Goal: Communication & Community: Answer question/provide support

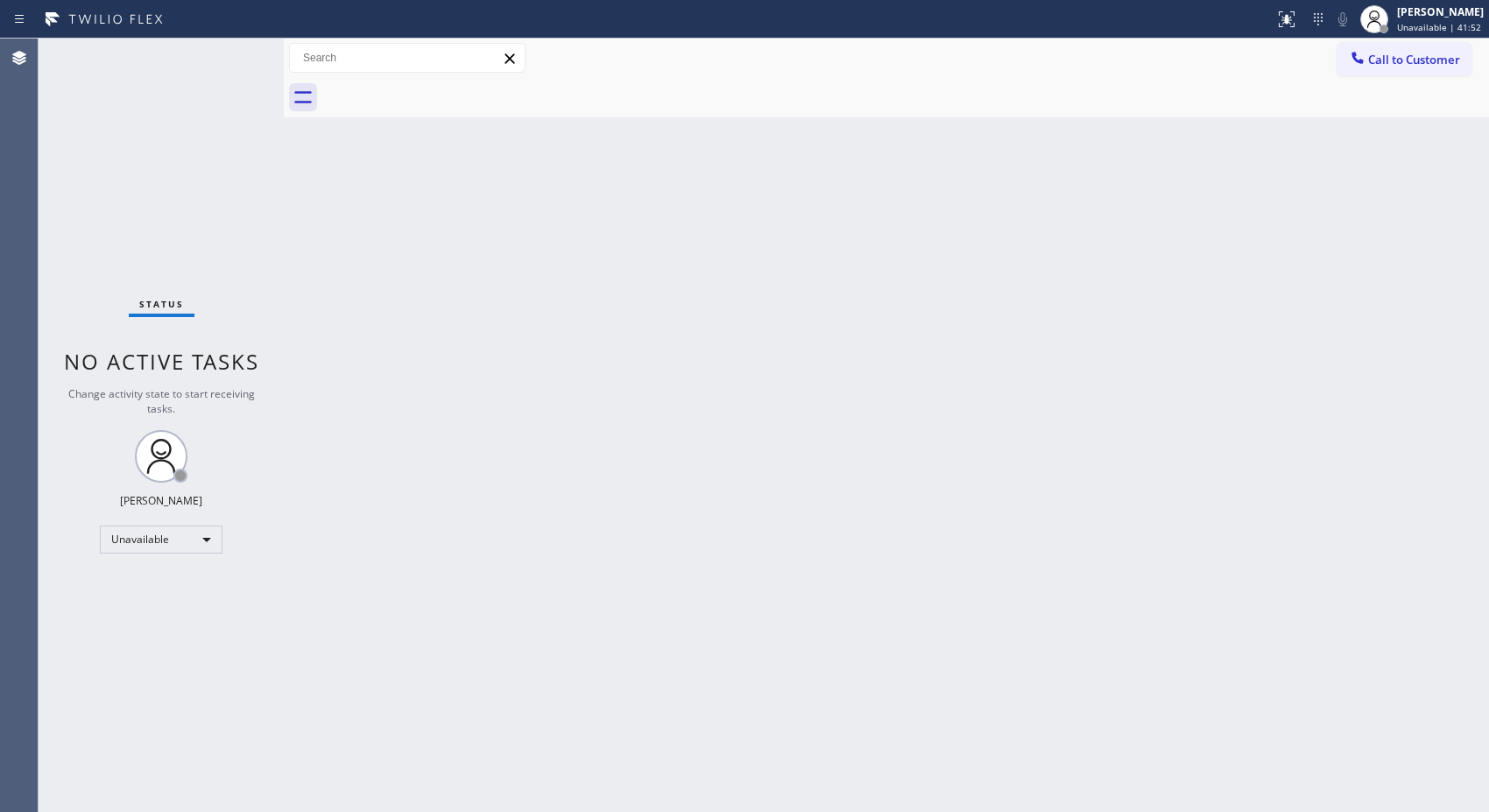
click at [1369, 58] on span "Call to Customer" at bounding box center [1413, 60] width 92 height 16
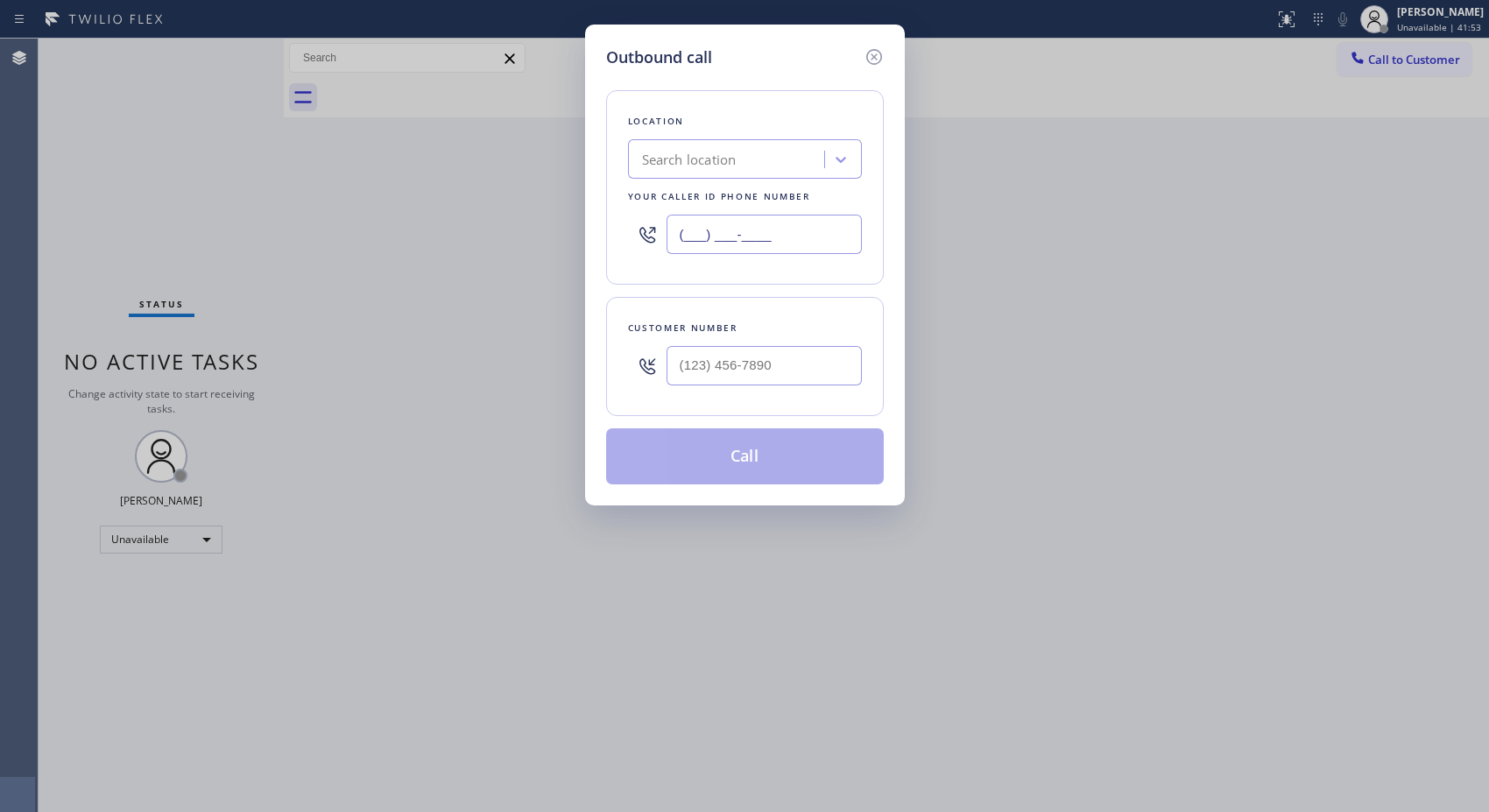
drag, startPoint x: 803, startPoint y: 232, endPoint x: 574, endPoint y: 187, distance: 233.4
click at [606, 213] on div "Location Search location Your caller id phone number (___) ___-____" at bounding box center [744, 187] width 277 height 194
paste input "510) 319-0237"
type input "[PHONE_NUMBER]"
drag, startPoint x: 821, startPoint y: 362, endPoint x: 540, endPoint y: 289, distance: 290.3
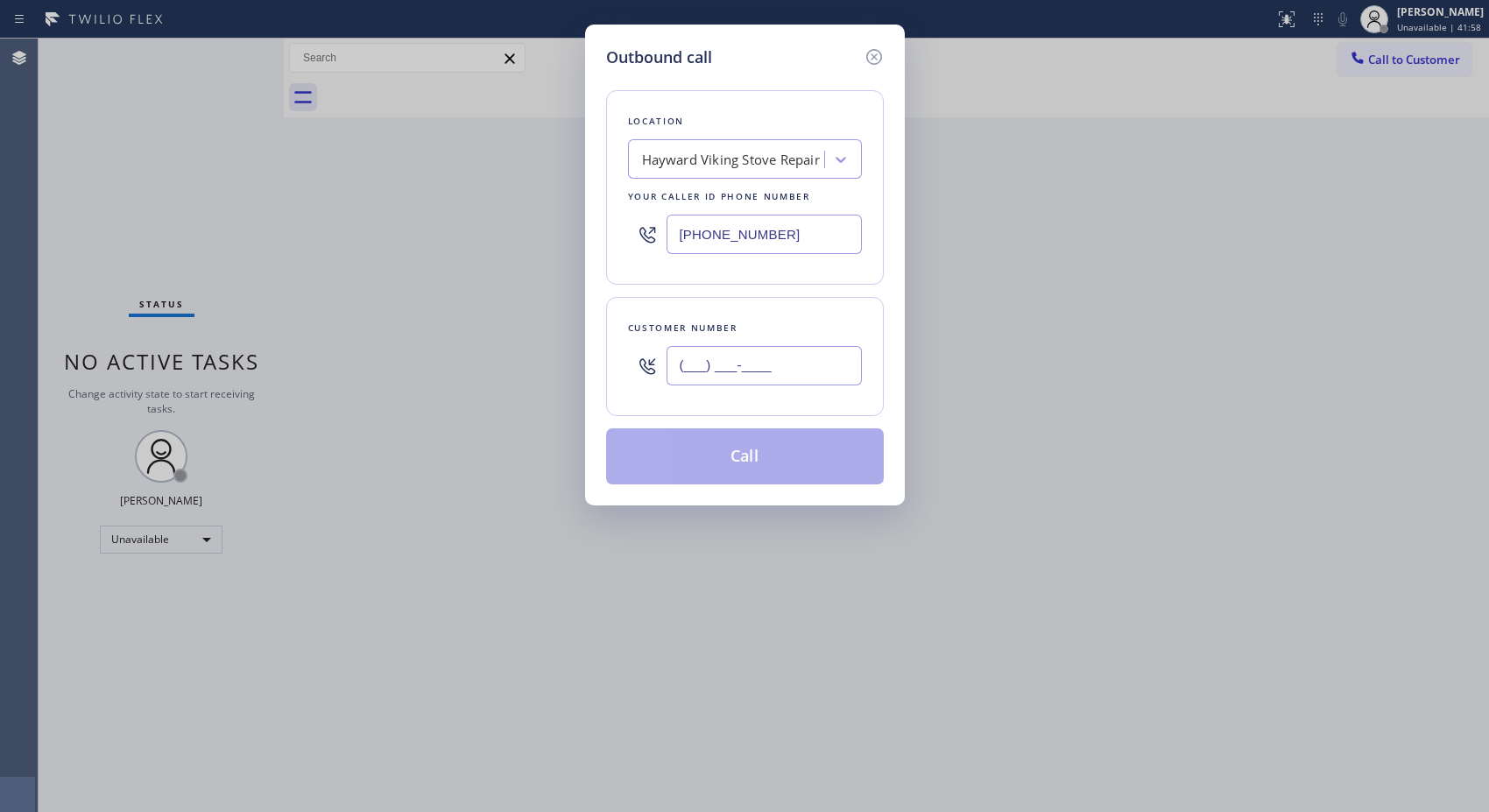
click at [604, 354] on div "Outbound call Location Hayward Viking Stove Repair Your caller id phone number …" at bounding box center [744, 265] width 320 height 481
paste input "510) 368-5657"
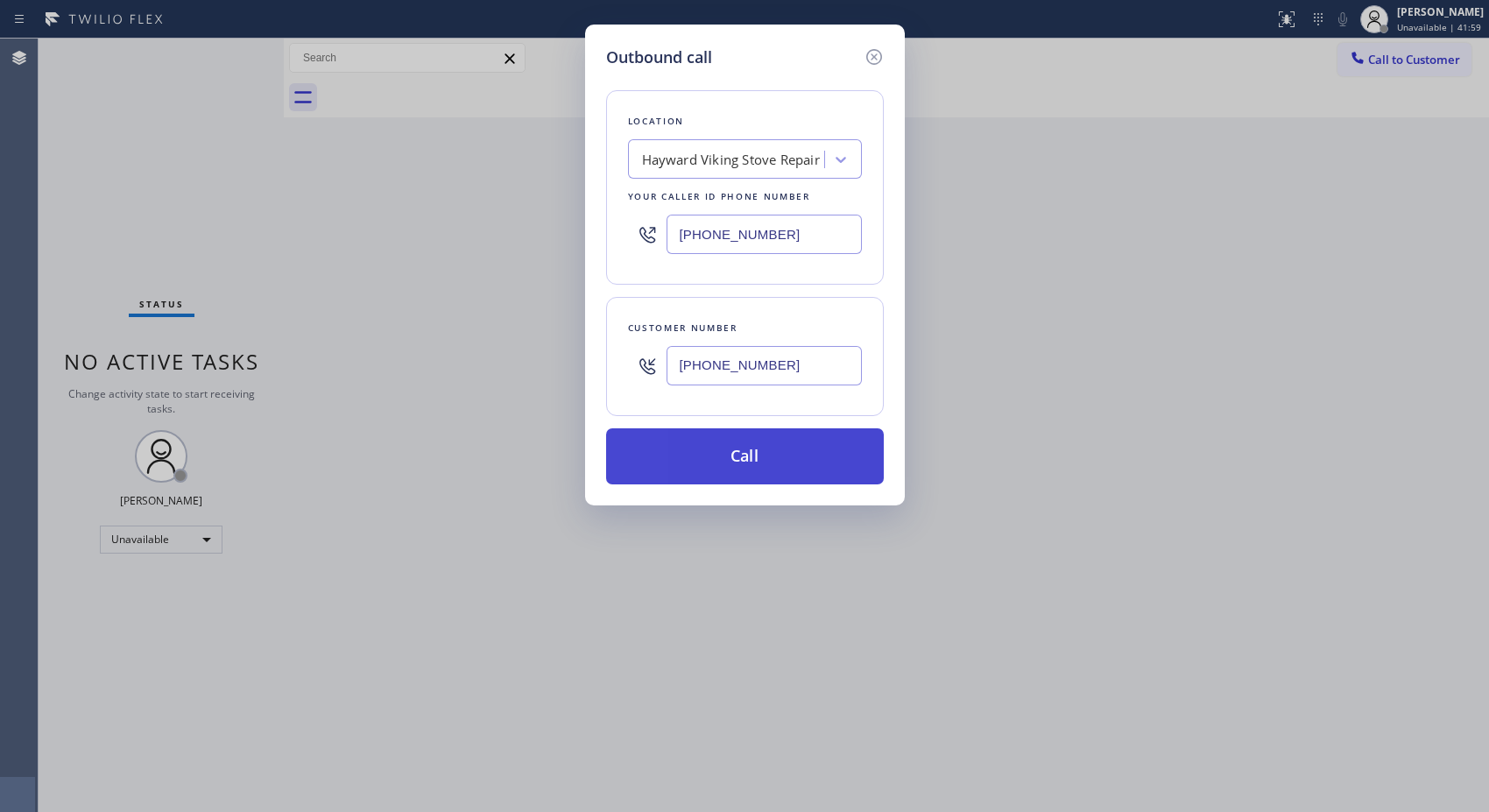
type input "[PHONE_NUMBER]"
click at [793, 451] on button "Call" at bounding box center [744, 456] width 277 height 56
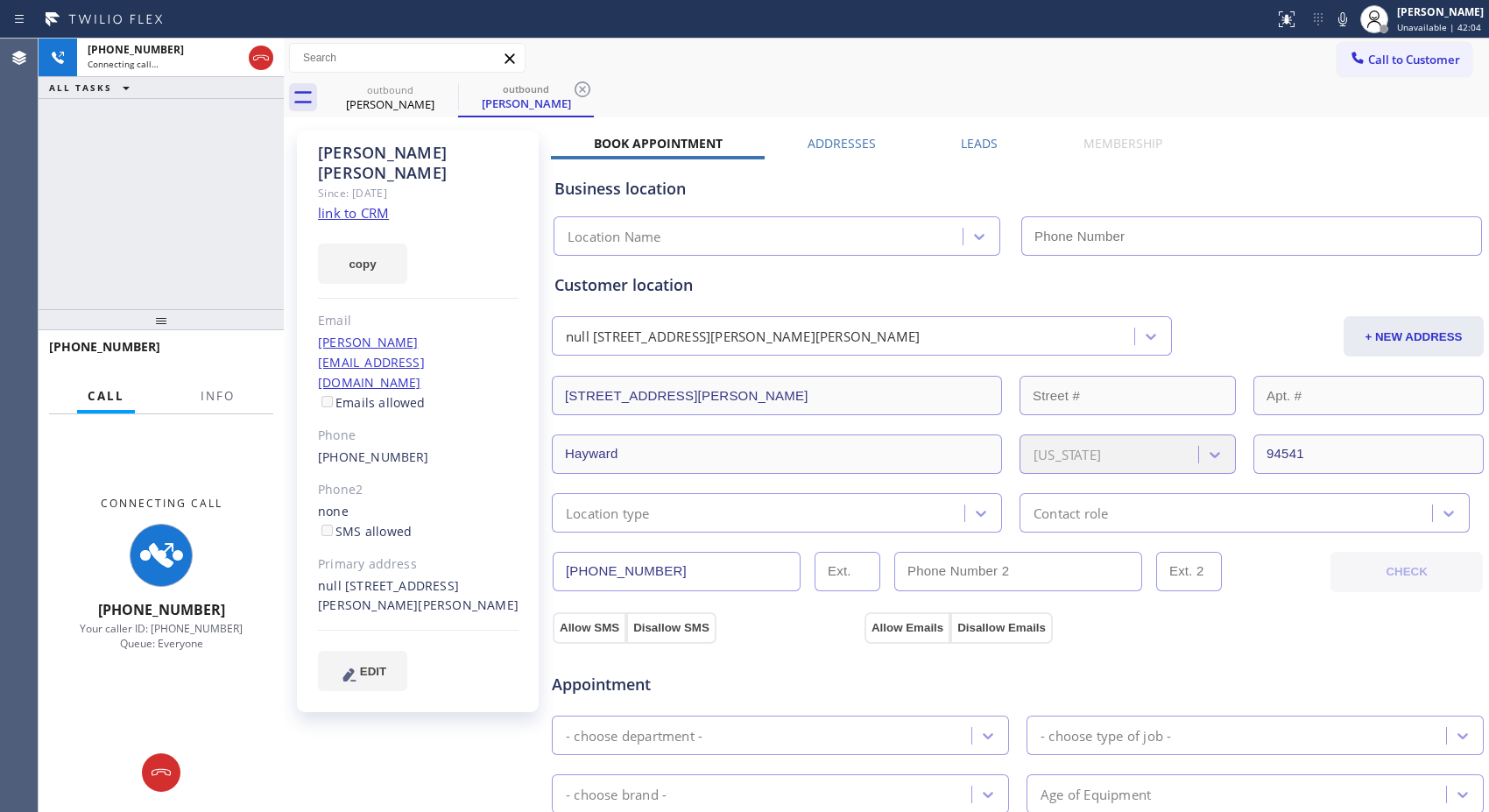
type input "[PHONE_NUMBER]"
click at [582, 89] on icon at bounding box center [582, 90] width 16 height 16
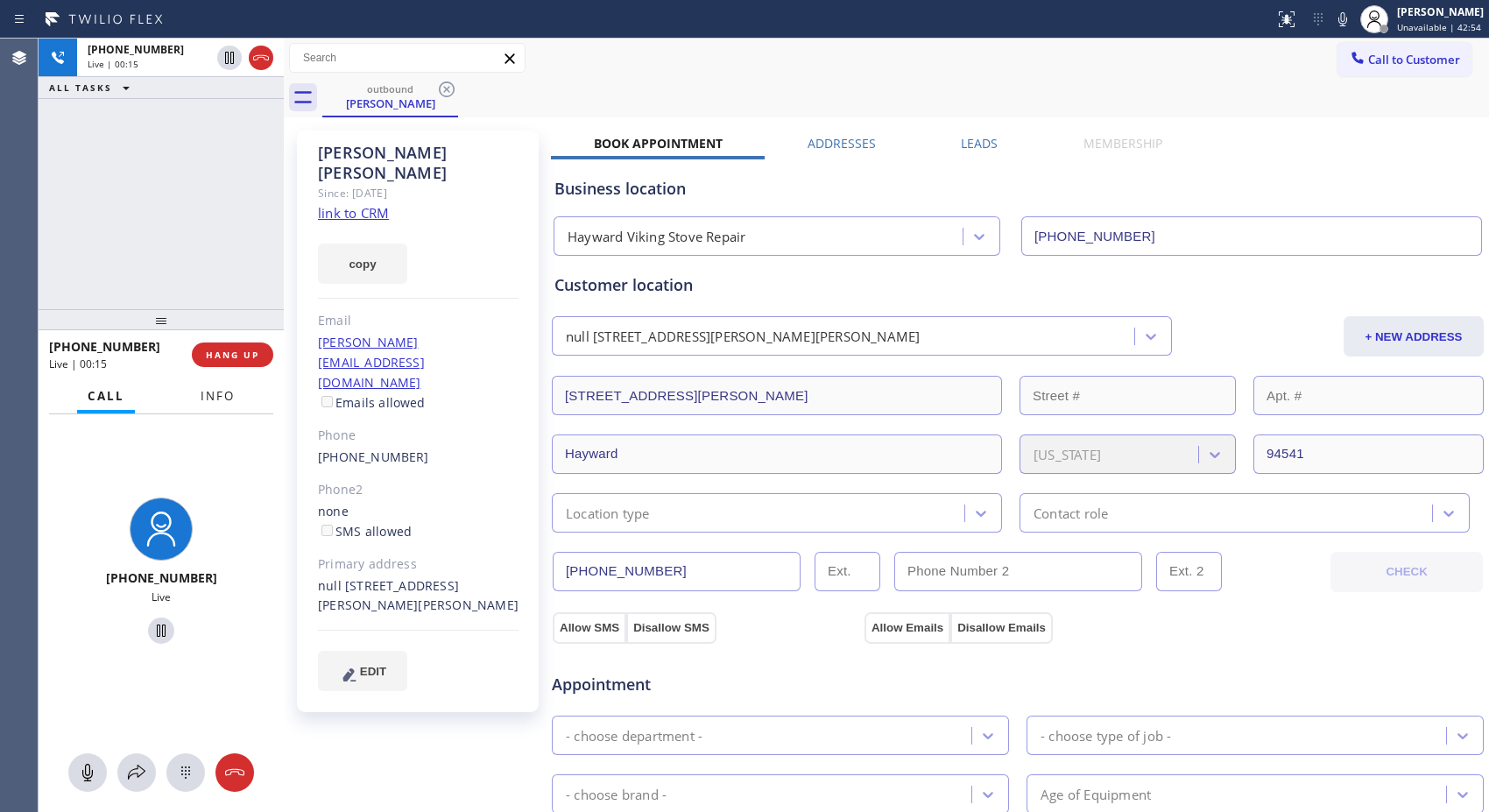
click at [221, 398] on span "Info" at bounding box center [217, 396] width 34 height 16
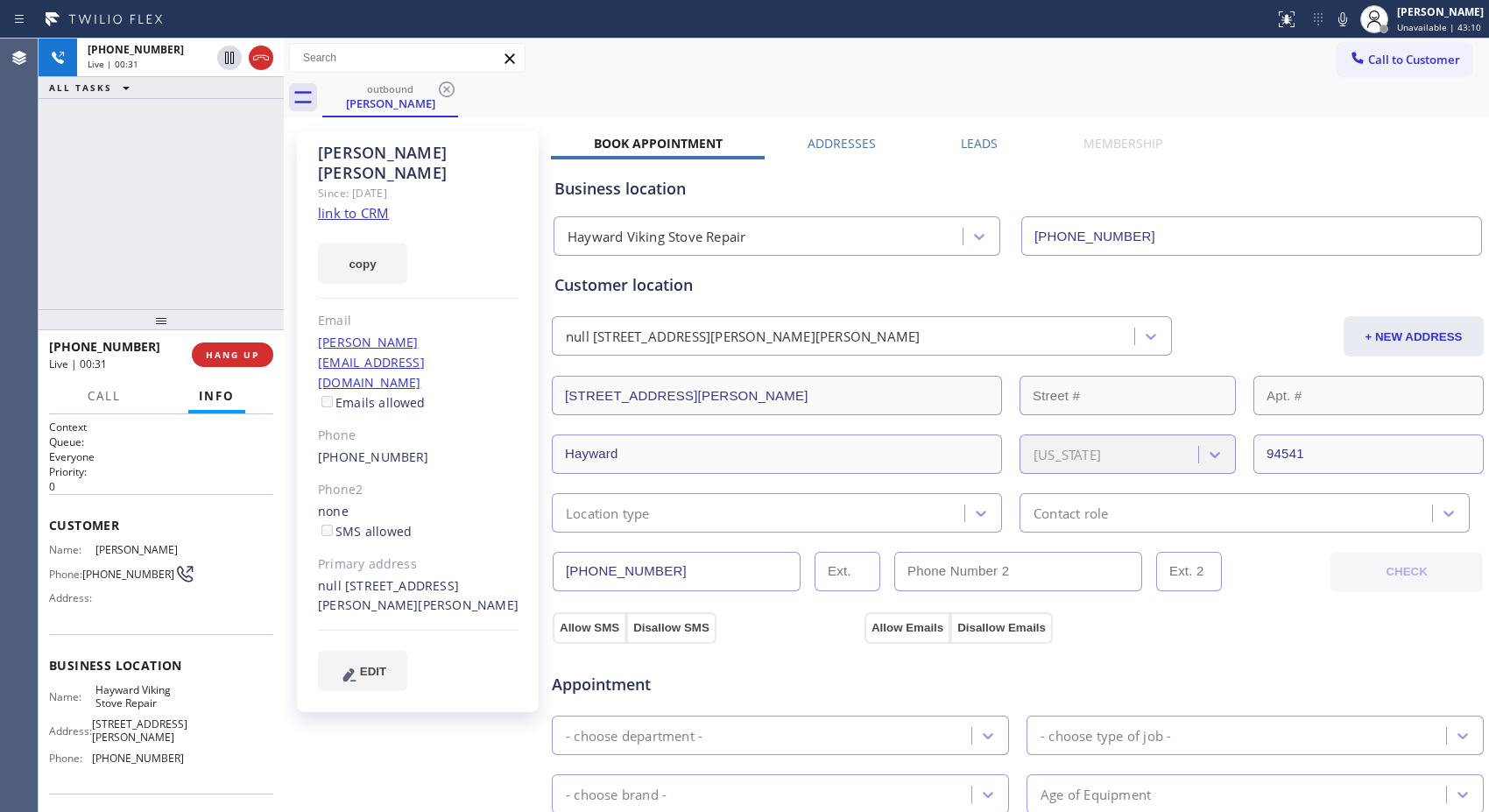
click at [723, 98] on div "outbound [PERSON_NAME]" at bounding box center [905, 97] width 1166 height 40
click at [250, 356] on span "HANG UP" at bounding box center [232, 355] width 54 height 12
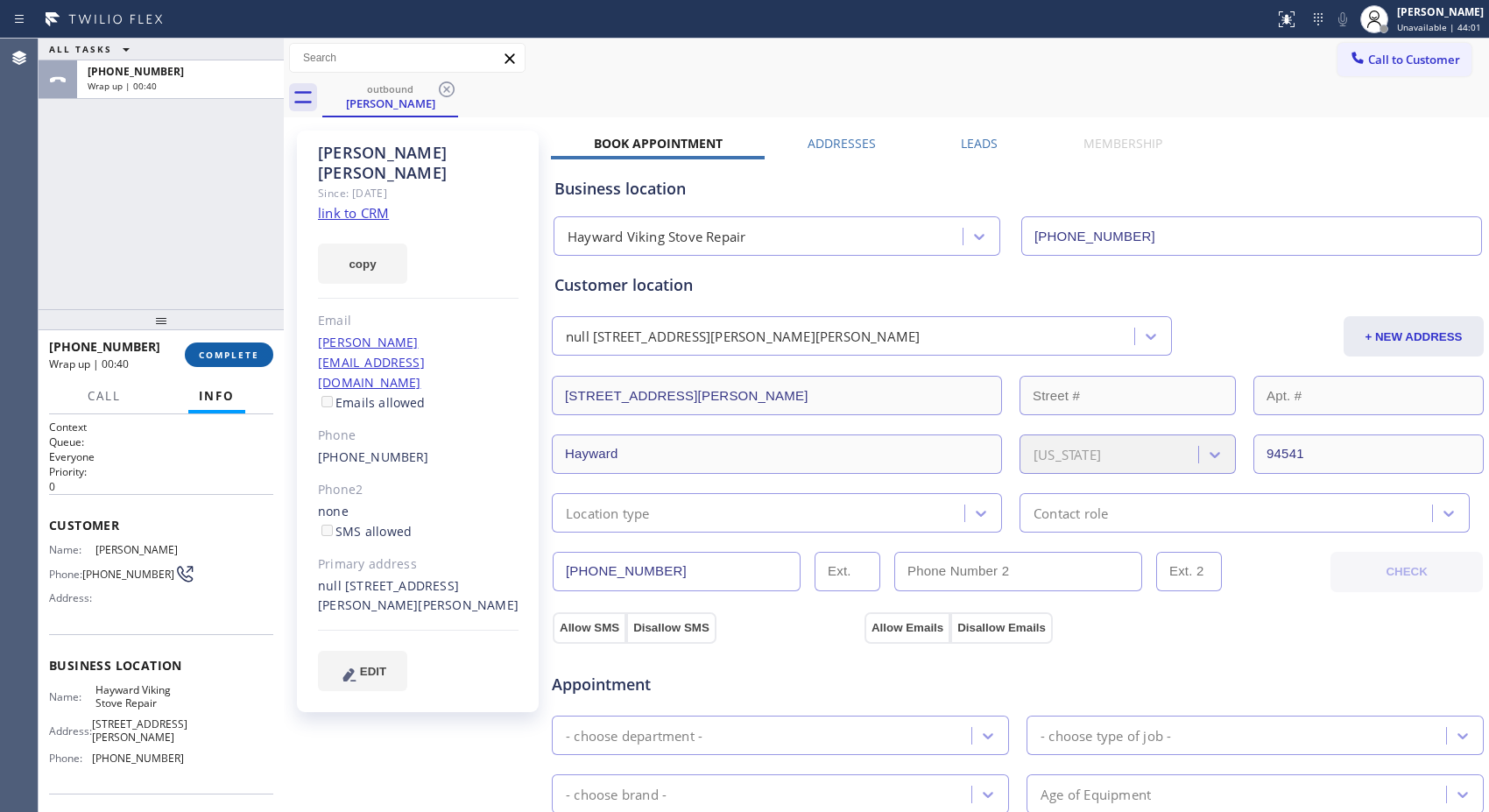
click at [222, 349] on span "COMPLETE" at bounding box center [228, 355] width 61 height 12
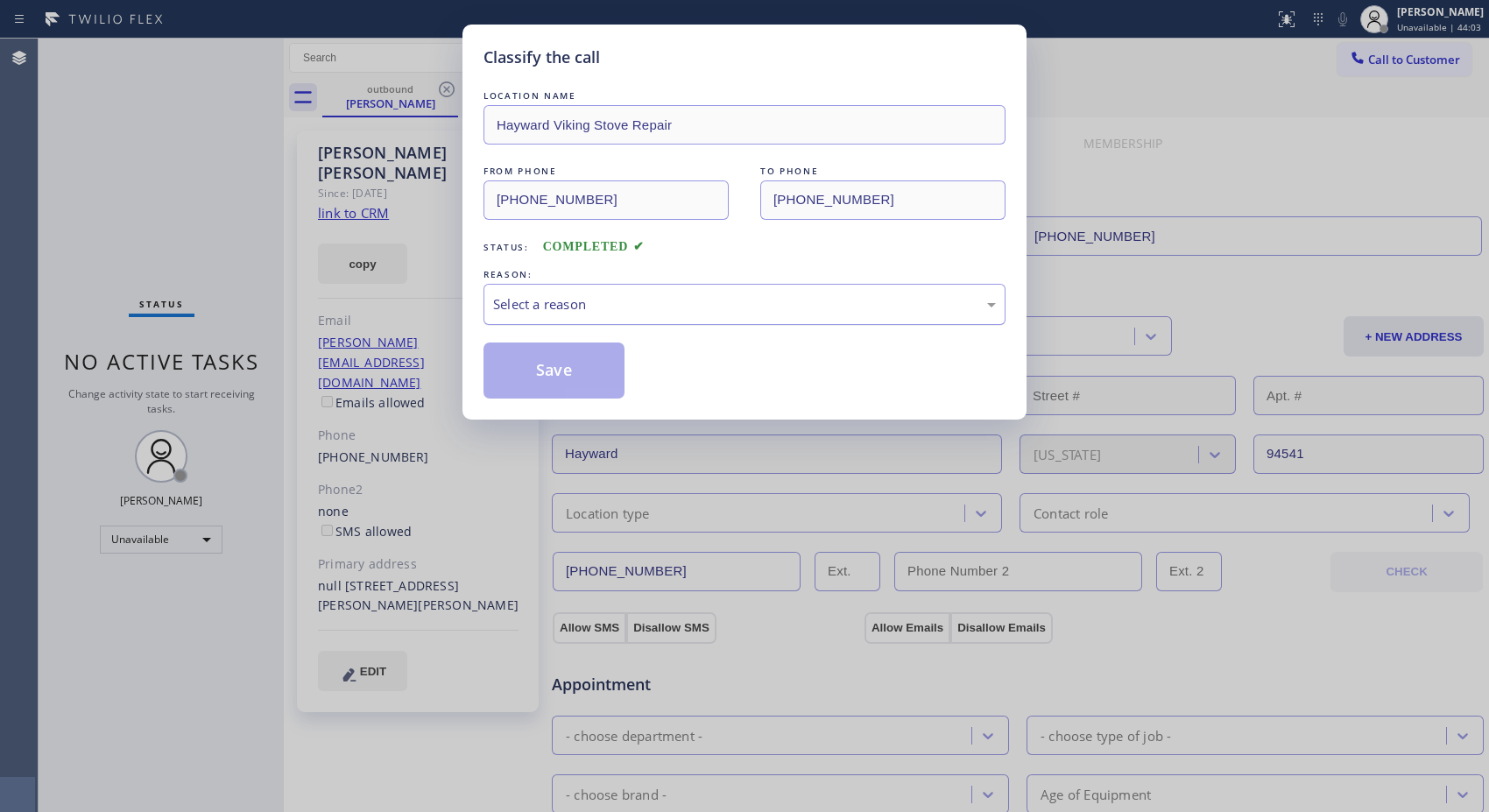
click at [667, 317] on div "Select a reason" at bounding box center [744, 304] width 522 height 41
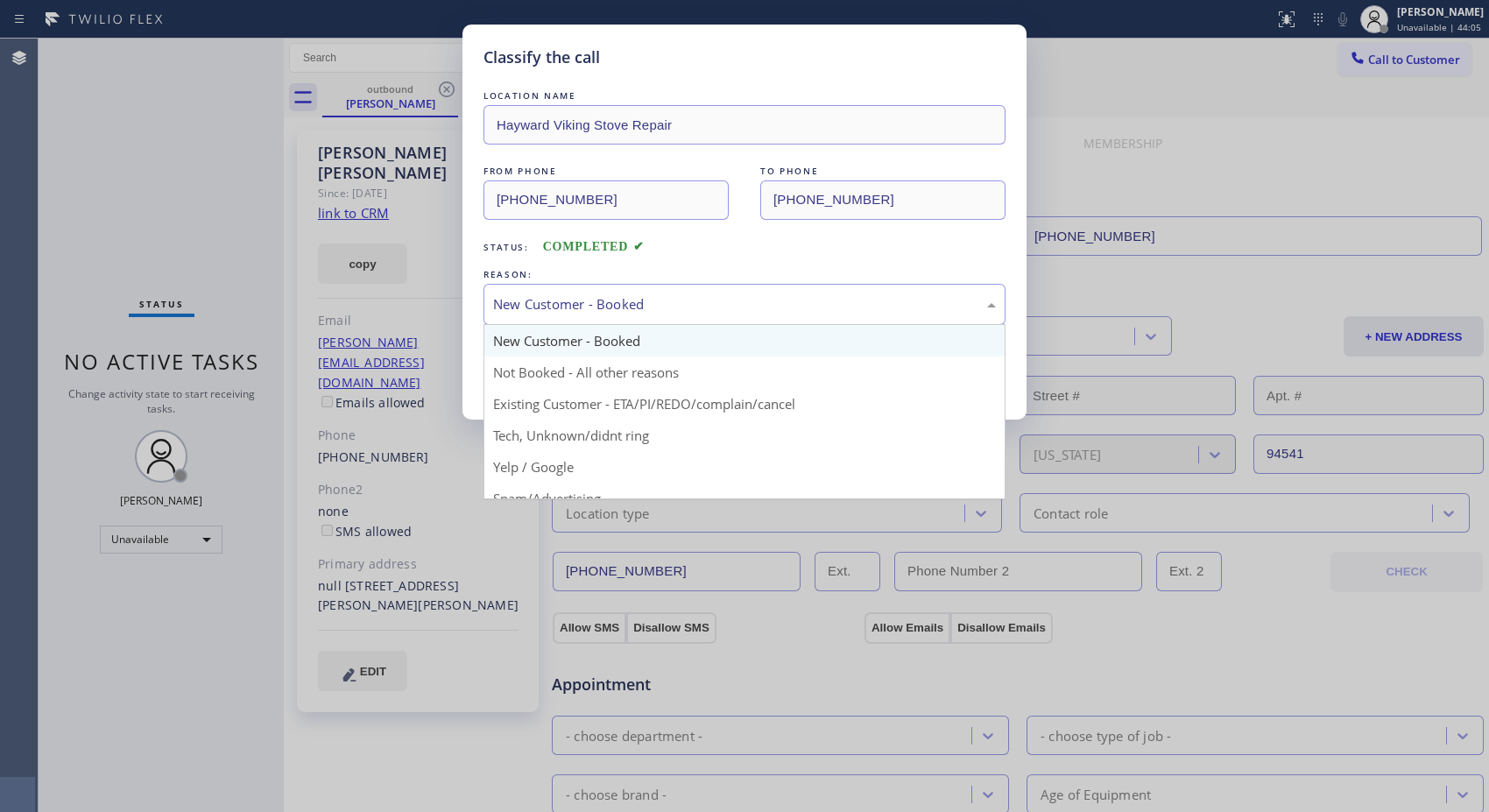
click at [704, 292] on div "New Customer - Booked" at bounding box center [744, 304] width 522 height 41
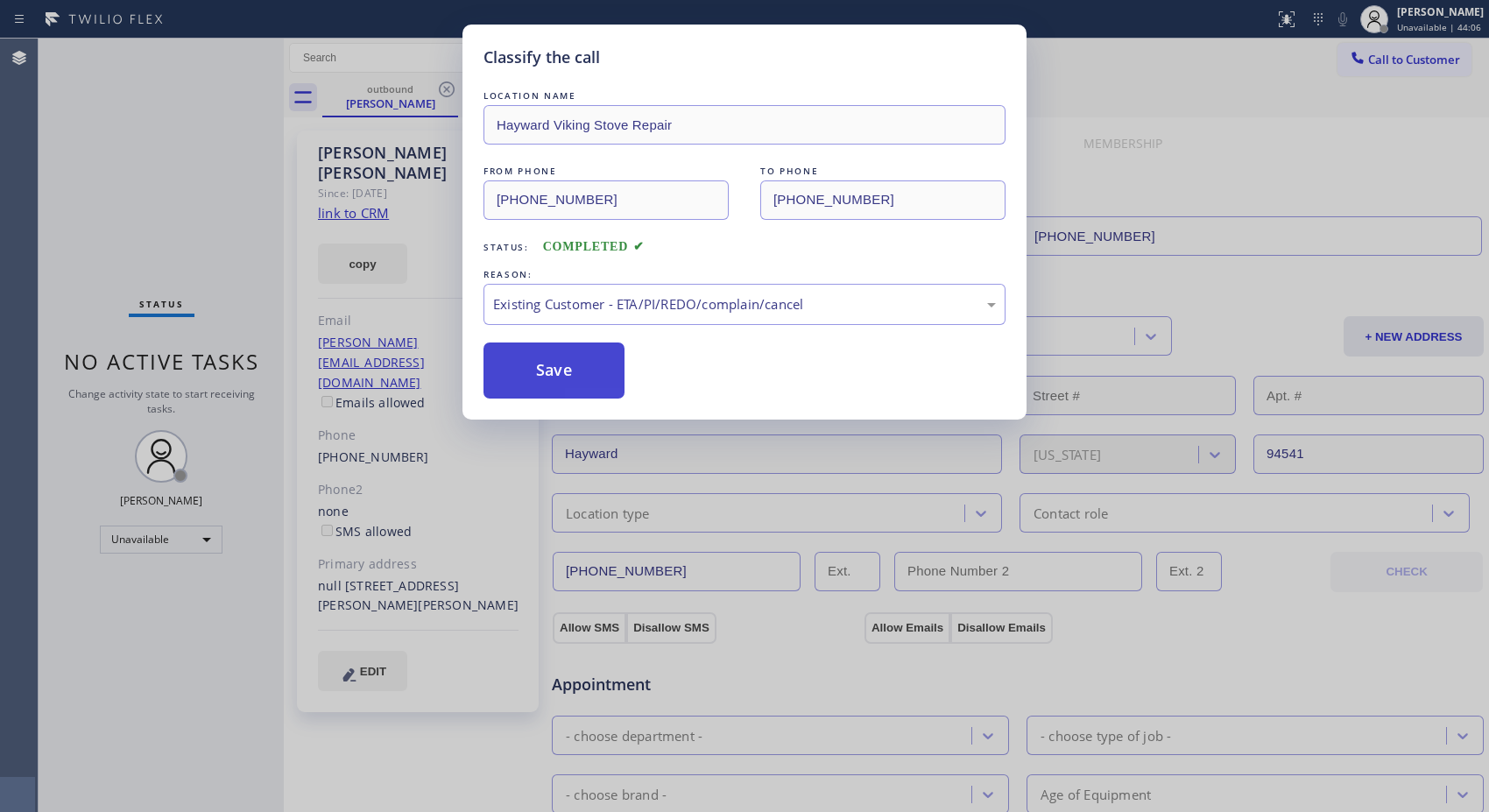
click at [536, 380] on button "Save" at bounding box center [554, 370] width 141 height 56
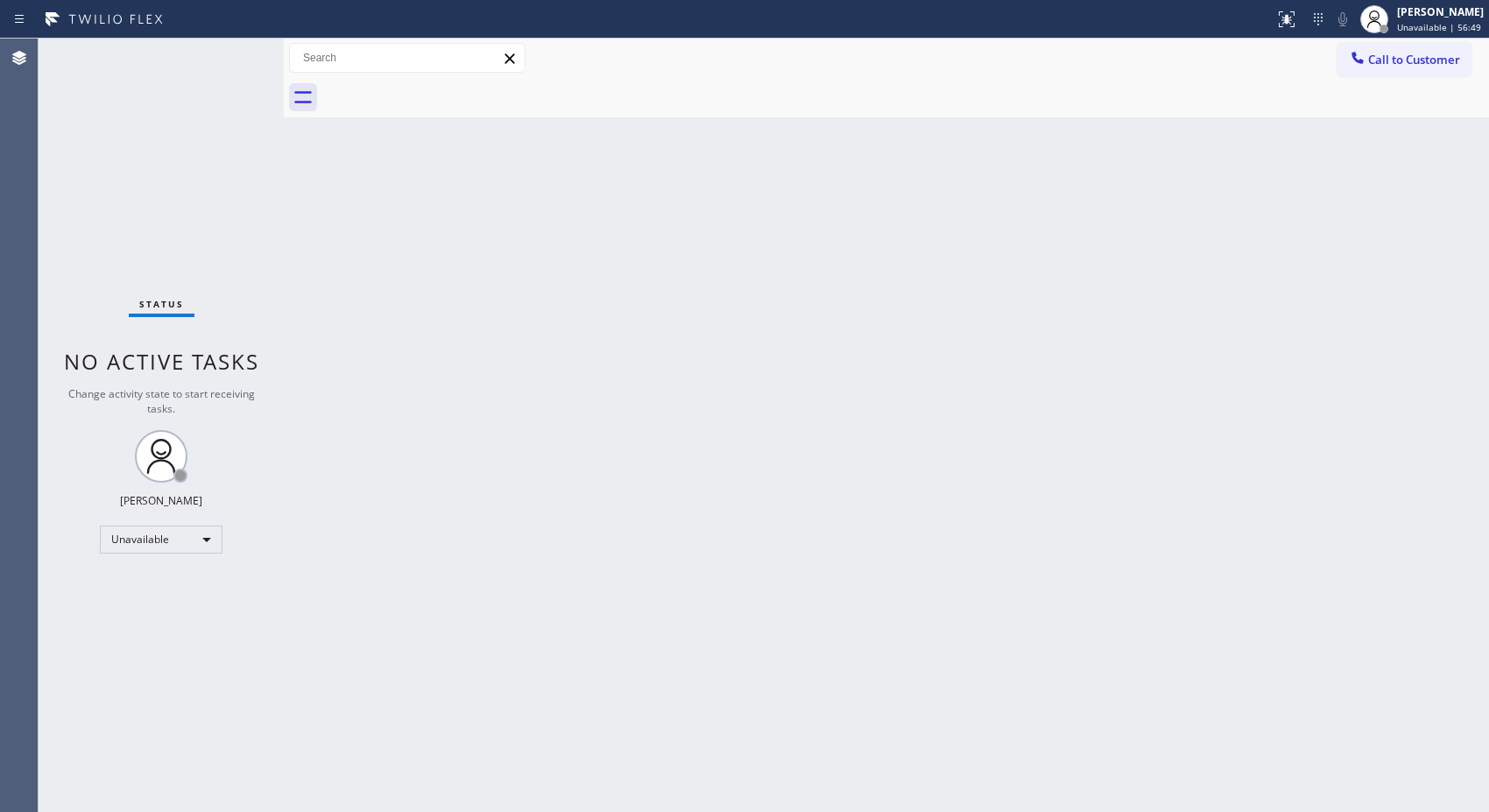
click at [1036, 228] on div "Back to Dashboard Change Sender ID Customers Technicians Select a contact Outbo…" at bounding box center [886, 425] width 1205 height 773
click at [626, 232] on div "Back to Dashboard Change Sender ID Customers Technicians Select a contact Outbo…" at bounding box center [886, 425] width 1205 height 773
click at [1399, 72] on button "Call to Customer" at bounding box center [1404, 60] width 134 height 33
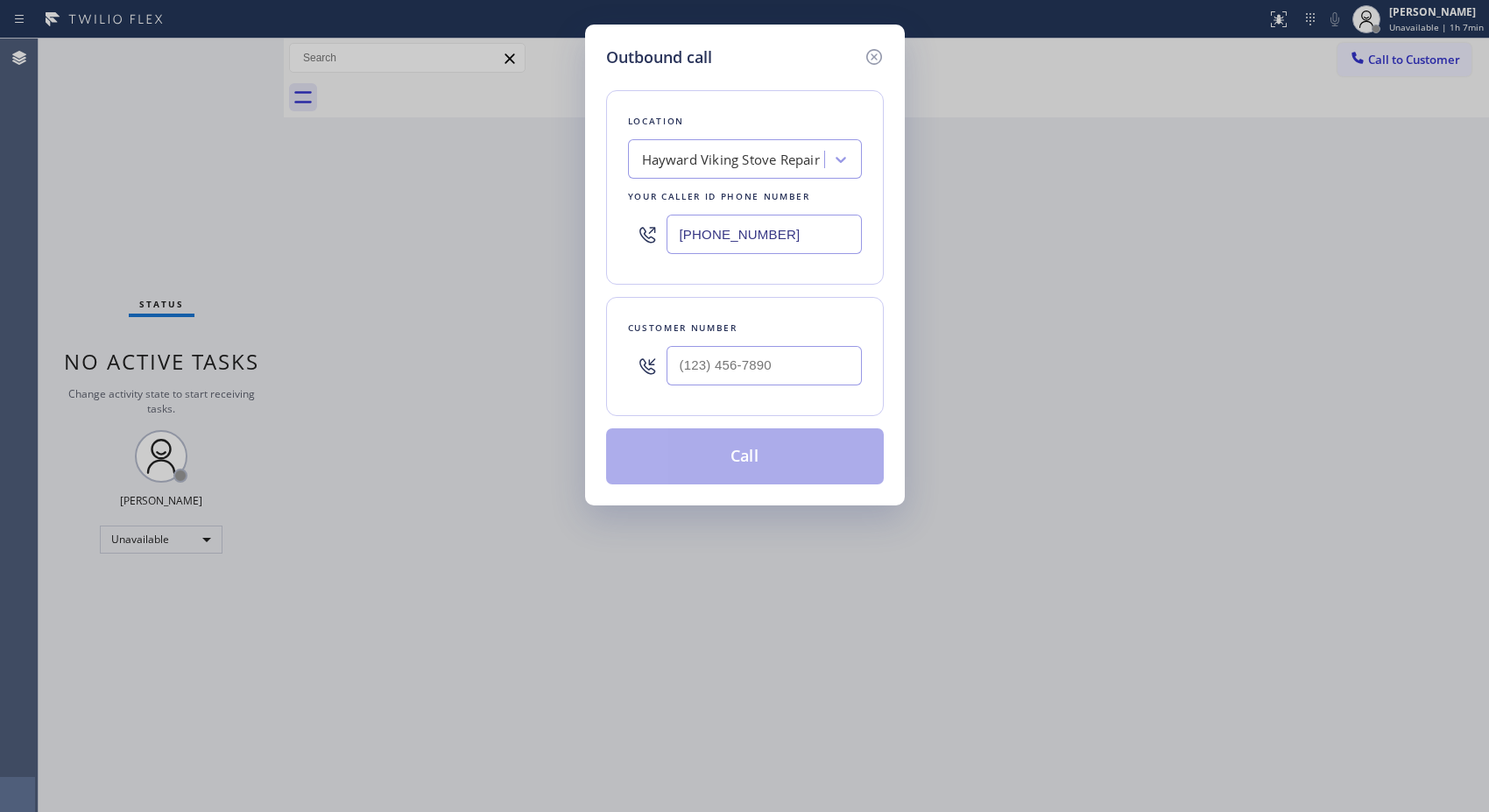
drag, startPoint x: 809, startPoint y: 221, endPoint x: 498, endPoint y: 94, distance: 335.9
click at [560, 199] on div "Outbound call Location Hayward Viking Stove Repair Your caller id phone number …" at bounding box center [744, 406] width 1489 height 812
paste input "760) 638-5621"
type input "[PHONE_NUMBER]"
drag, startPoint x: 771, startPoint y: 366, endPoint x: 669, endPoint y: 366, distance: 102.0
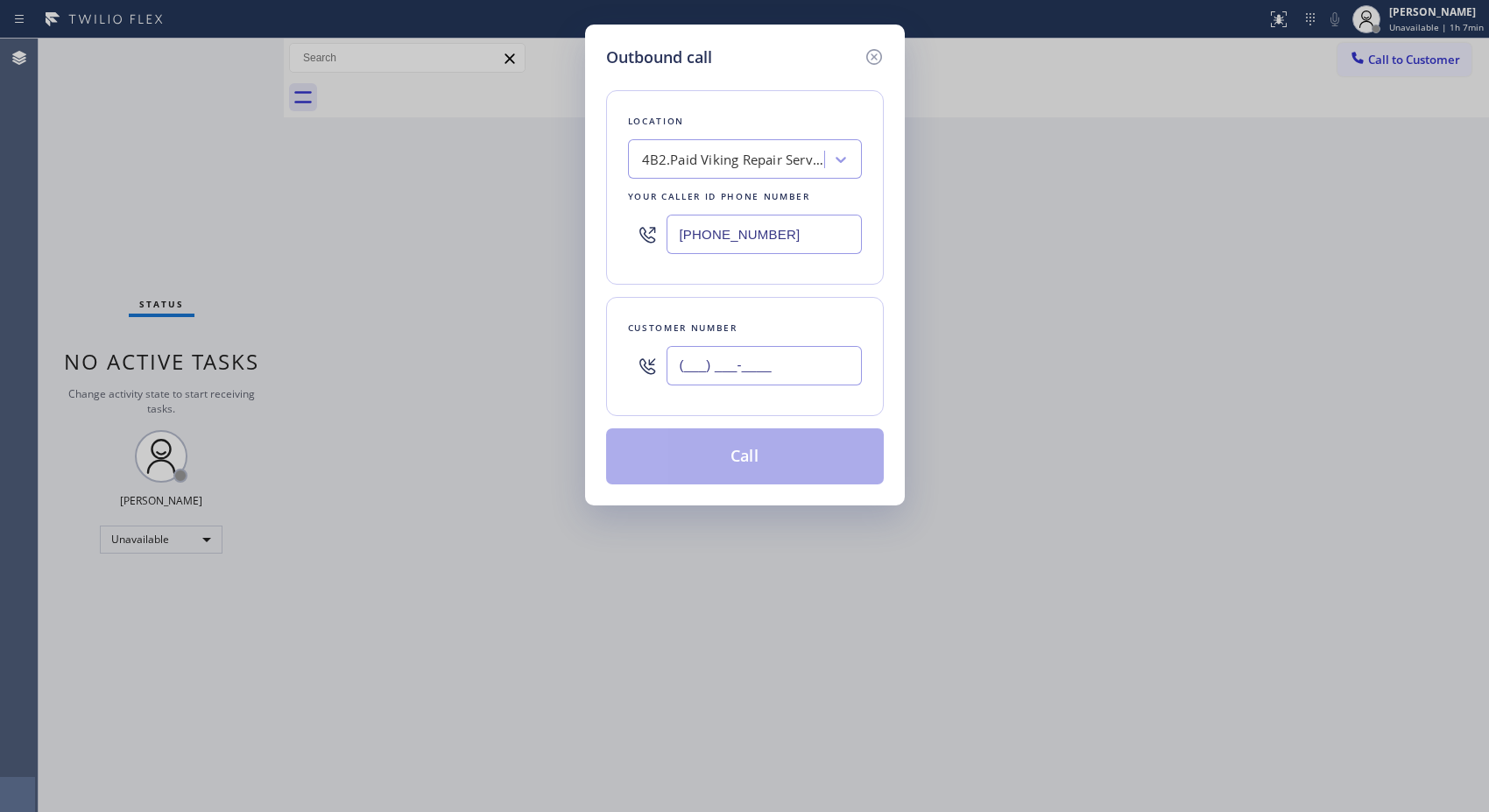
click at [669, 366] on input "(___) ___-____" at bounding box center [764, 365] width 195 height 40
paste input "323) 919-1443"
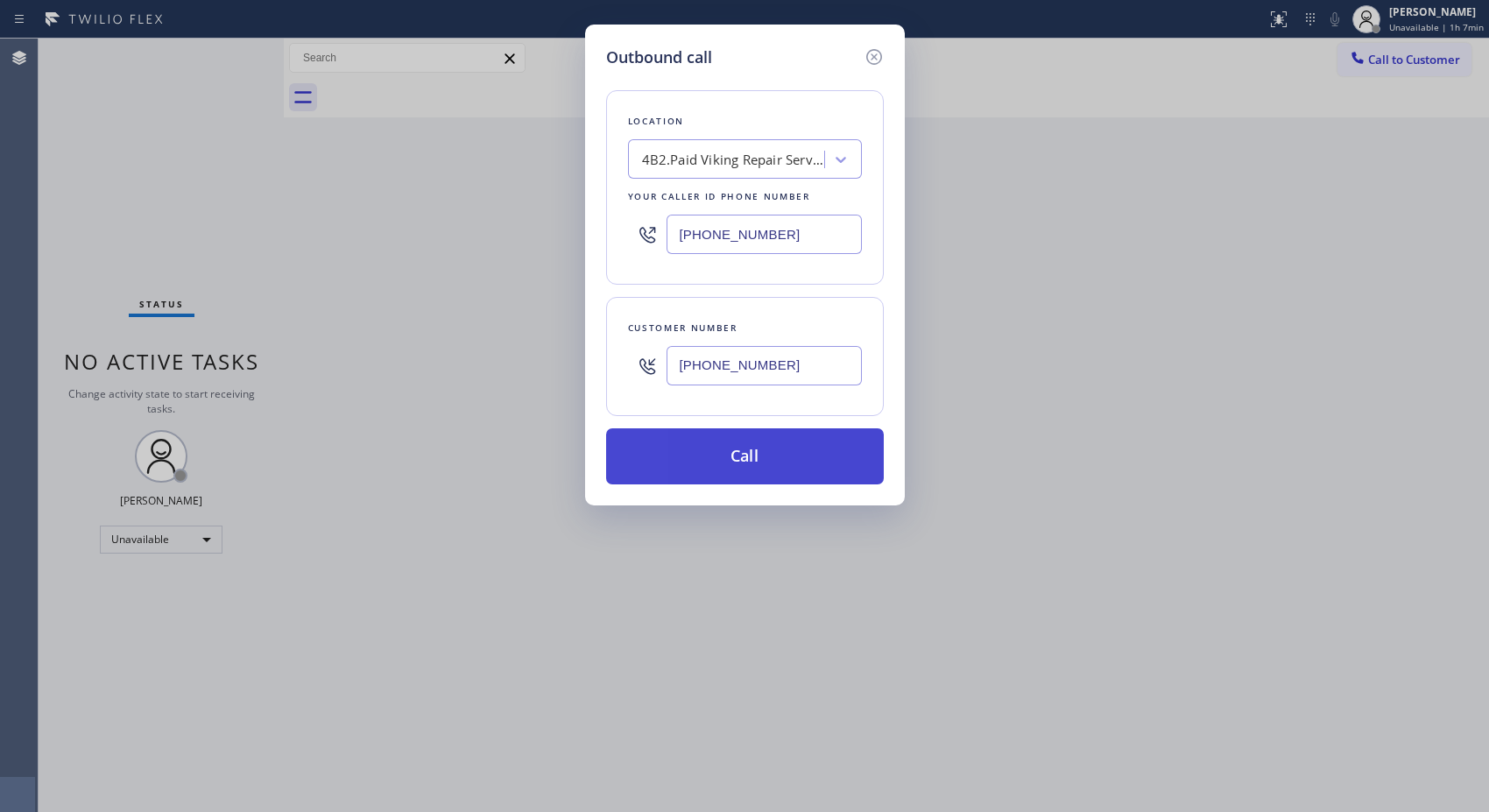
type input "[PHONE_NUMBER]"
click at [771, 456] on button "Call" at bounding box center [744, 456] width 277 height 56
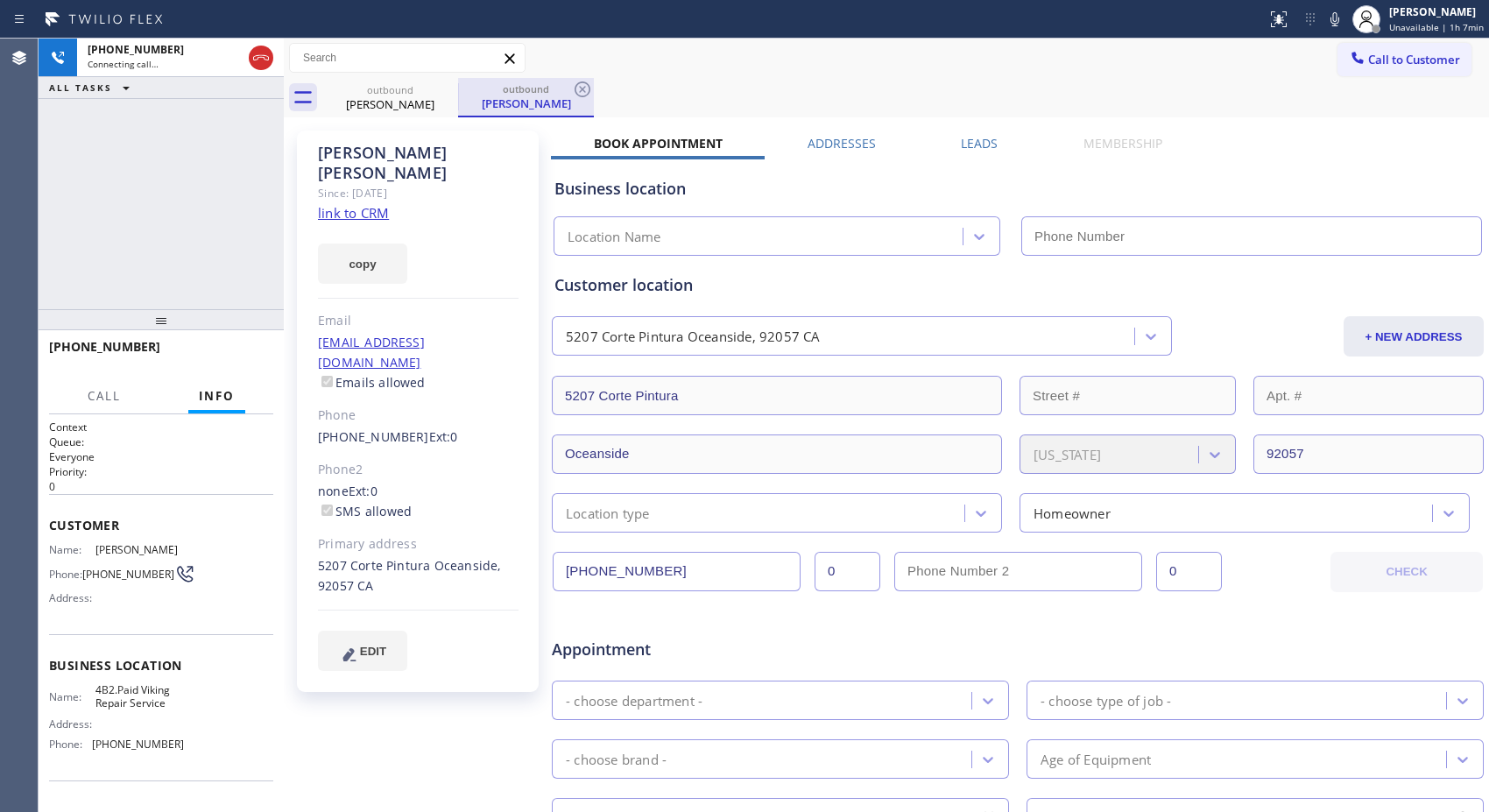
type input "[PHONE_NUMBER]"
click at [576, 86] on icon at bounding box center [582, 90] width 21 height 21
drag, startPoint x: 357, startPoint y: 543, endPoint x: 320, endPoint y: 526, distance: 40.7
click at [320, 556] on div "5207 Corte Pintura Oceanside, 92057 CA" at bounding box center [418, 576] width 200 height 40
copy div "5207 Corte Pintura Oceanside, 92057 CA"
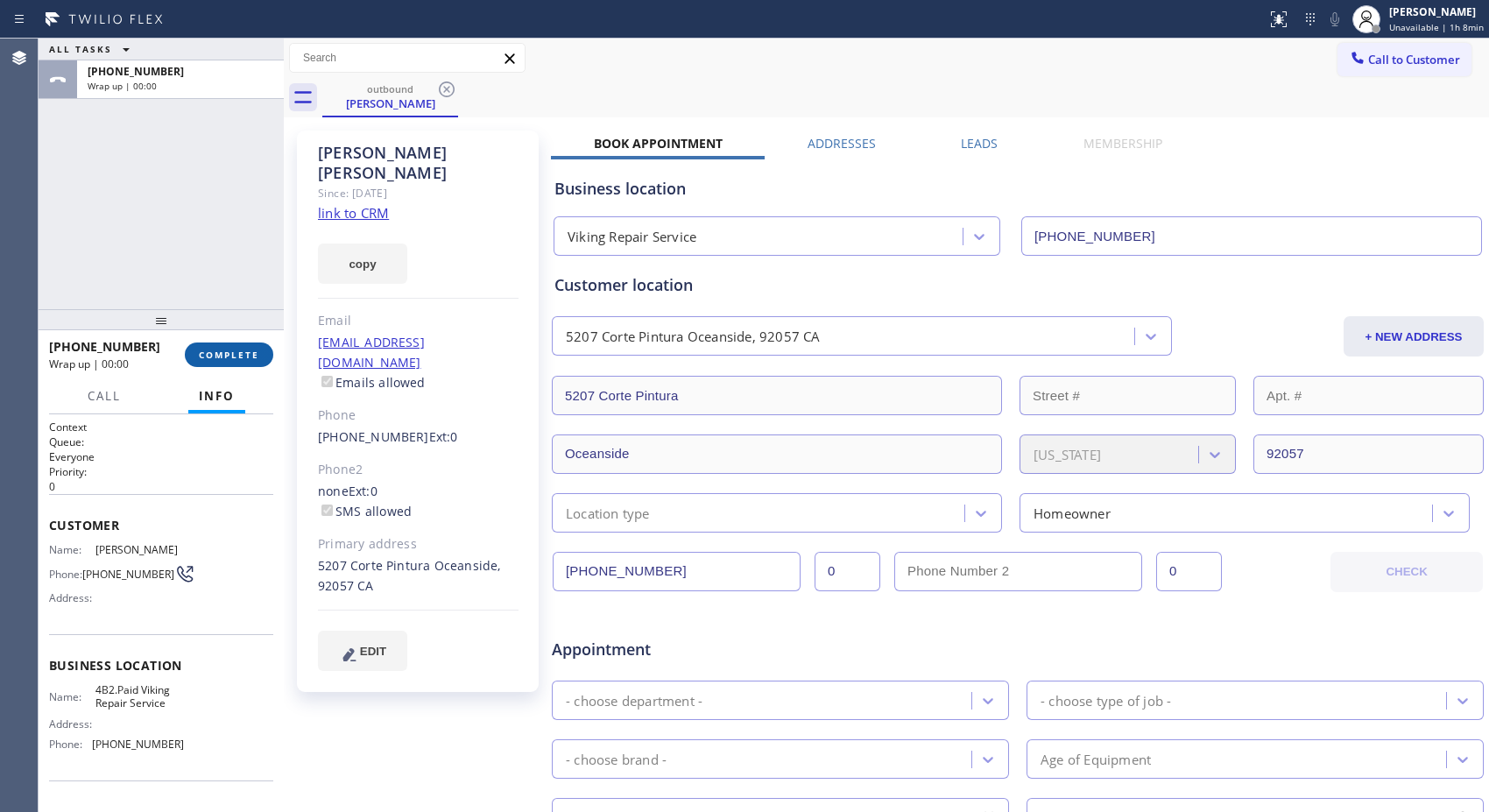
click at [240, 355] on span "COMPLETE" at bounding box center [228, 355] width 61 height 12
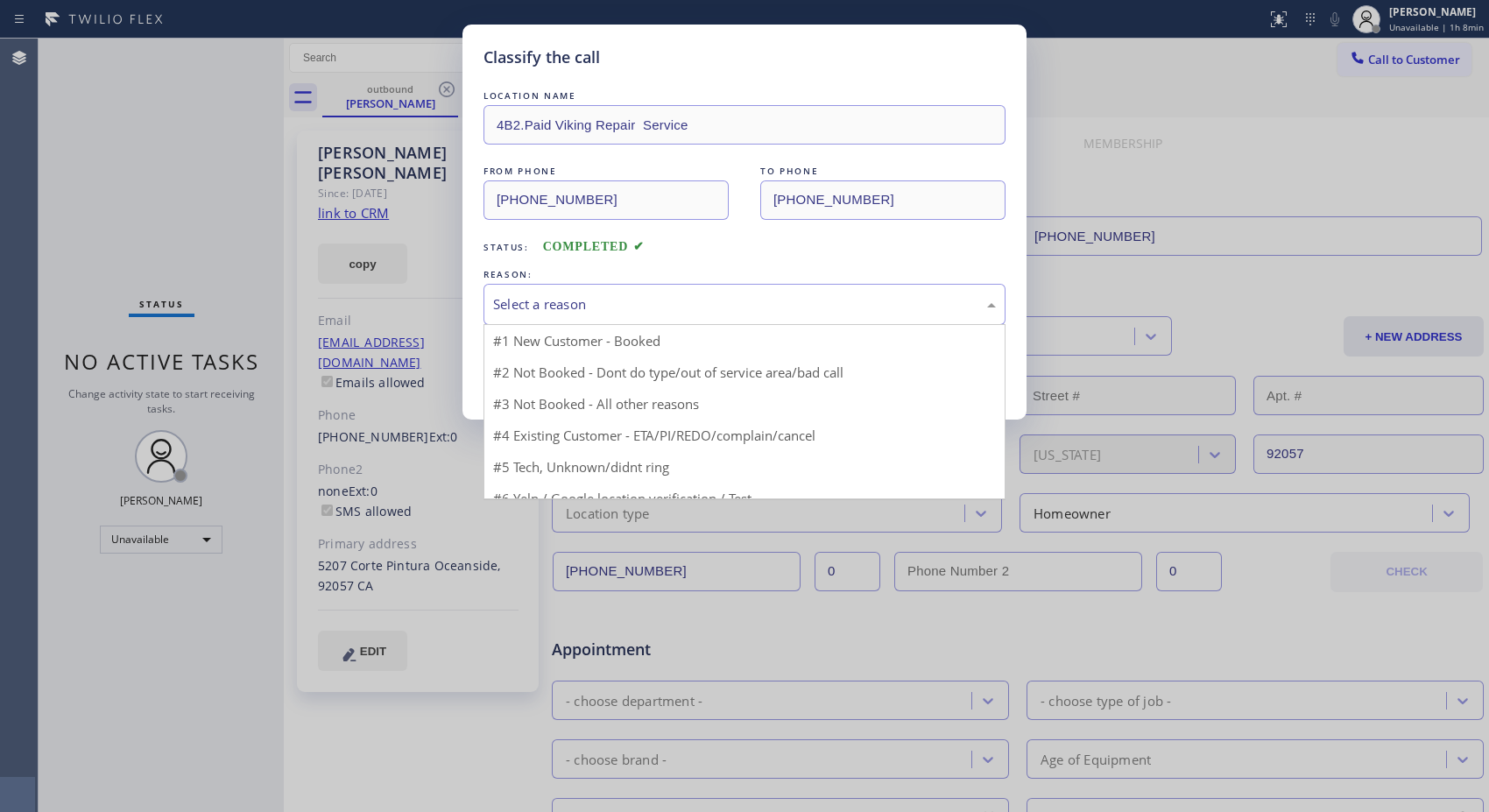
click at [744, 309] on div "Select a reason" at bounding box center [744, 304] width 502 height 20
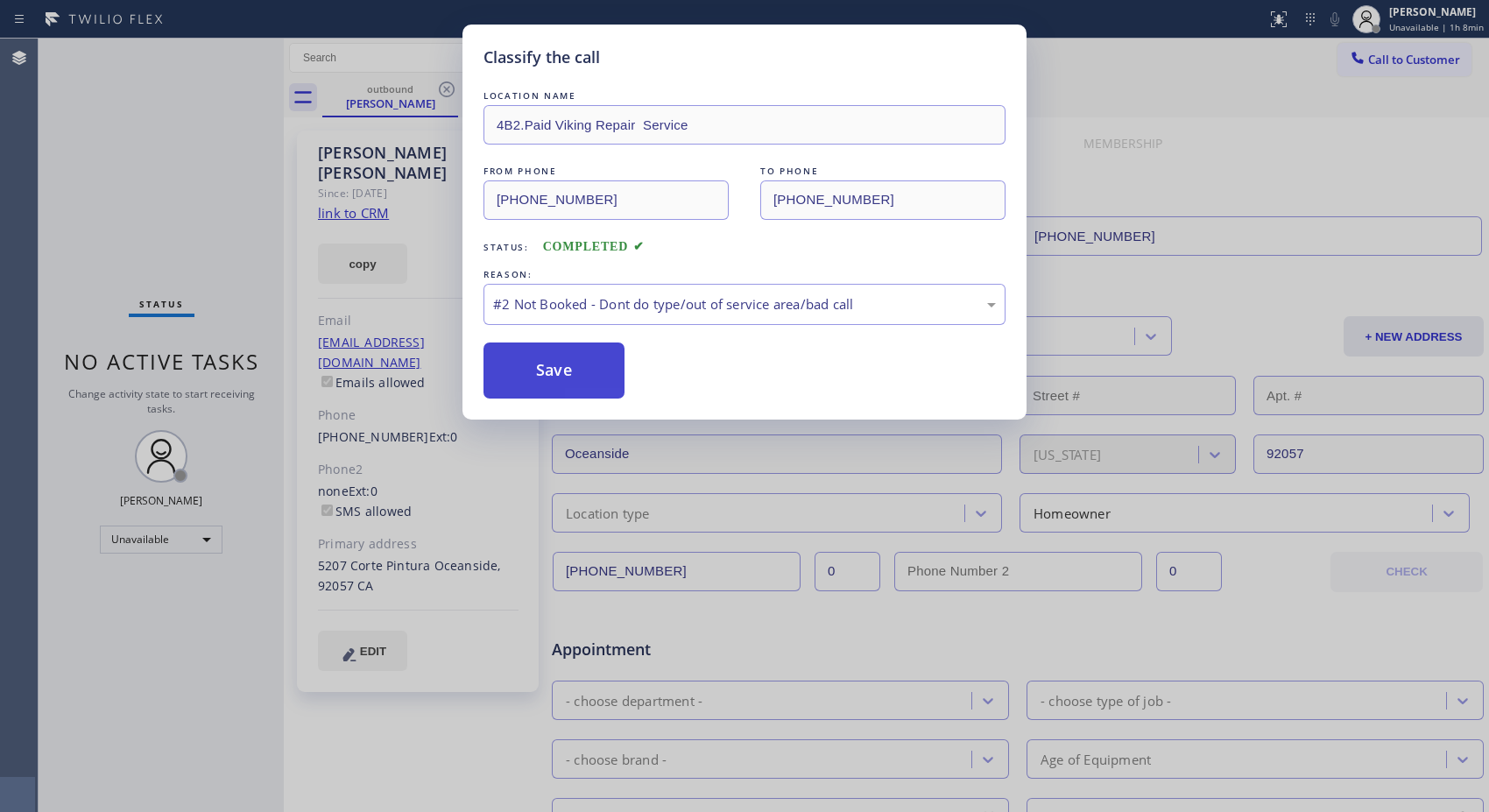
click at [592, 381] on button "Save" at bounding box center [554, 370] width 141 height 56
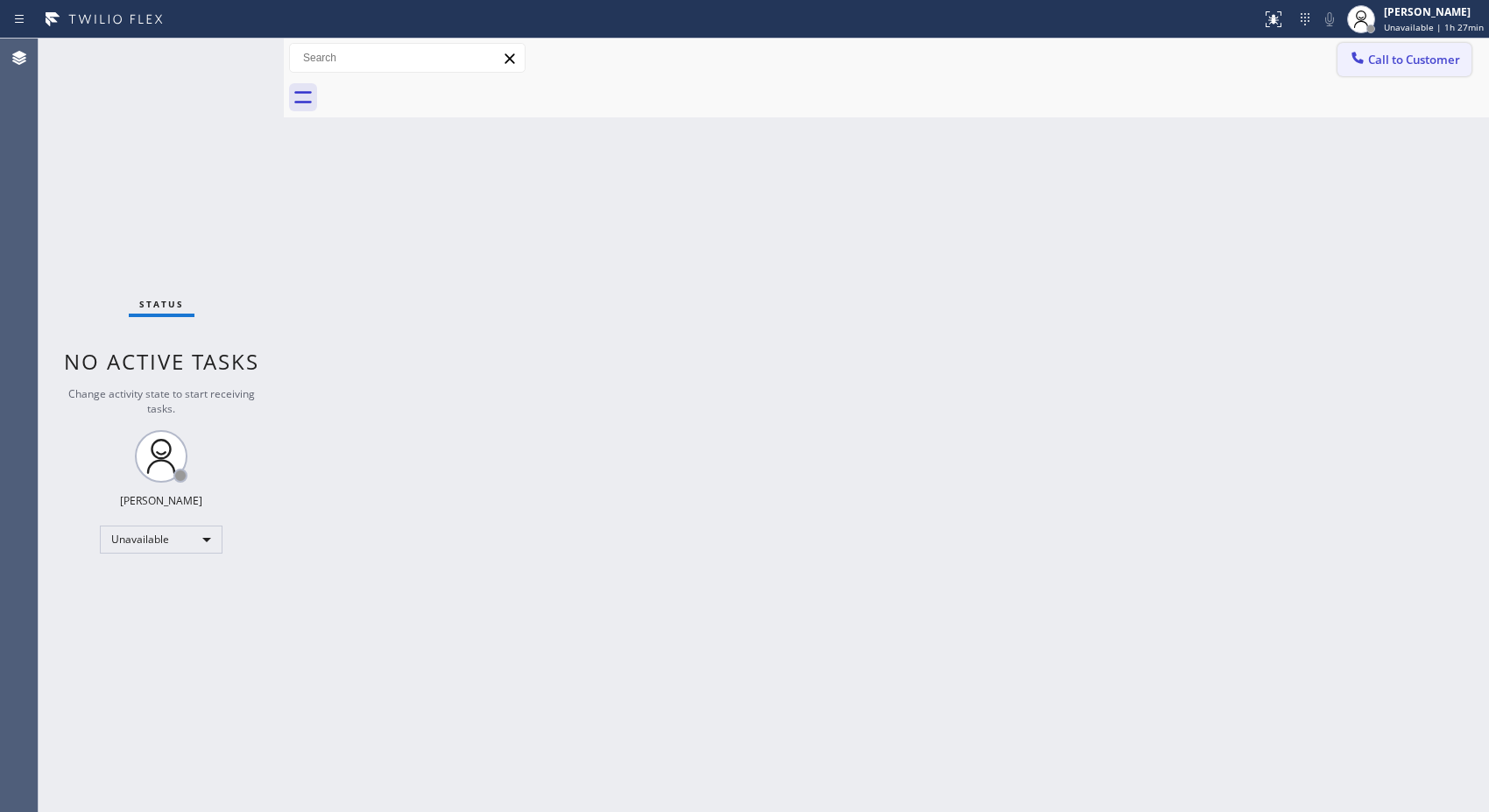
click at [1398, 57] on span "Call to Customer" at bounding box center [1413, 60] width 92 height 16
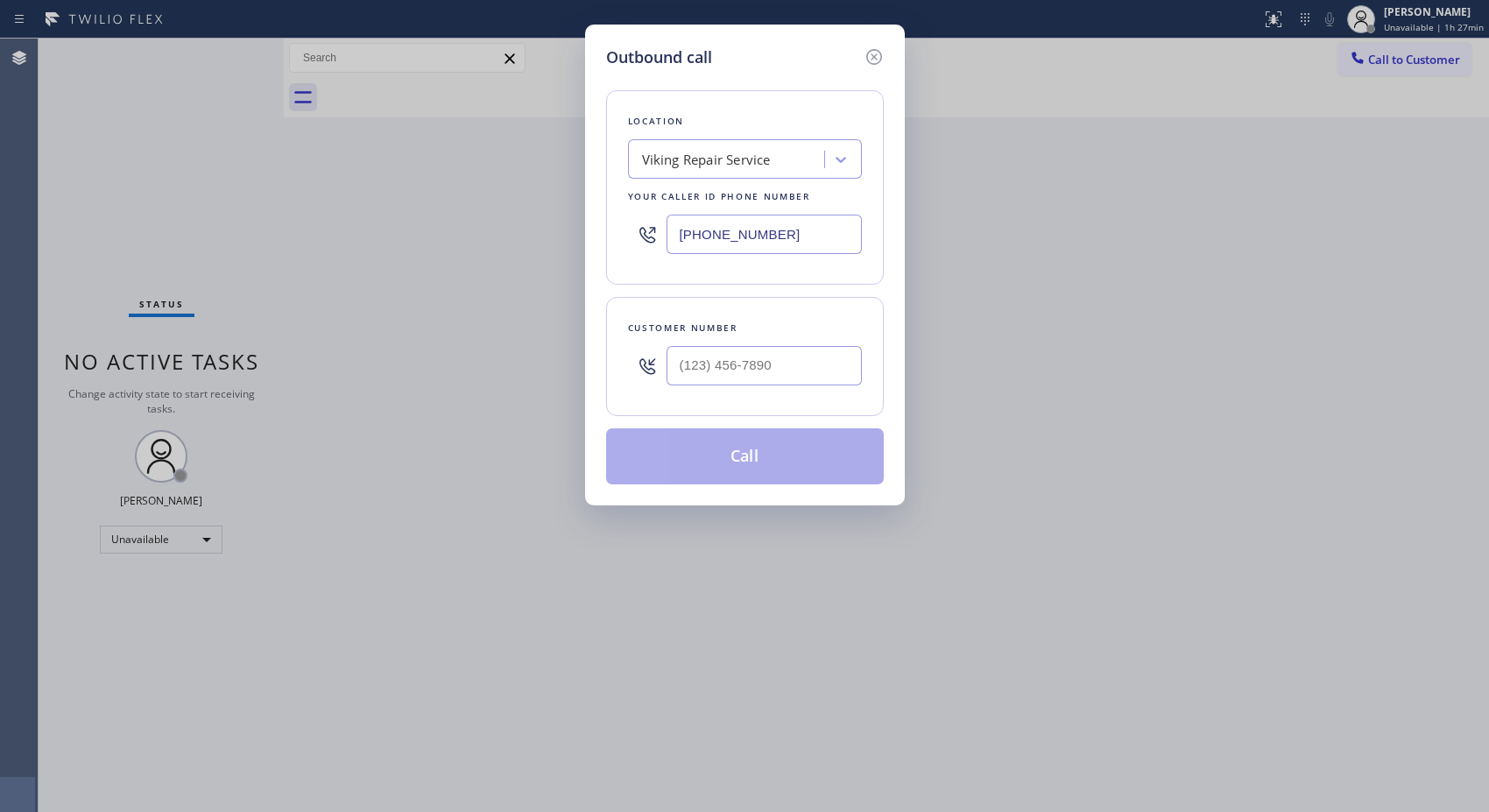
drag, startPoint x: 654, startPoint y: 226, endPoint x: 626, endPoint y: 198, distance: 39.6
click at [640, 219] on div "[PHONE_NUMBER]" at bounding box center [744, 234] width 234 height 57
paste input "949) 397-6210"
type input "[PHONE_NUMBER]"
drag, startPoint x: 790, startPoint y: 375, endPoint x: 601, endPoint y: 349, distance: 190.8
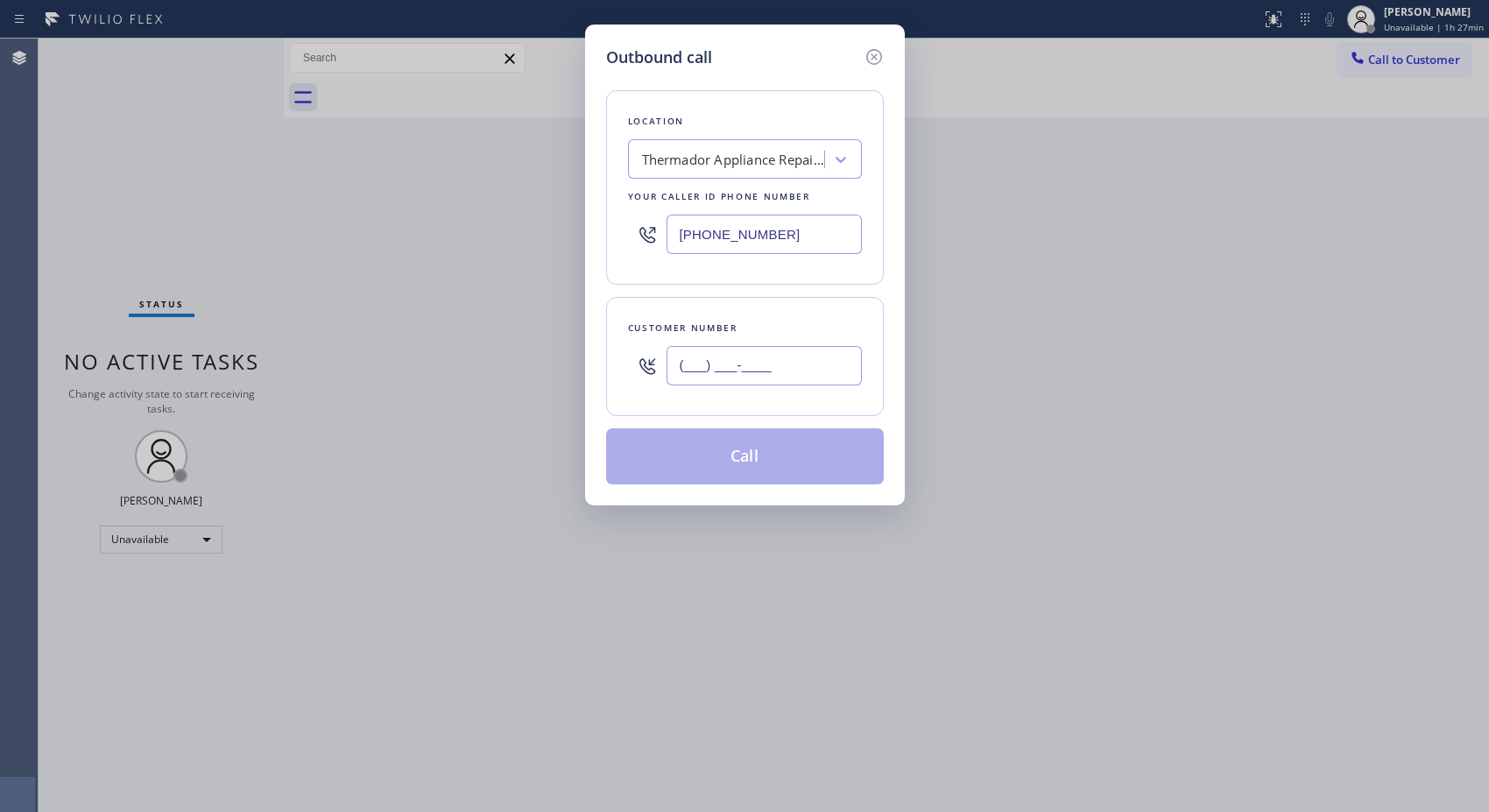
click at [619, 362] on div "Customer number (___) ___-____" at bounding box center [744, 356] width 277 height 119
paste input "949) 812-2414"
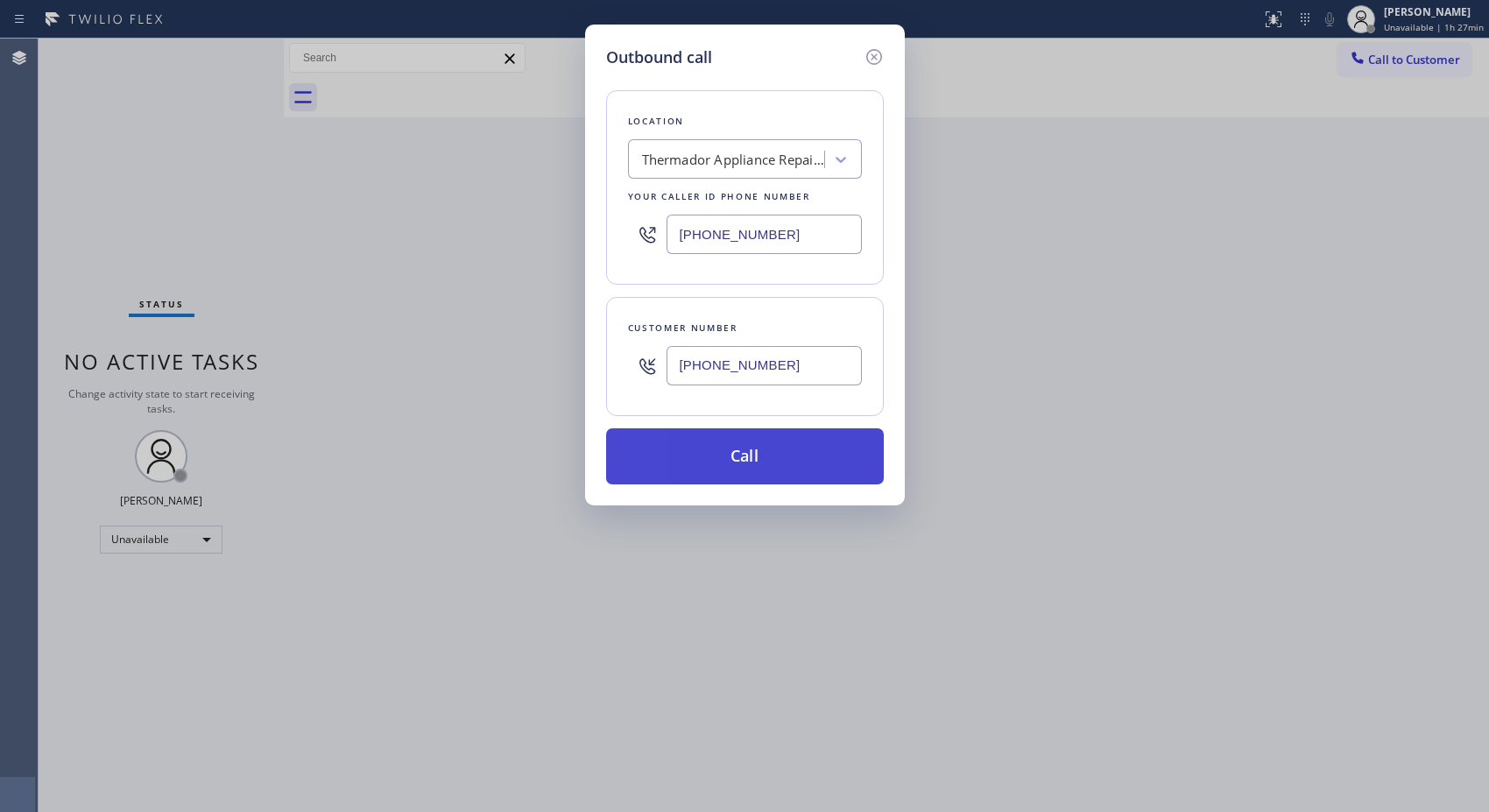
type input "[PHONE_NUMBER]"
click at [807, 456] on button "Call" at bounding box center [744, 456] width 277 height 56
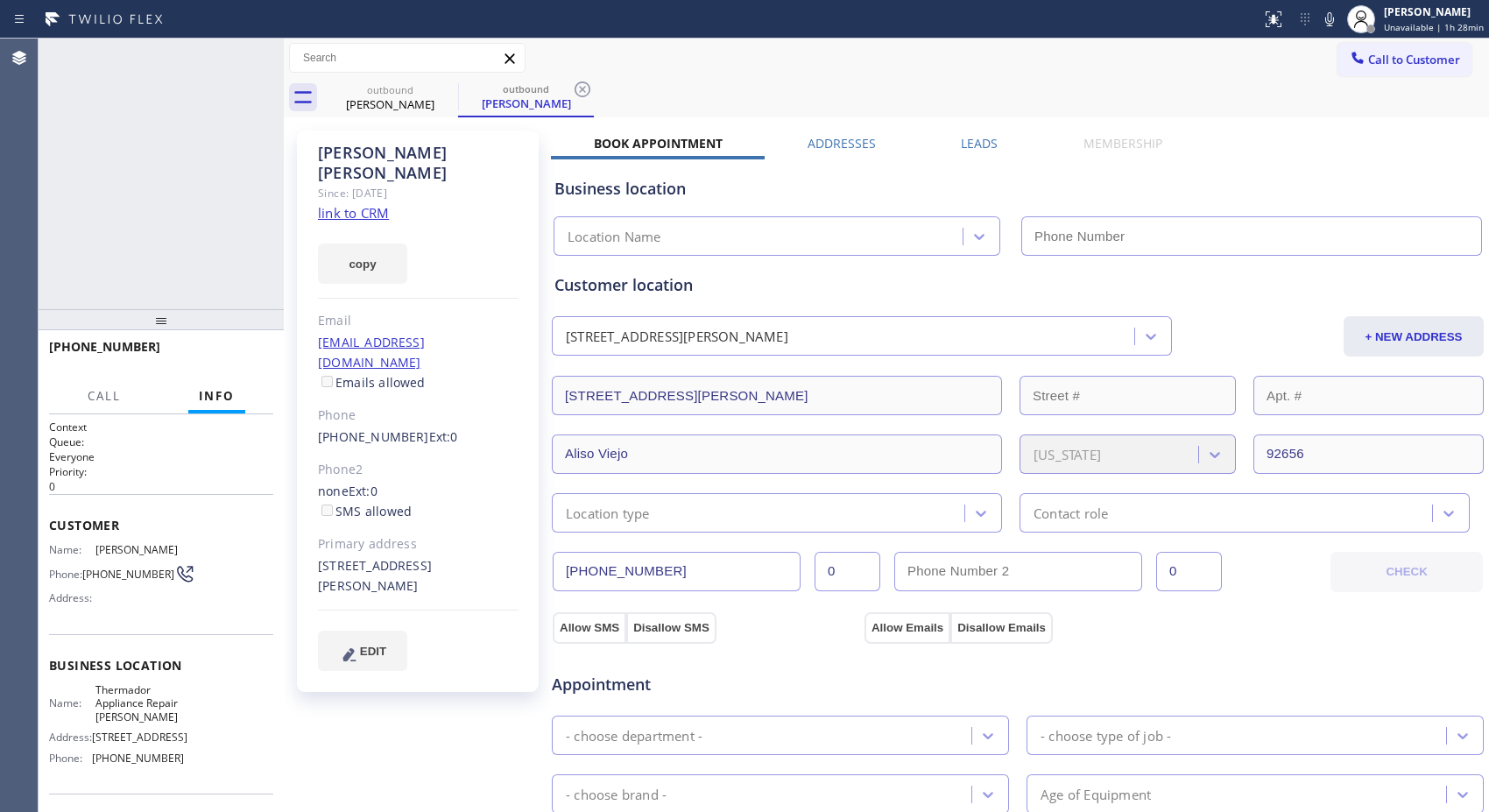
type input "[PHONE_NUMBER]"
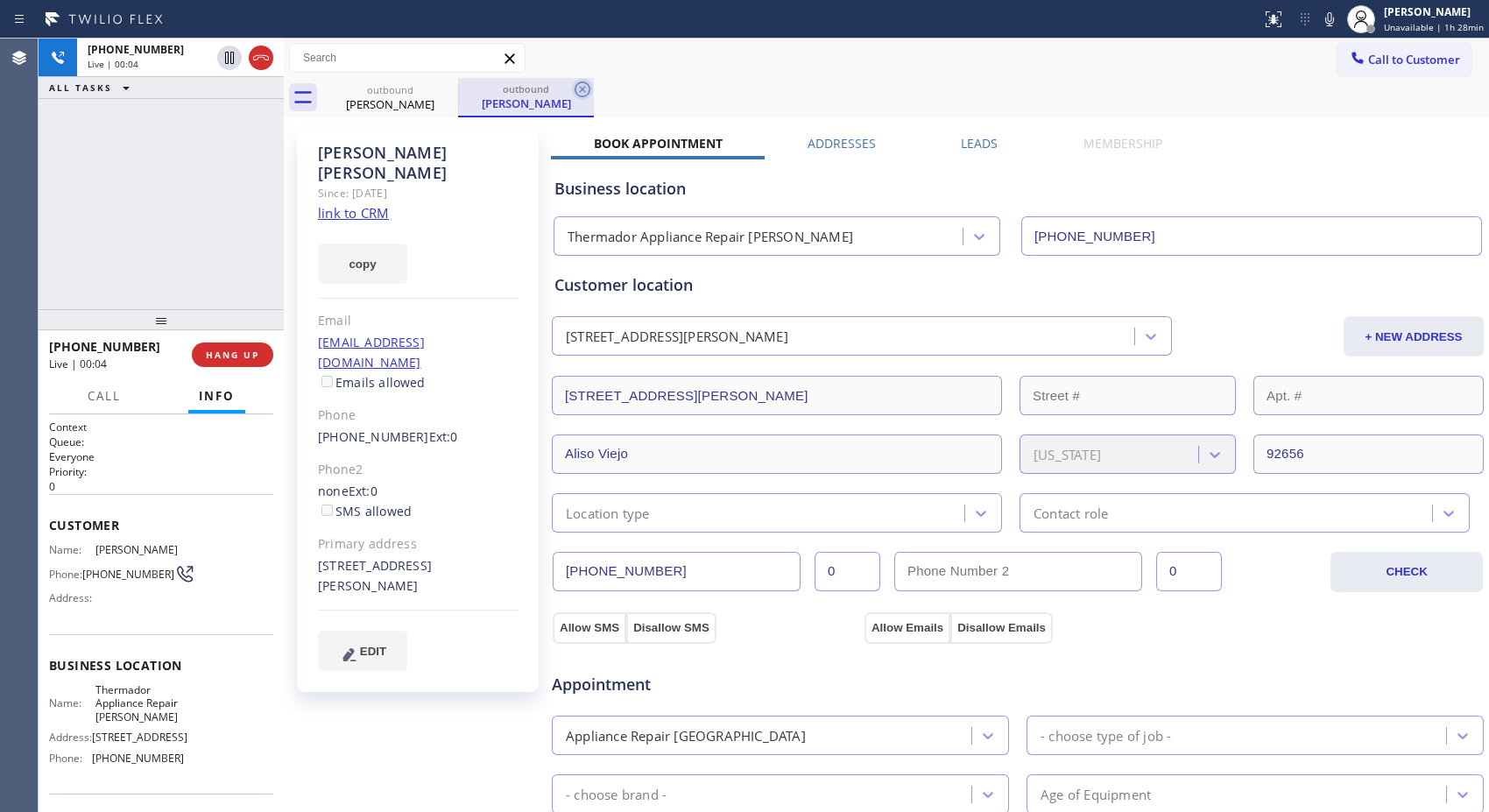
click at [582, 91] on icon at bounding box center [582, 90] width 21 height 21
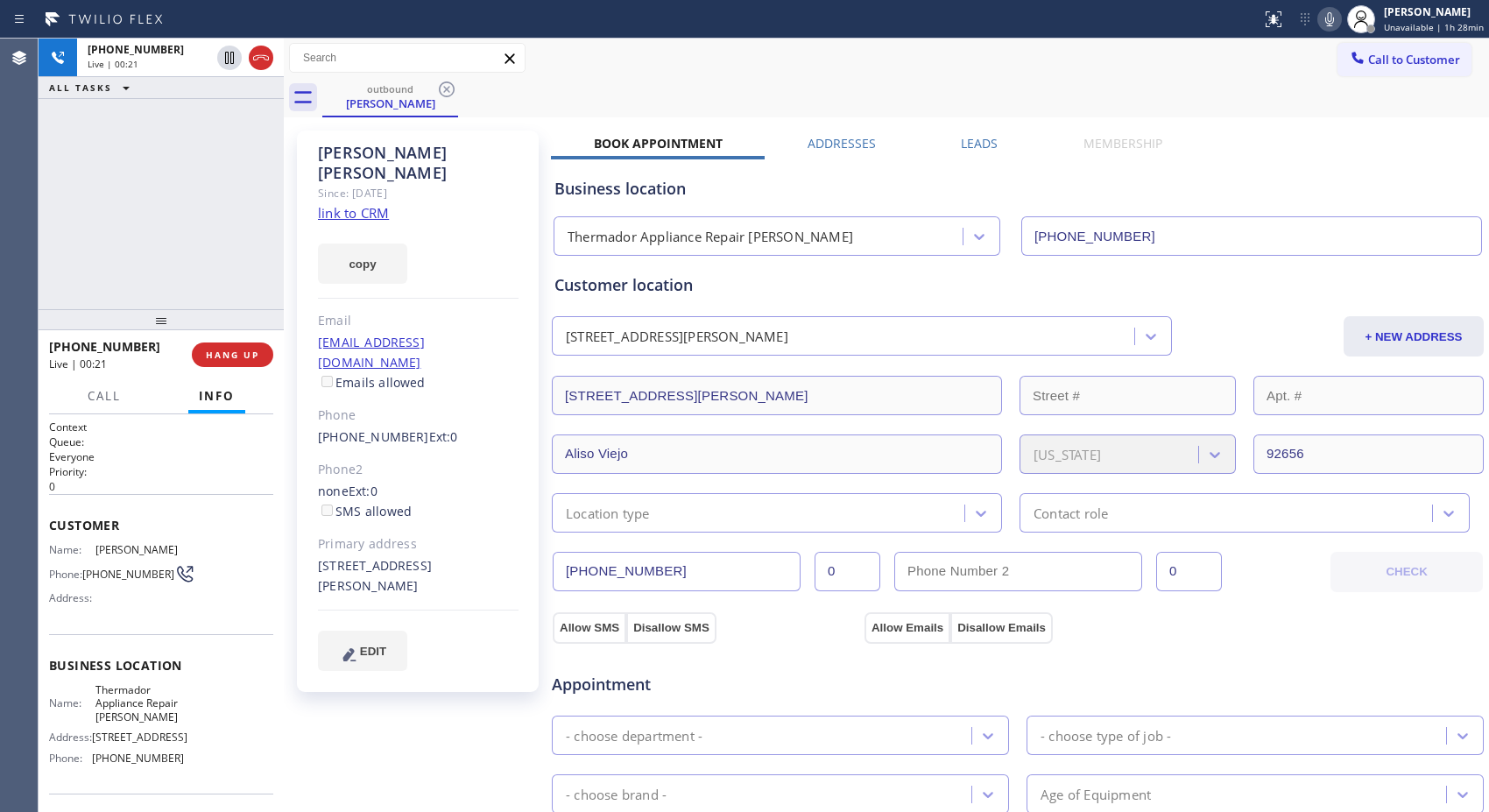
click at [1327, 26] on icon at bounding box center [1329, 19] width 21 height 21
drag, startPoint x: 1332, startPoint y: 22, endPoint x: 1170, endPoint y: 207, distance: 245.9
click at [1328, 24] on icon at bounding box center [1329, 19] width 21 height 21
click at [1332, 19] on icon at bounding box center [1329, 19] width 9 height 14
click at [1332, 19] on rect at bounding box center [1329, 18] width 12 height 12
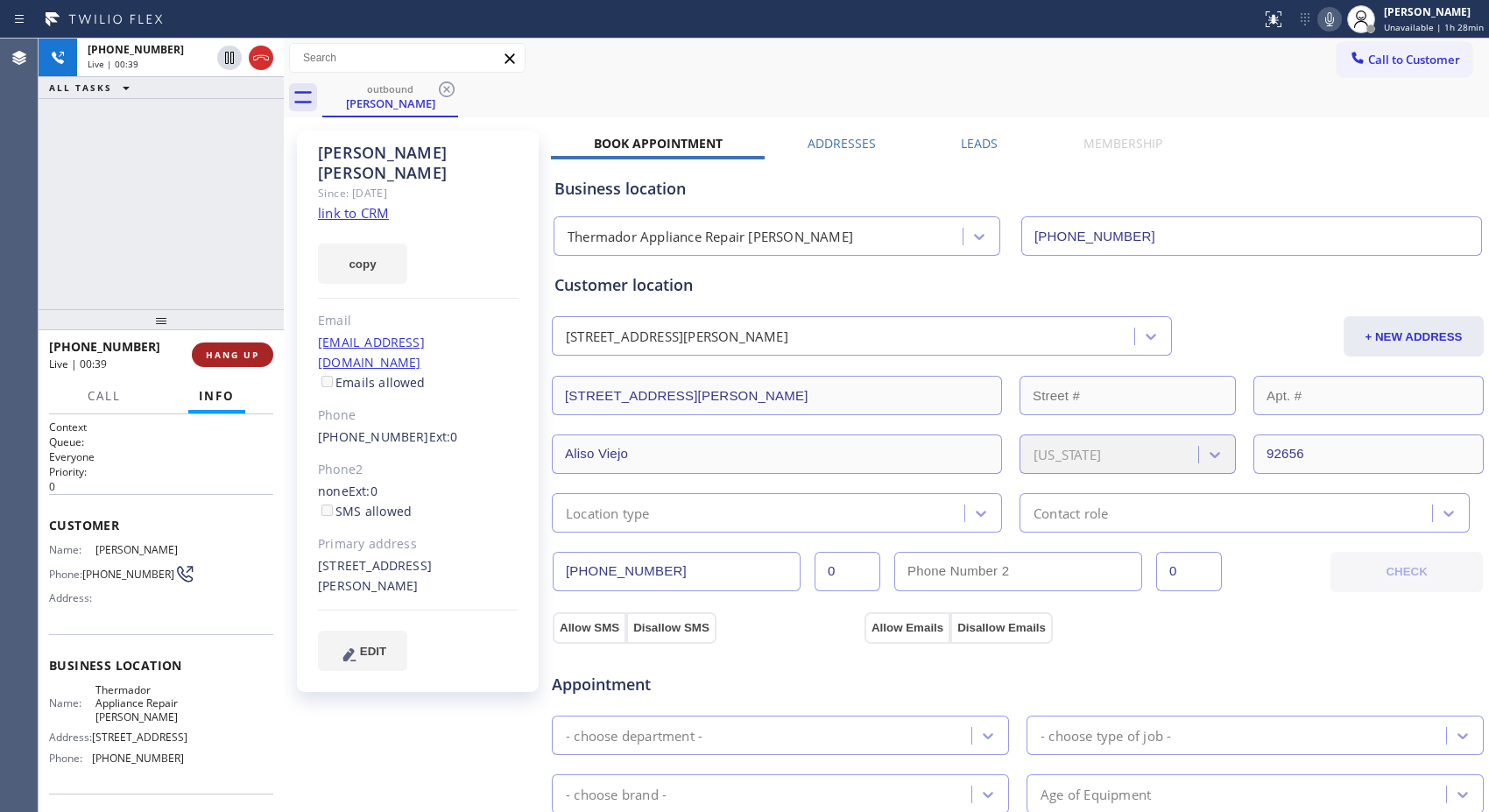
click at [242, 352] on span "HANG UP" at bounding box center [232, 355] width 54 height 12
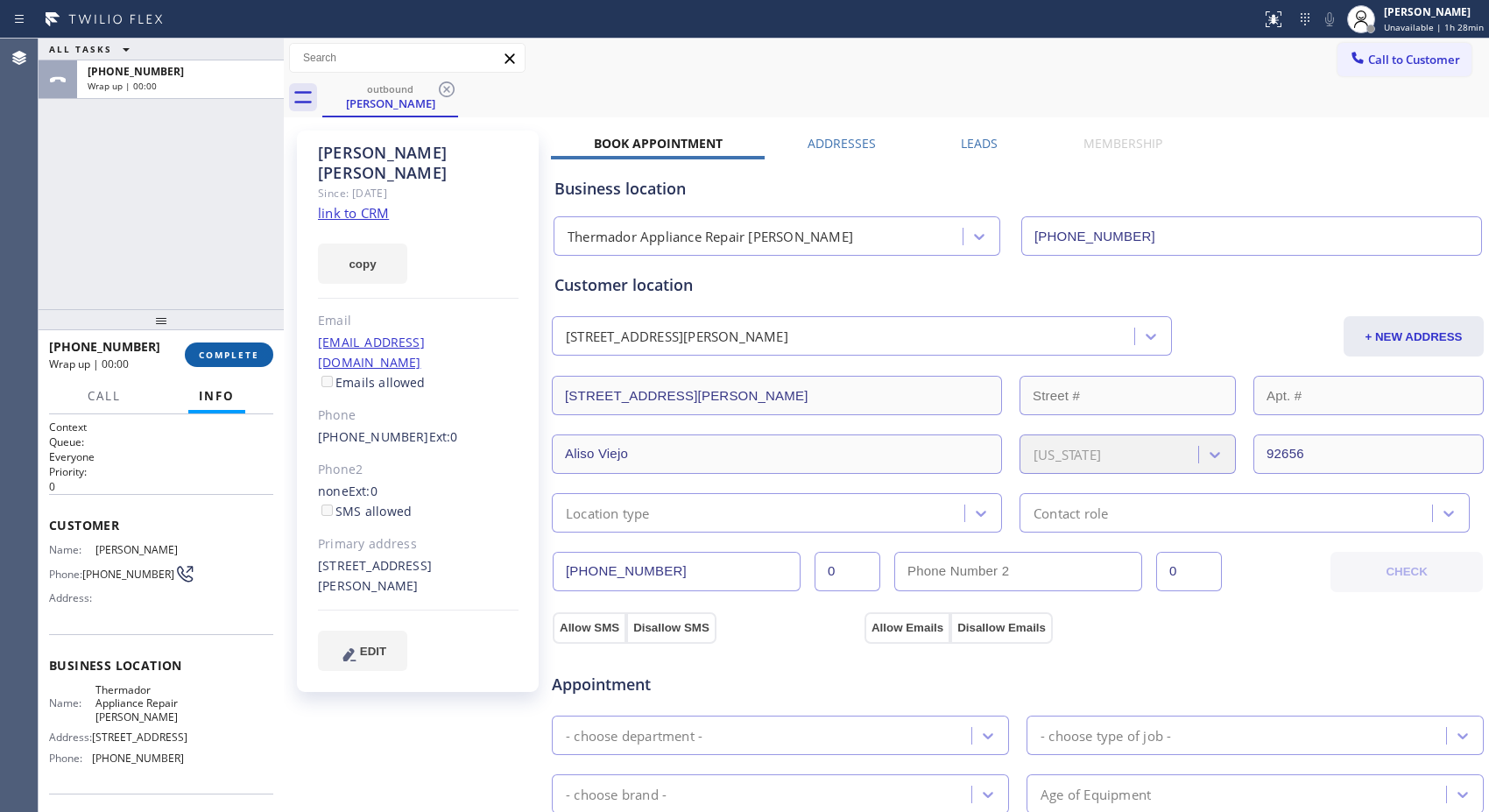
click at [246, 355] on span "COMPLETE" at bounding box center [228, 355] width 61 height 12
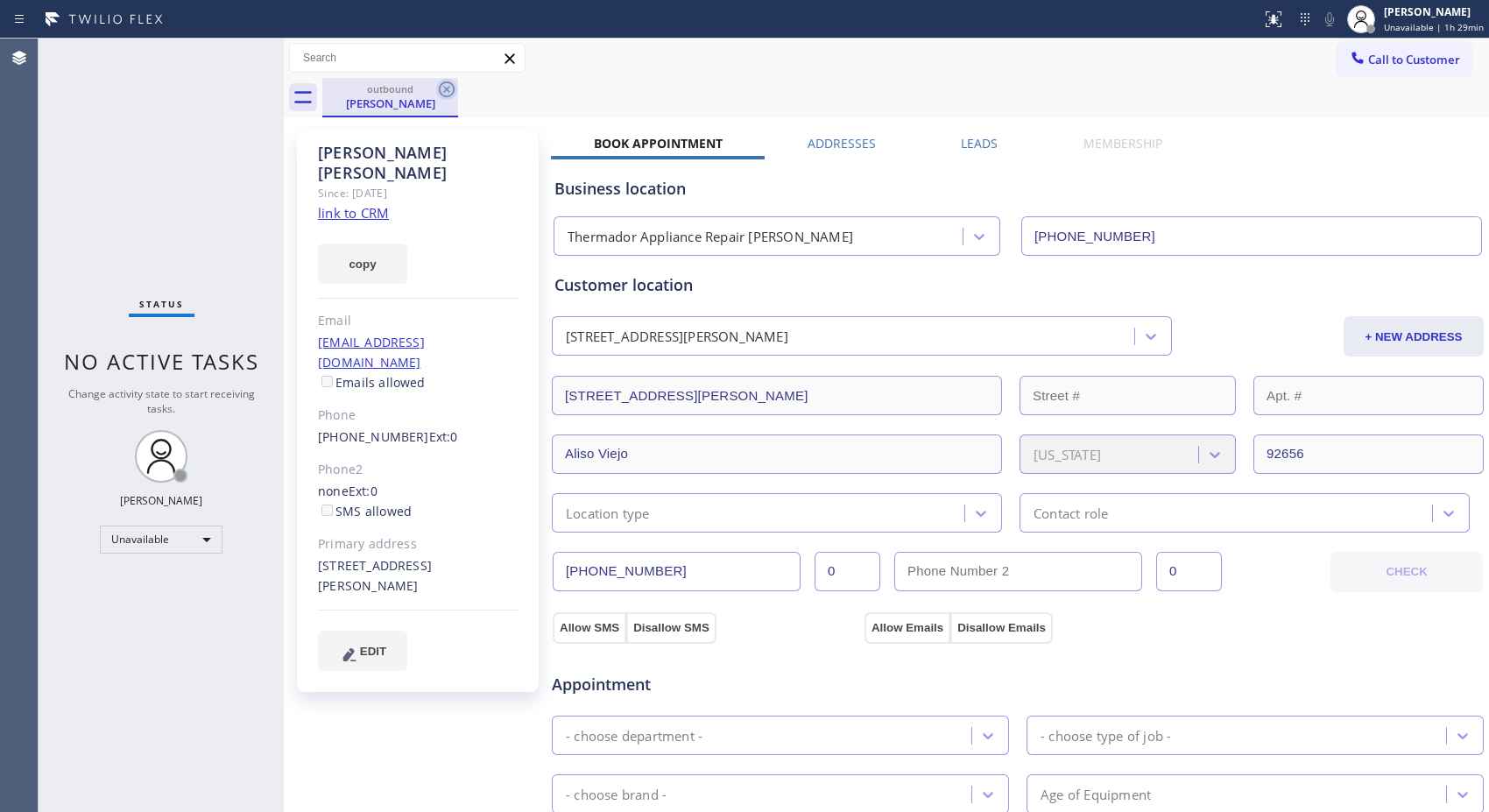
click at [447, 94] on icon at bounding box center [447, 90] width 21 height 21
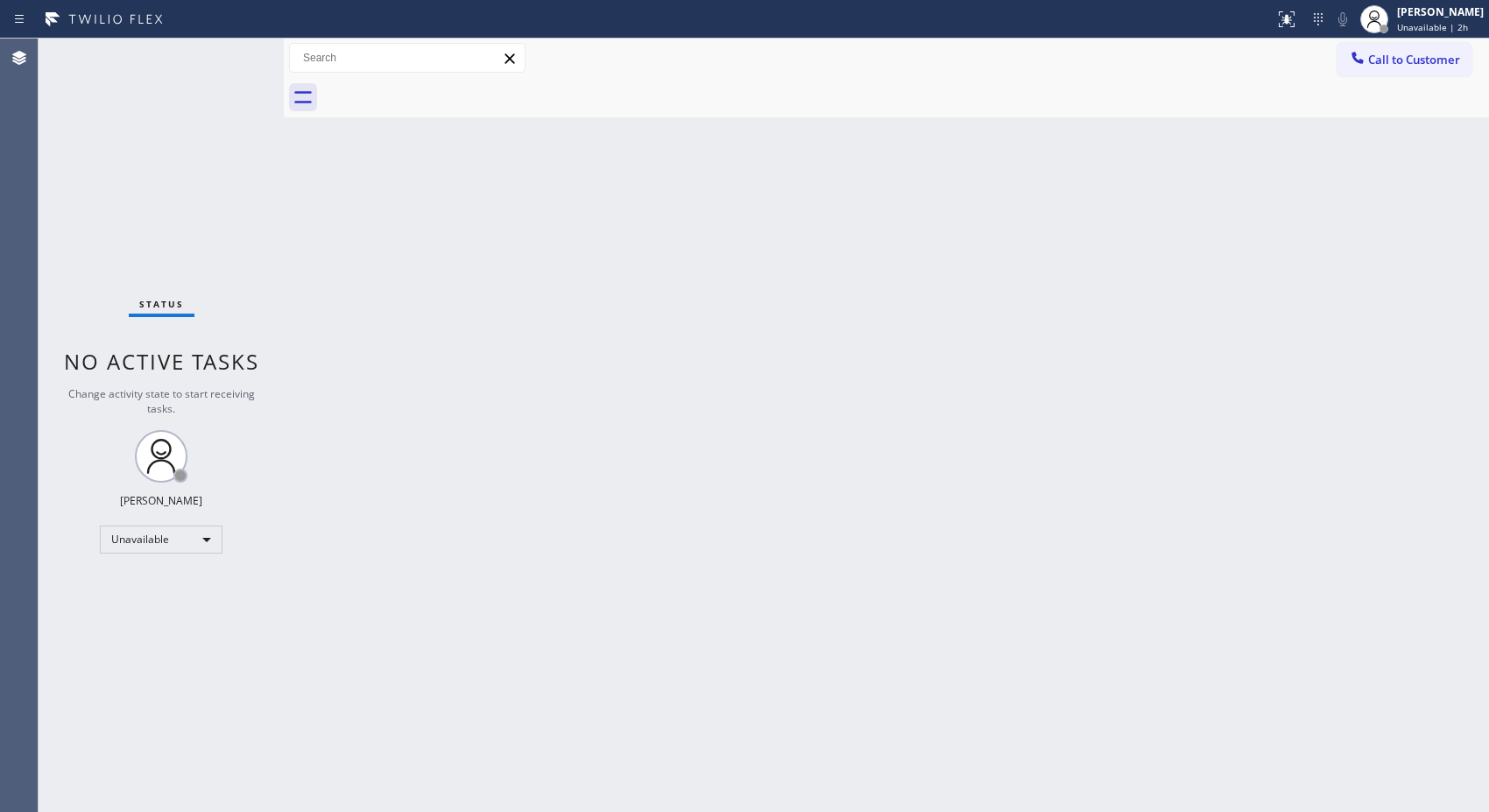
click at [1042, 361] on div "Back to Dashboard Change Sender ID Customers Technicians Select a contact Outbo…" at bounding box center [886, 425] width 1205 height 773
click at [1424, 45] on button "Call to Customer" at bounding box center [1404, 60] width 134 height 33
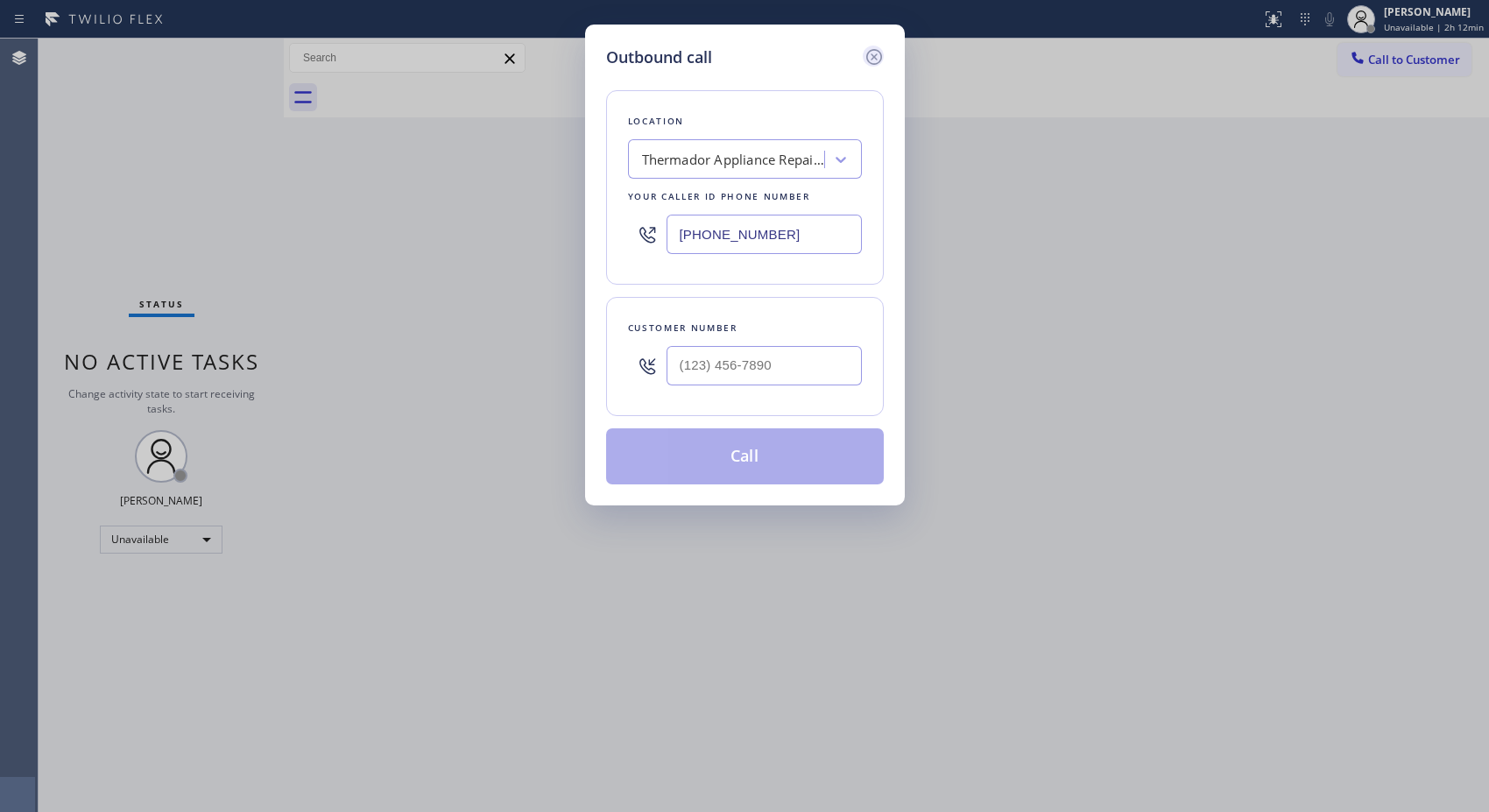
click at [878, 47] on icon at bounding box center [874, 57] width 21 height 21
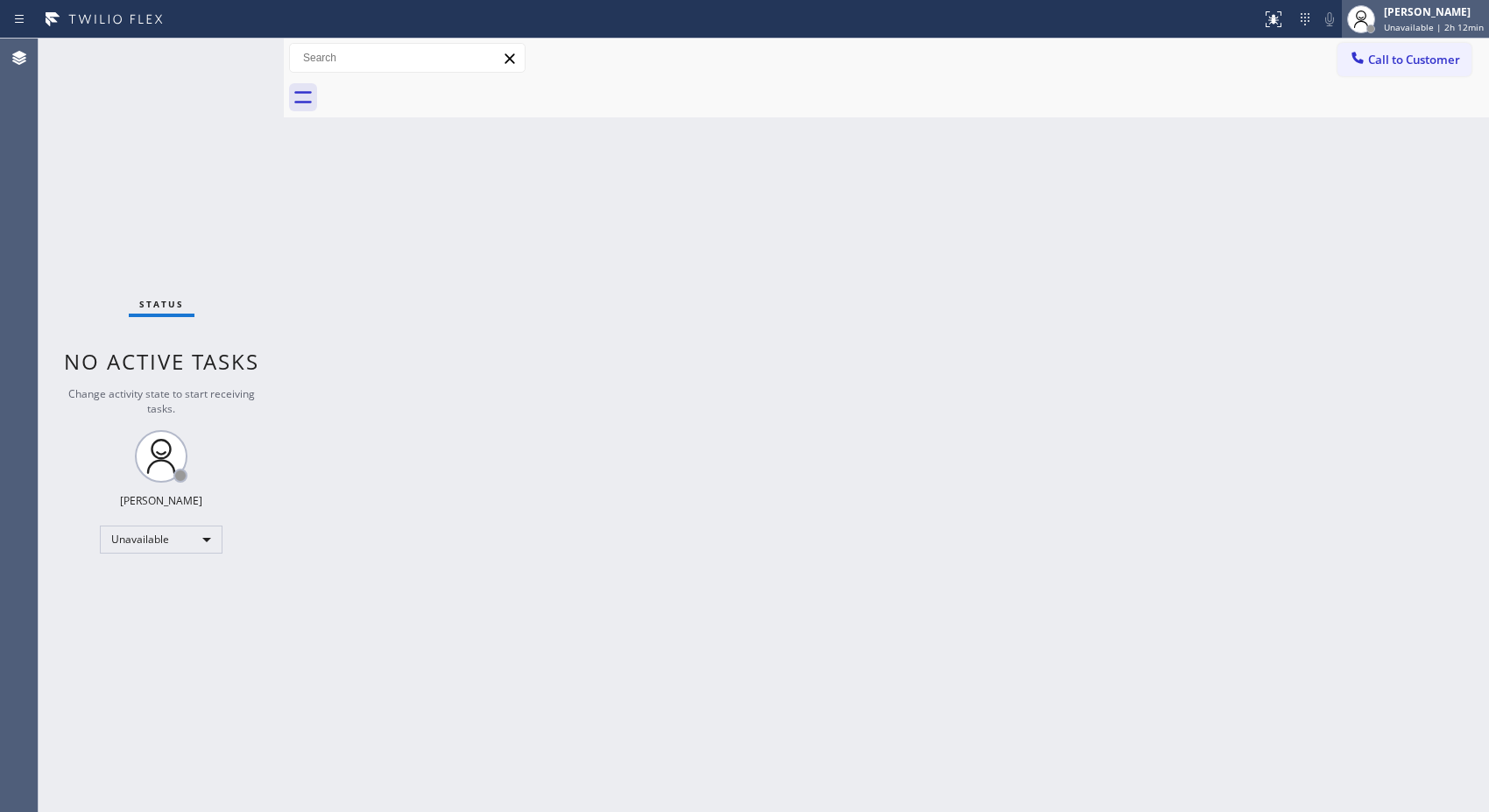
click at [1414, 19] on div "[PERSON_NAME] Unavailable | 2h 12min" at bounding box center [1435, 18] width 109 height 31
click at [1464, 13] on div "[PERSON_NAME]" at bounding box center [1434, 11] width 100 height 15
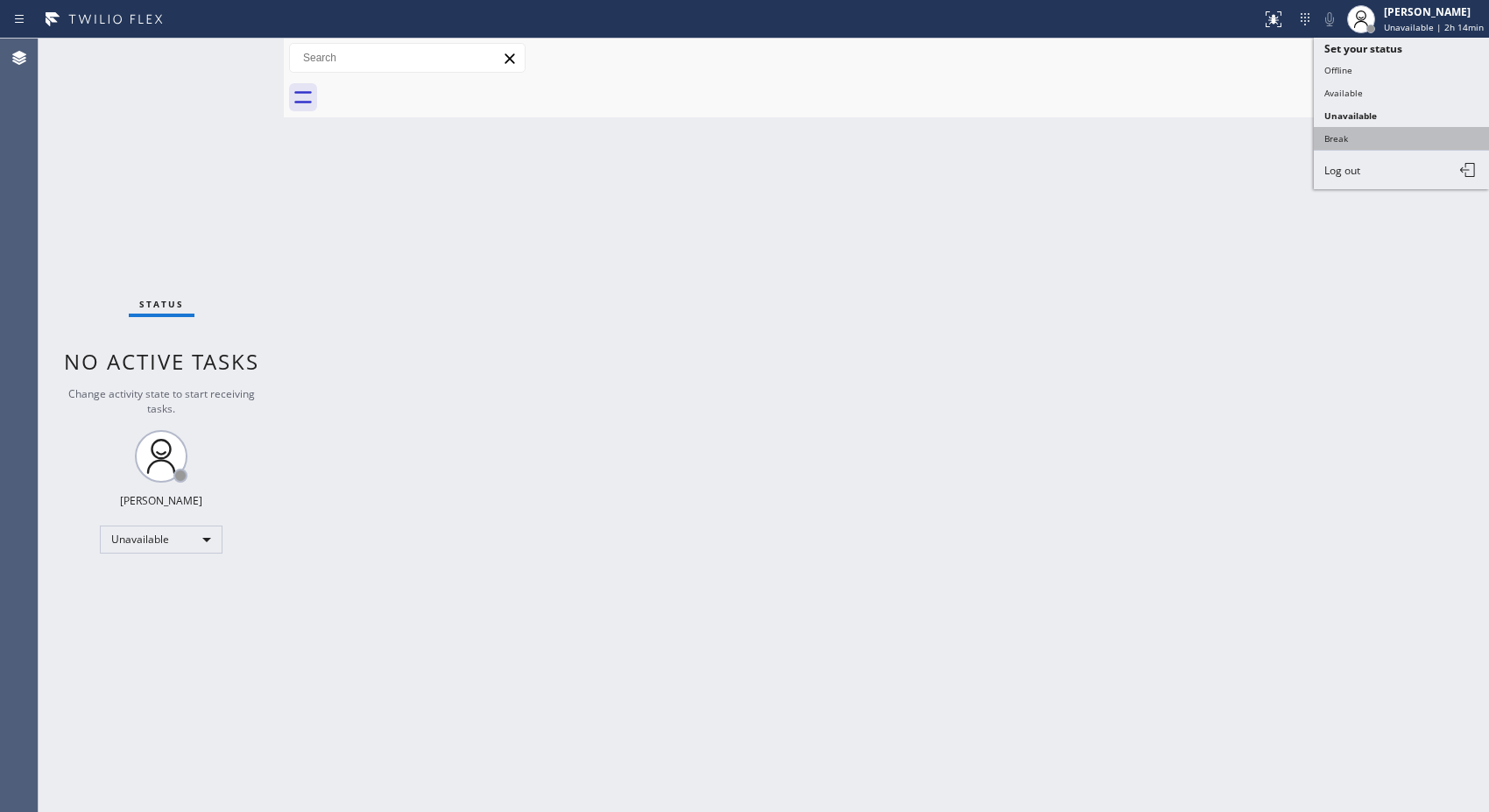
click at [1380, 143] on button "Break" at bounding box center [1400, 139] width 175 height 23
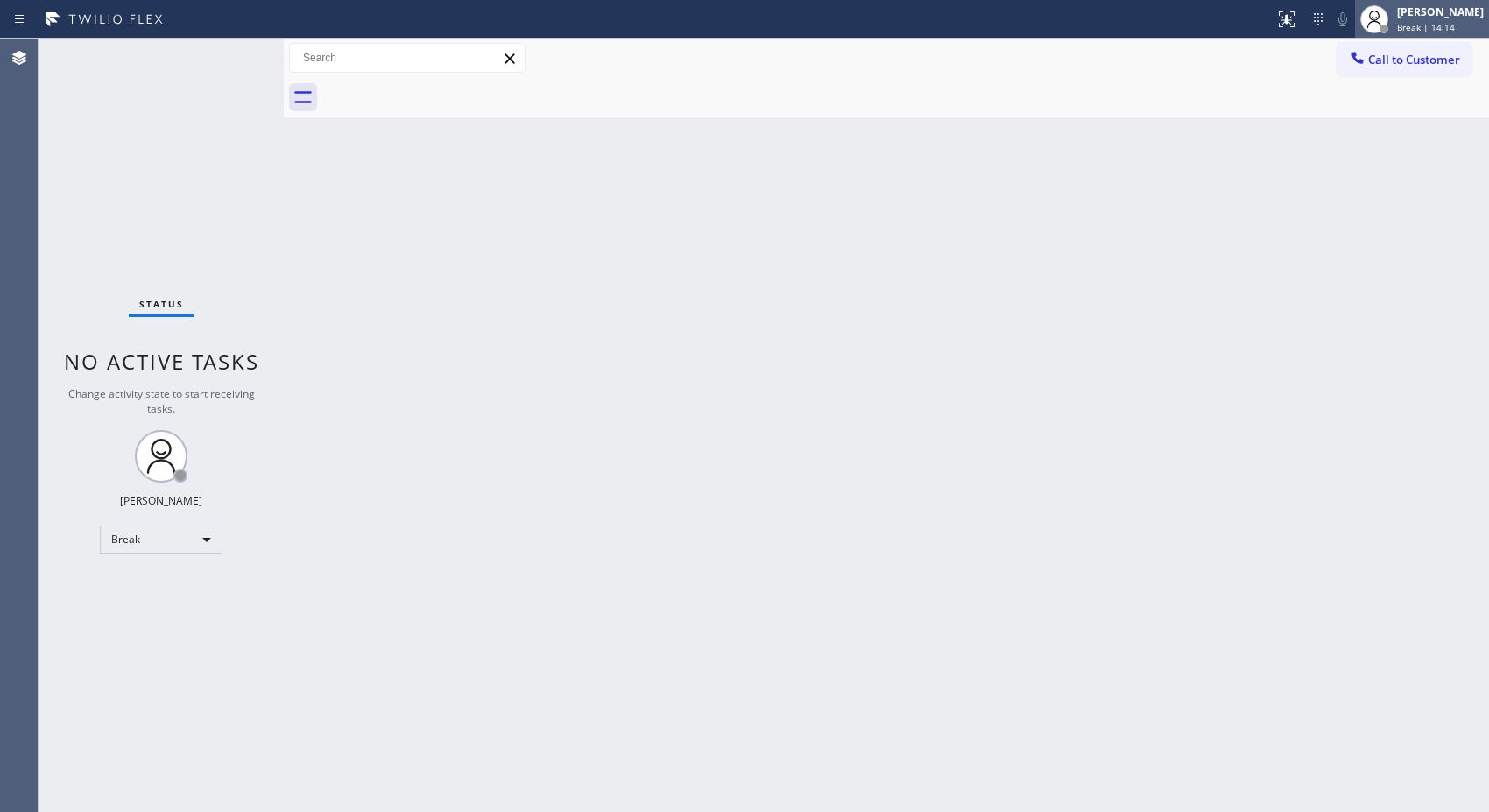
click at [1448, 18] on div "[PERSON_NAME]" at bounding box center [1440, 11] width 87 height 15
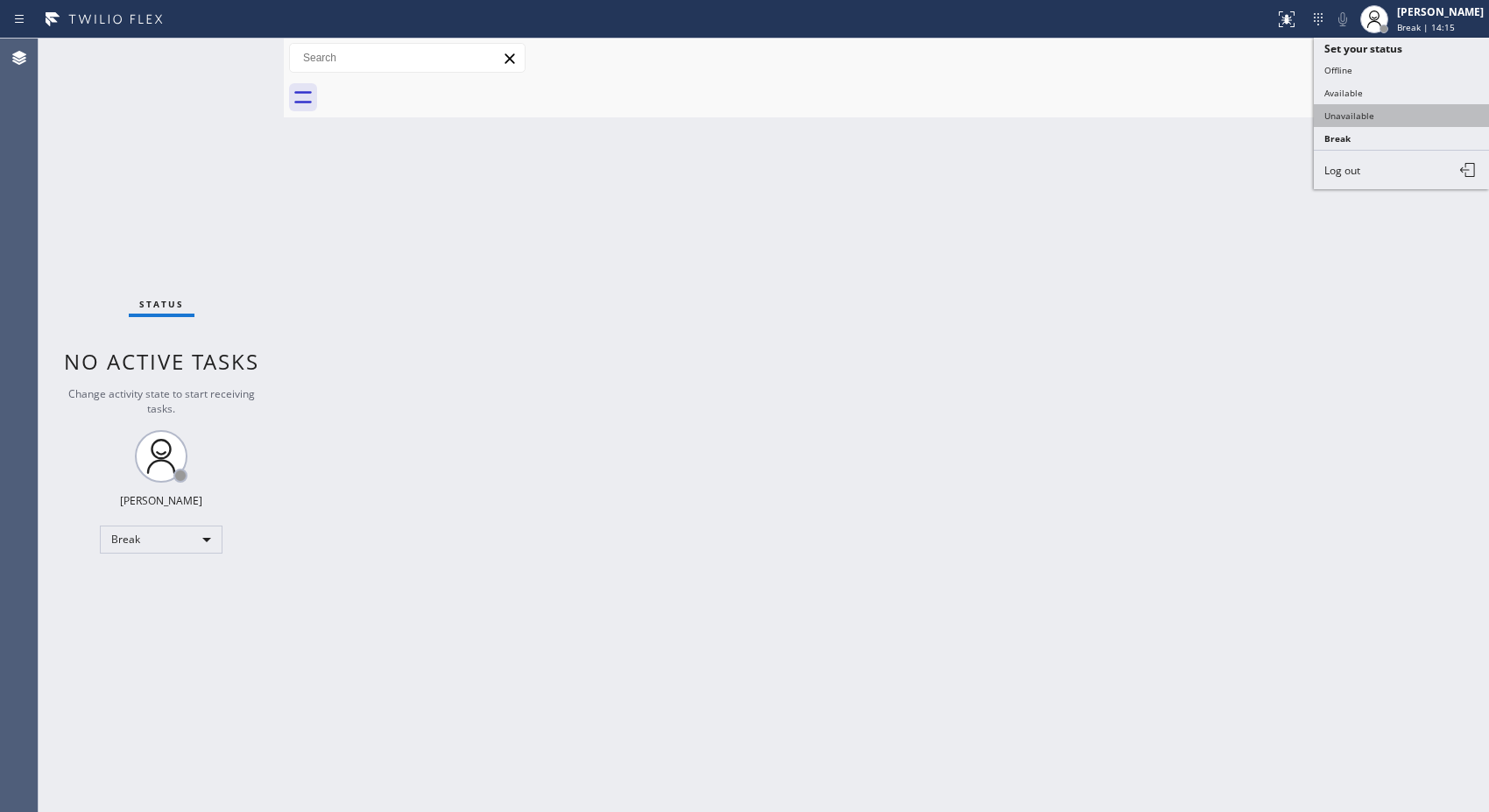
click at [1388, 116] on button "Unavailable" at bounding box center [1400, 116] width 175 height 23
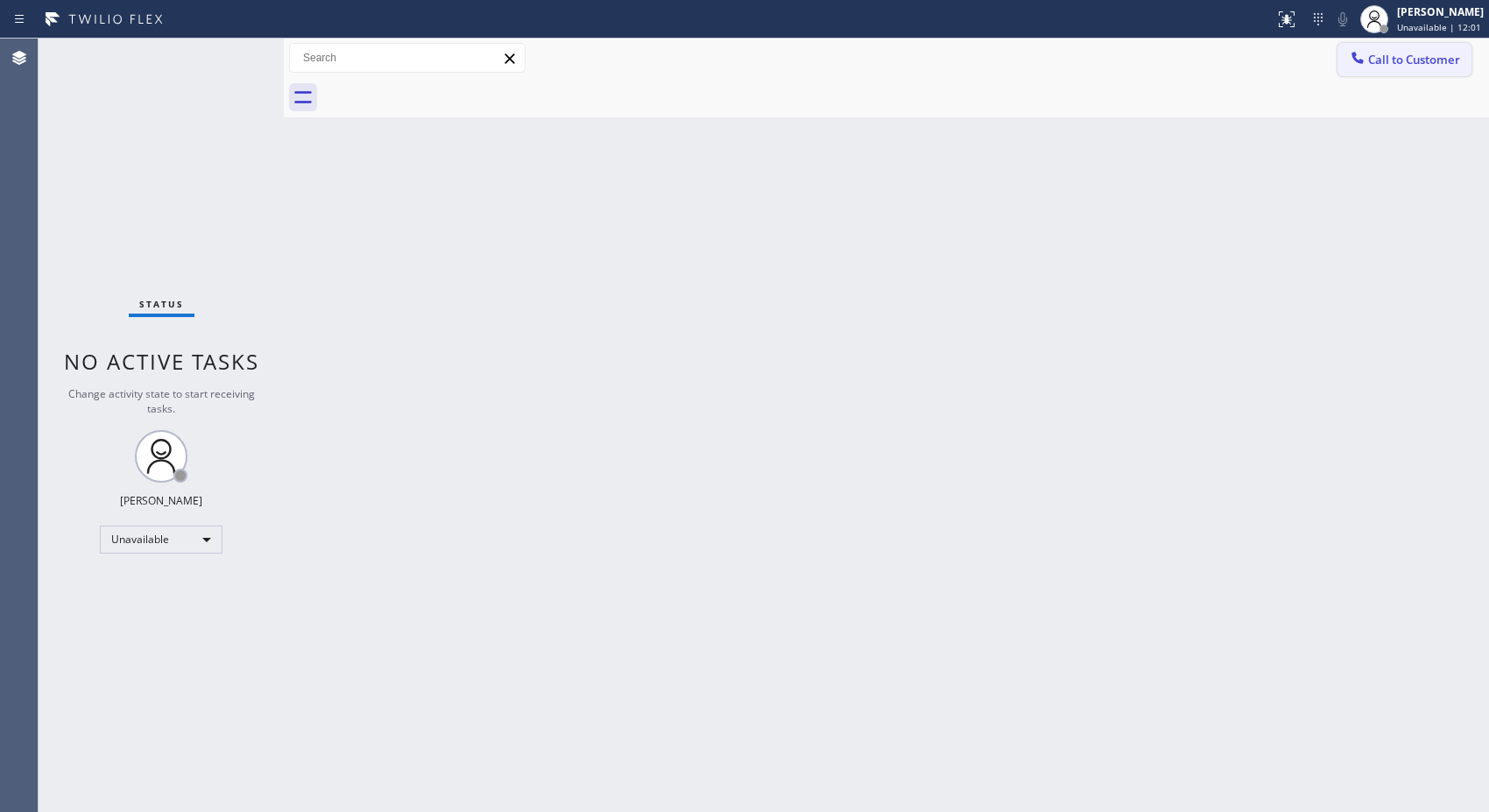
click at [1391, 65] on span "Call to Customer" at bounding box center [1413, 60] width 92 height 16
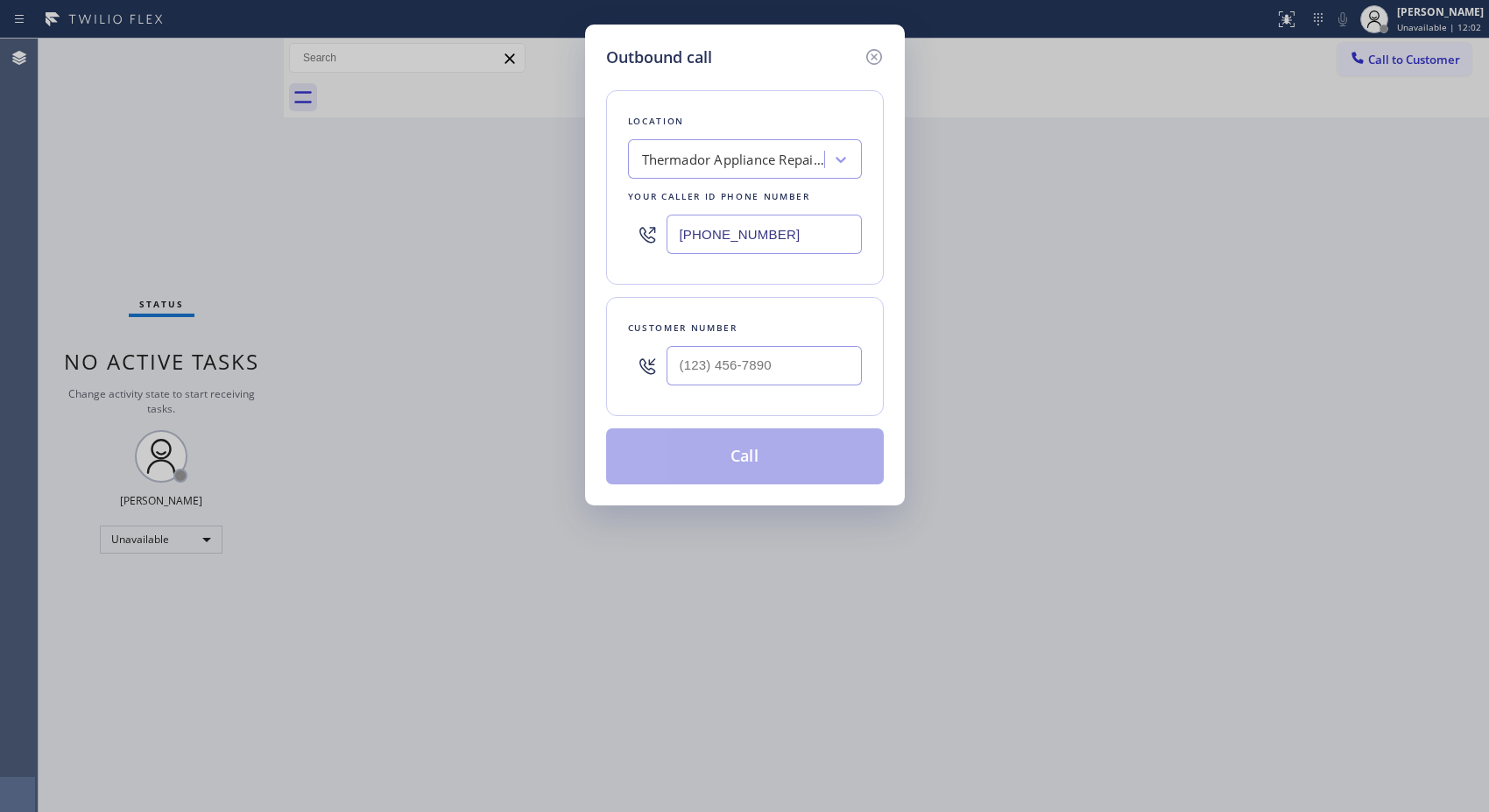
drag, startPoint x: 795, startPoint y: 219, endPoint x: 716, endPoint y: 215, distance: 79.1
click at [715, 214] on input "[PHONE_NUMBER]" at bounding box center [764, 234] width 195 height 40
drag, startPoint x: 803, startPoint y: 356, endPoint x: 644, endPoint y: 128, distance: 278.0
click at [585, 294] on div "Outbound call Location Thermador Appliance Repair Ashton Your caller id phone n…" at bounding box center [744, 265] width 320 height 481
paste input "415) 871-1820"
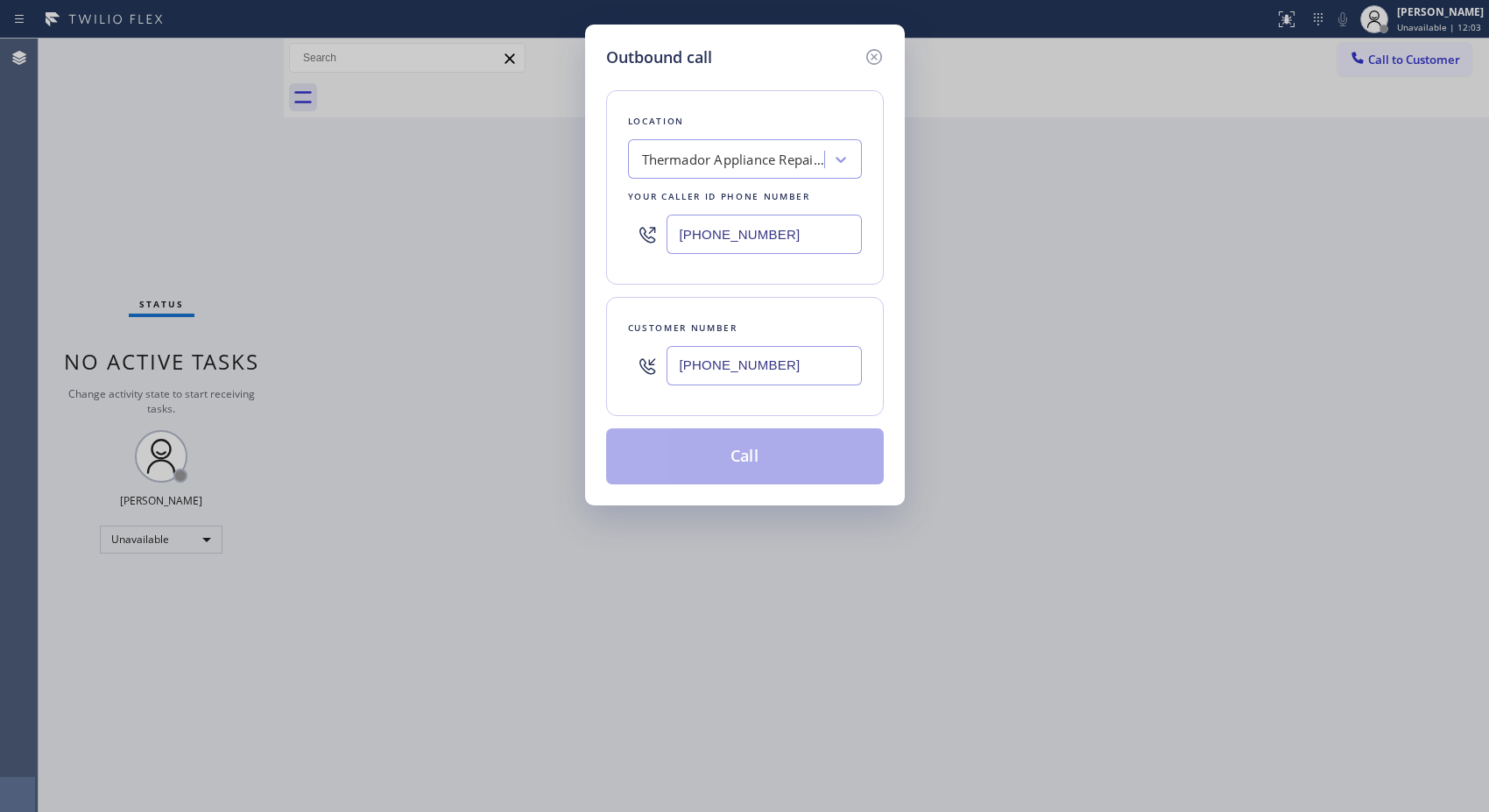
type input "[PHONE_NUMBER]"
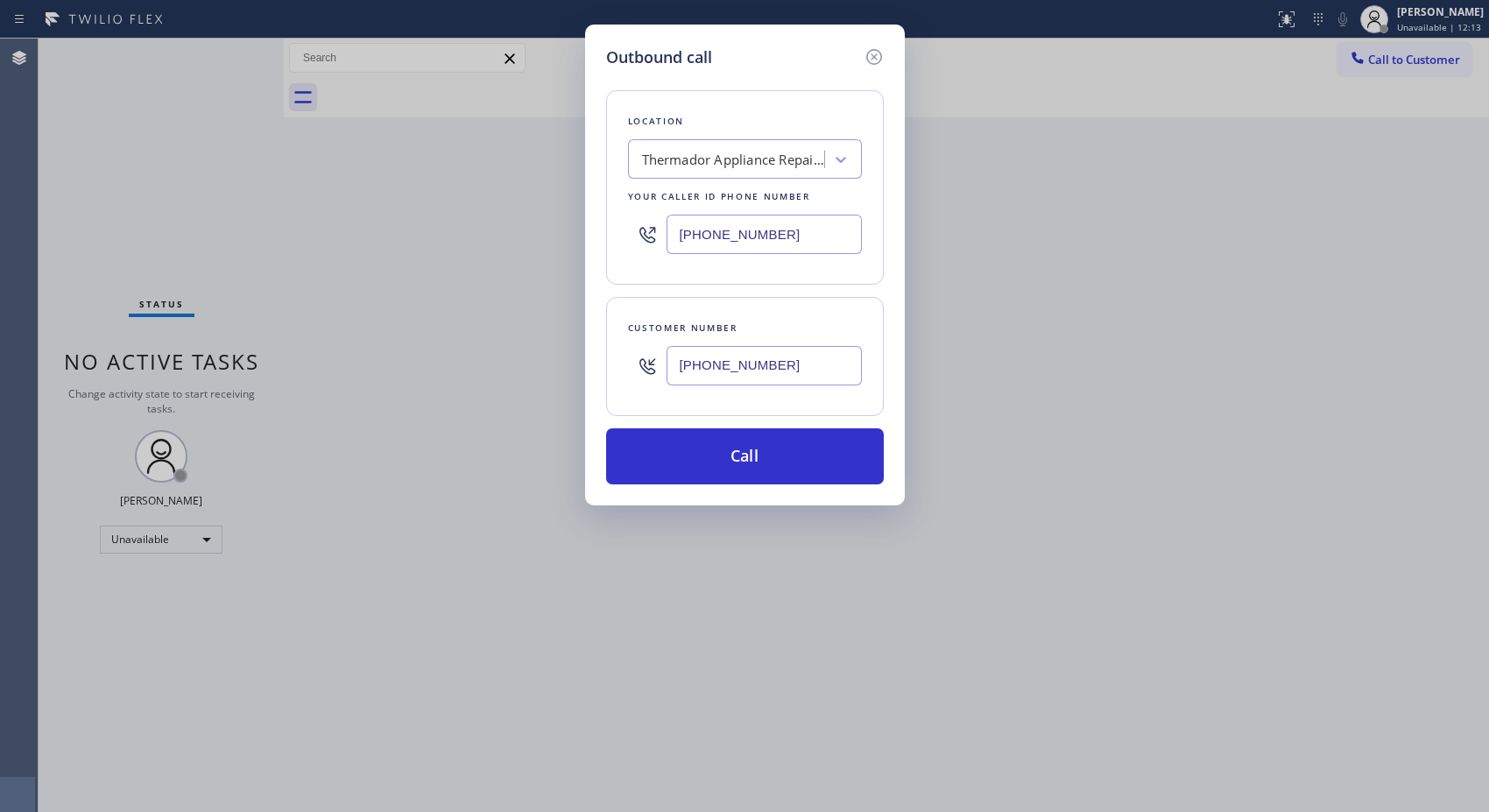
paste input "510) 880-3442"
drag, startPoint x: 666, startPoint y: 236, endPoint x: 644, endPoint y: 229, distance: 23.1
click at [654, 234] on div "[PHONE_NUMBER]" at bounding box center [744, 234] width 234 height 57
type input "[PHONE_NUMBER]"
click at [788, 448] on button "Call" at bounding box center [744, 456] width 277 height 56
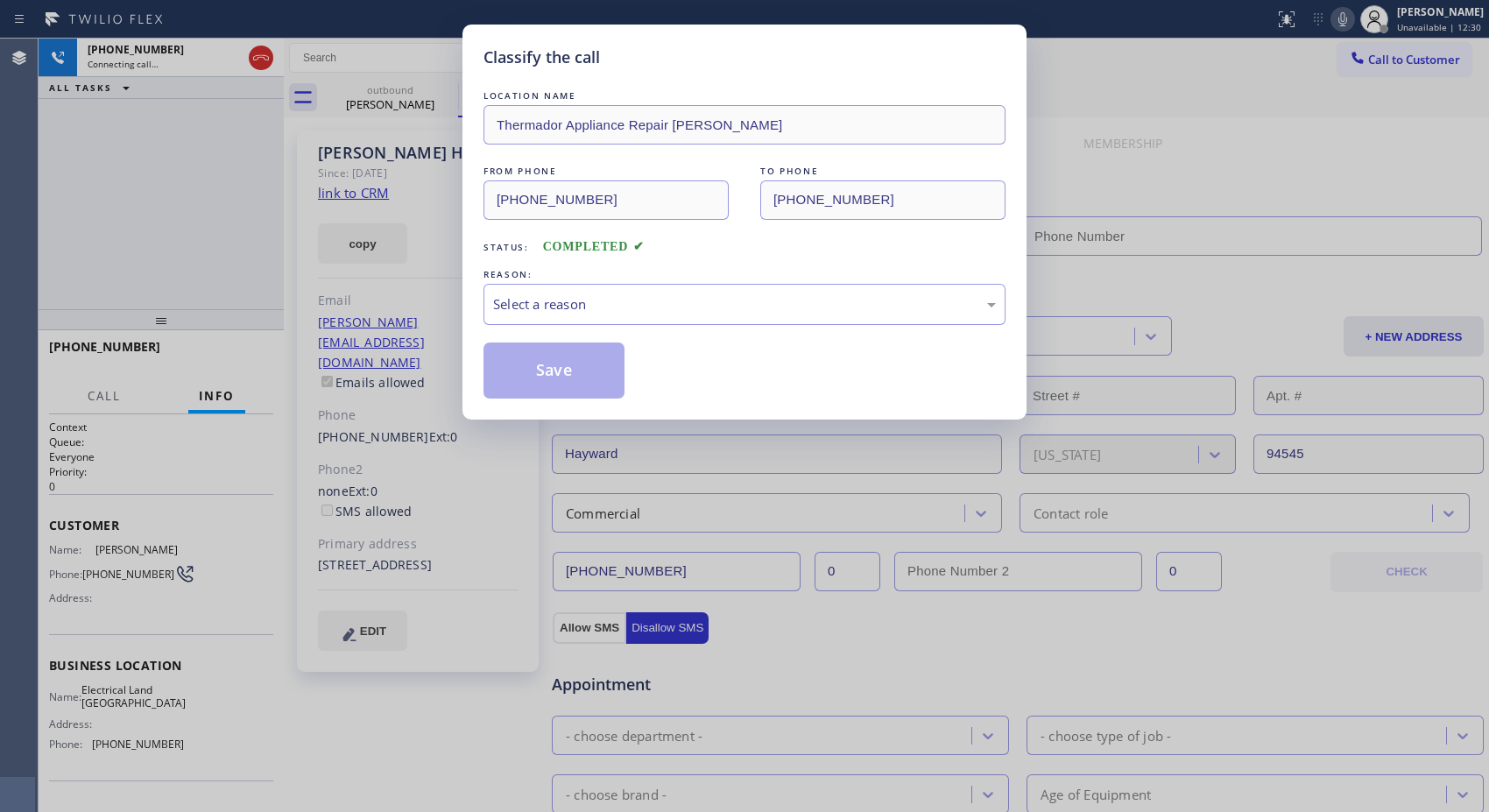
type input "[PHONE_NUMBER]"
click at [655, 308] on div "Select a reason" at bounding box center [744, 304] width 502 height 20
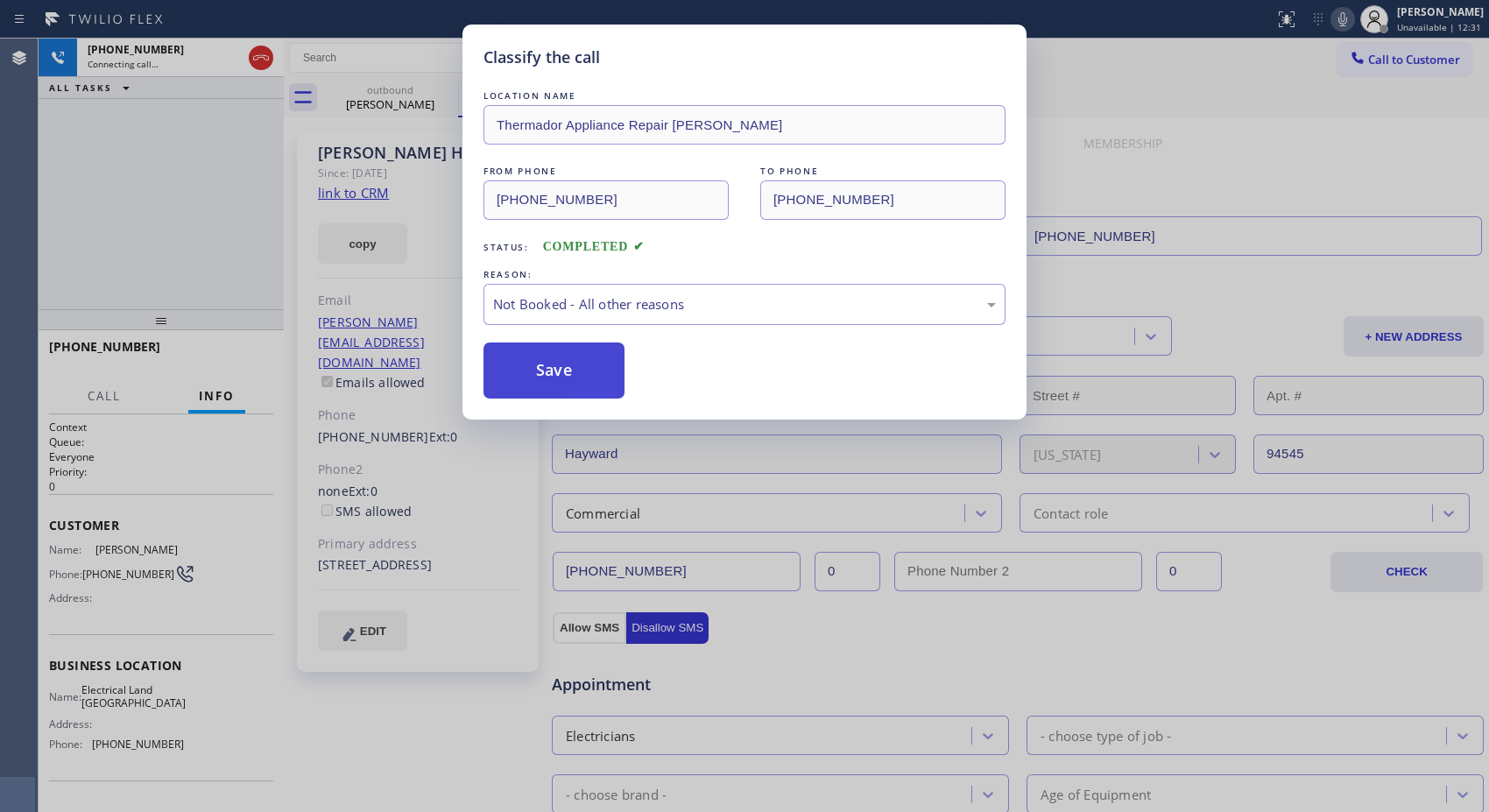
click at [593, 382] on button "Save" at bounding box center [554, 370] width 141 height 56
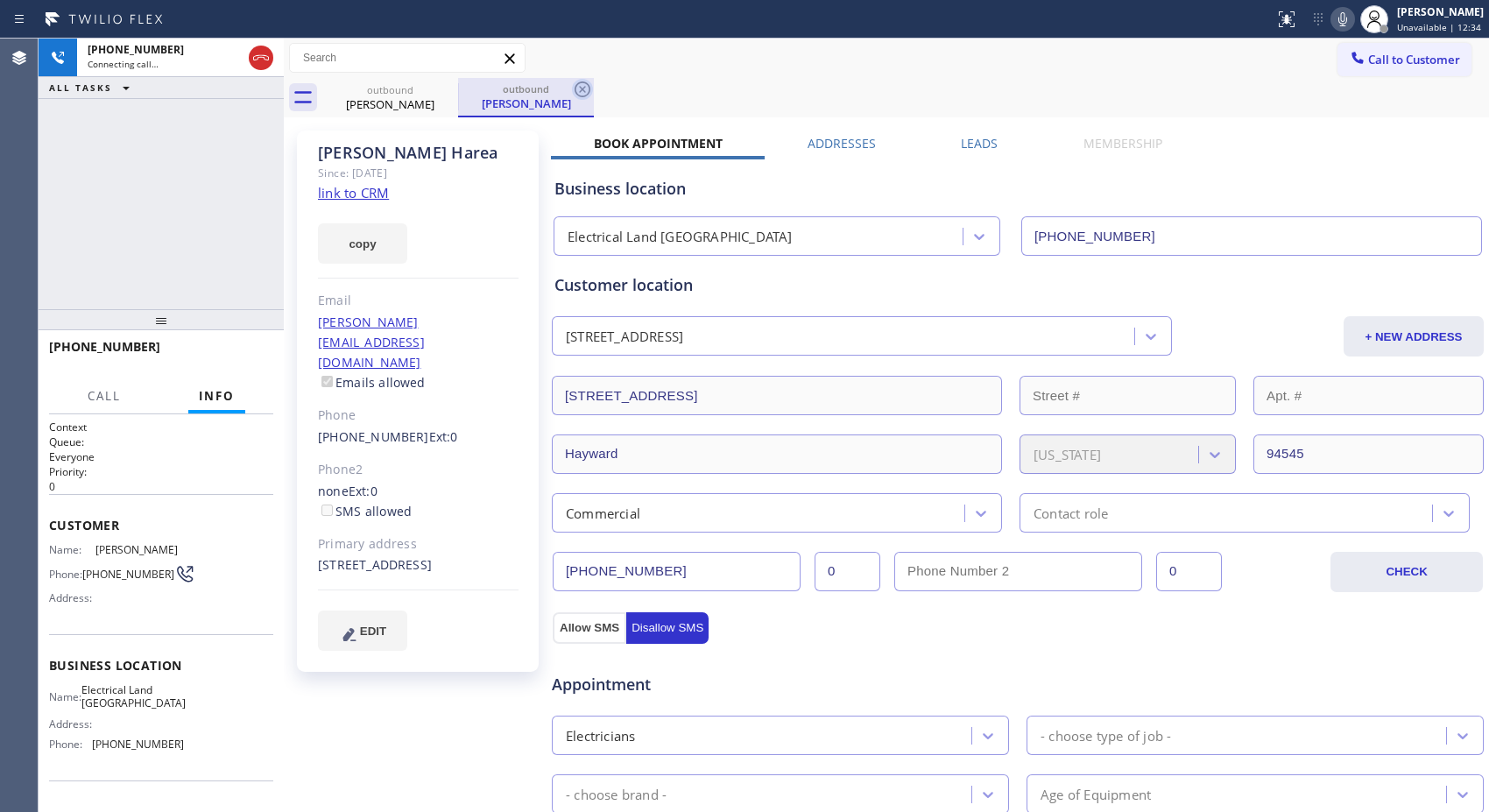
click at [585, 84] on icon at bounding box center [582, 90] width 21 height 21
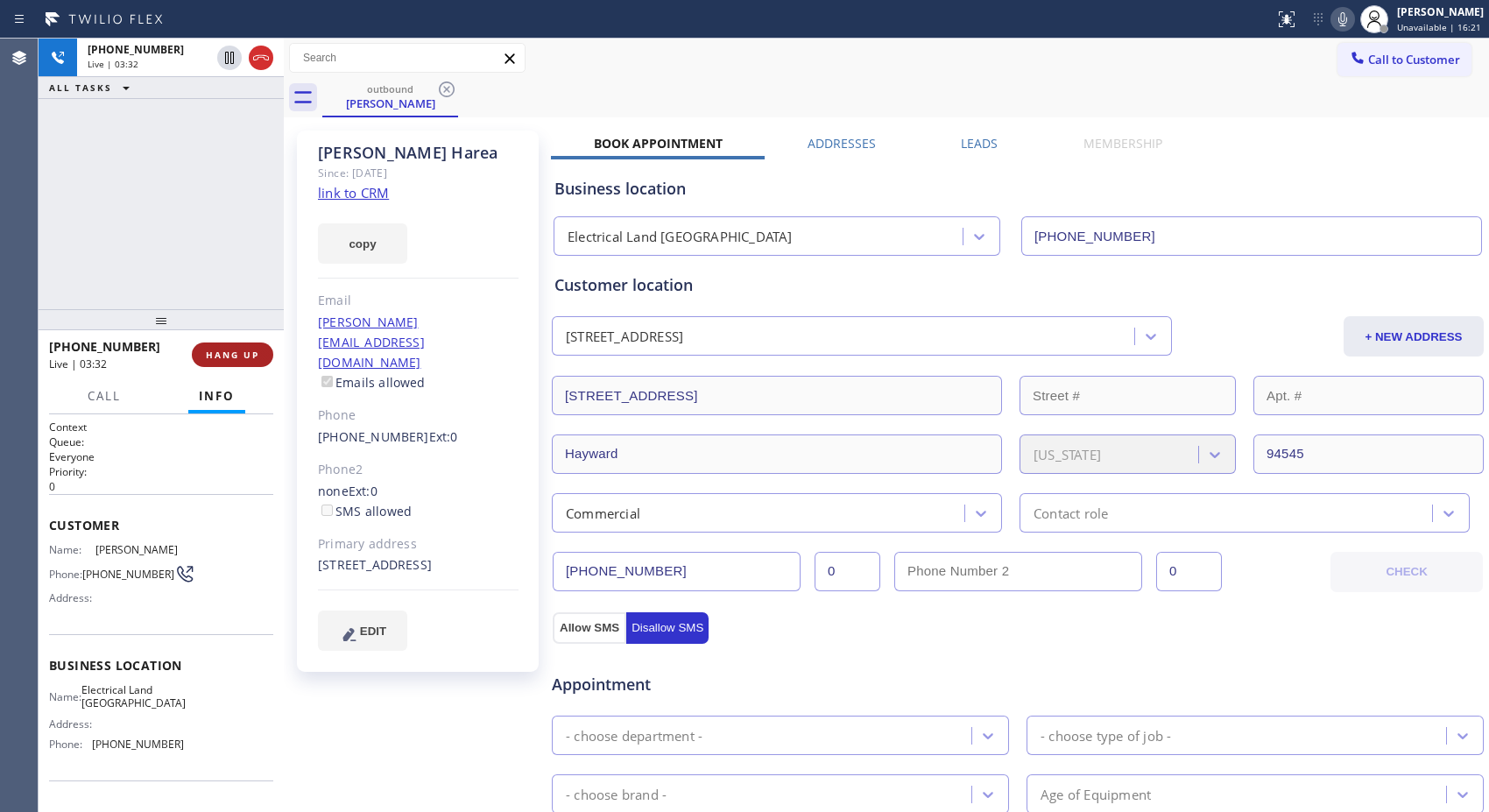
click at [247, 349] on span "HANG UP" at bounding box center [232, 355] width 54 height 12
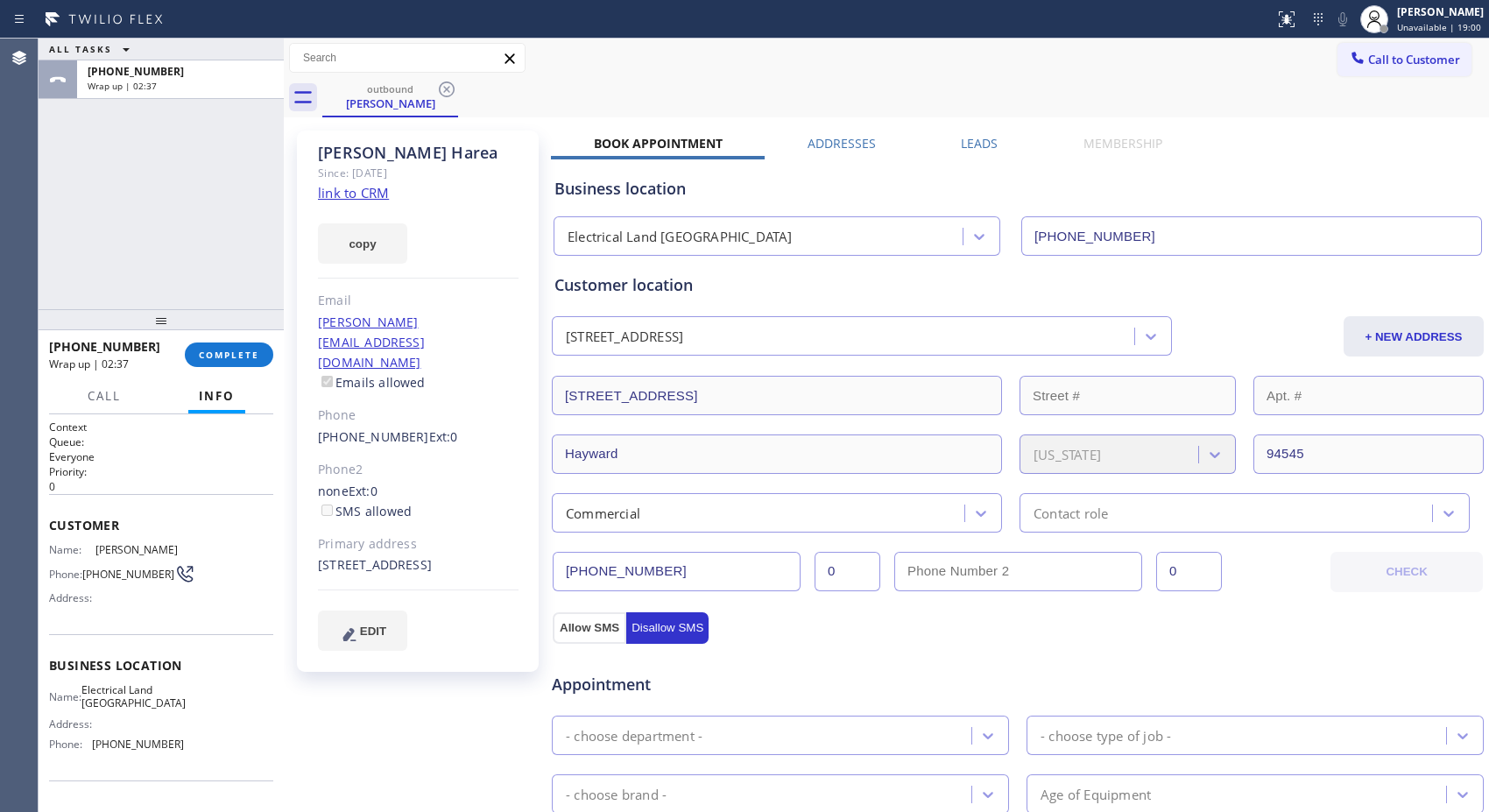
click at [855, 49] on div "Call to Customer Outbound call Location Electrical Land [GEOGRAPHIC_DATA] Your …" at bounding box center [886, 58] width 1205 height 31
click at [245, 362] on button "COMPLETE" at bounding box center [228, 355] width 89 height 25
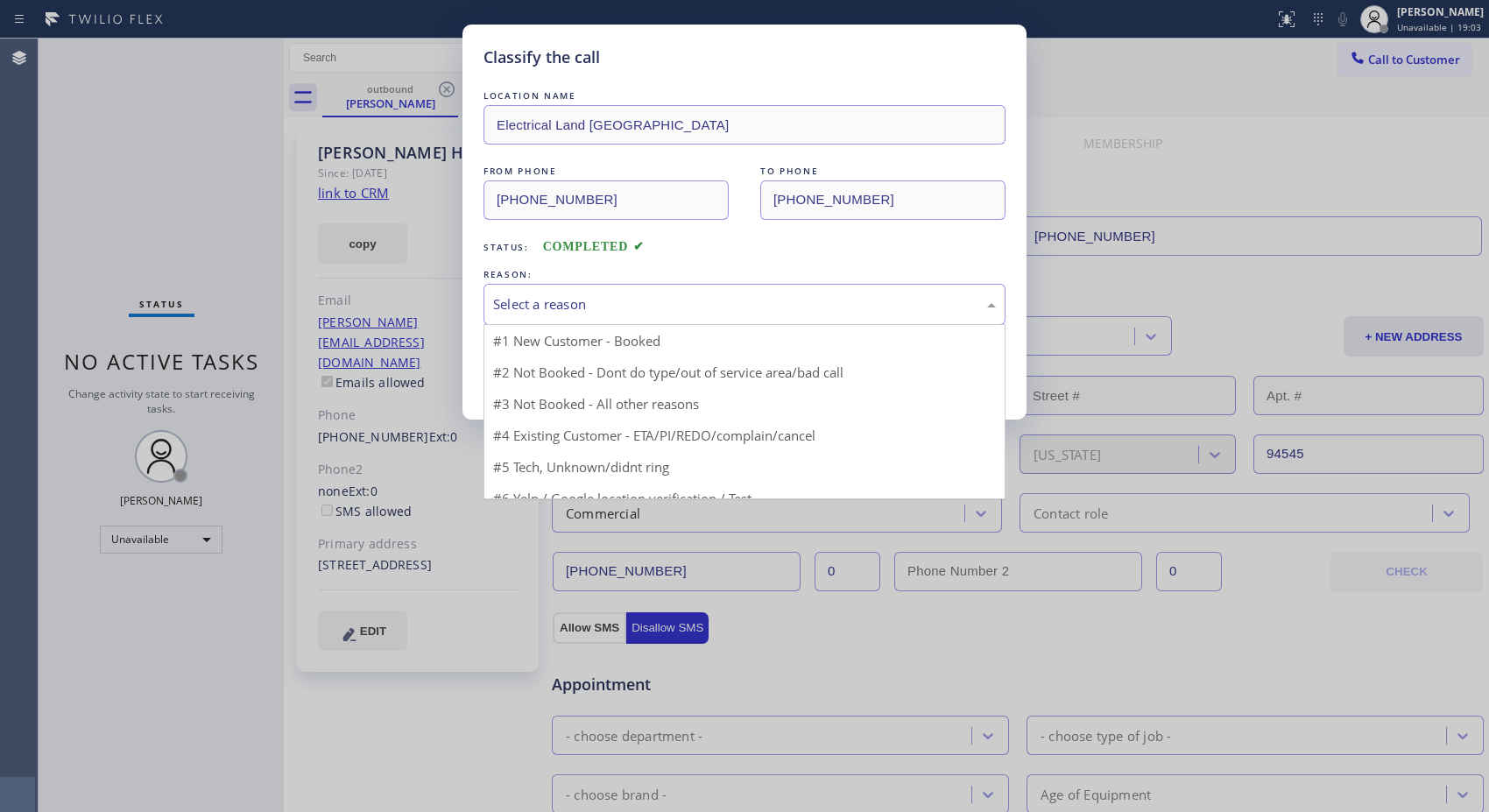
click at [773, 315] on div "Select a reason" at bounding box center [744, 304] width 522 height 41
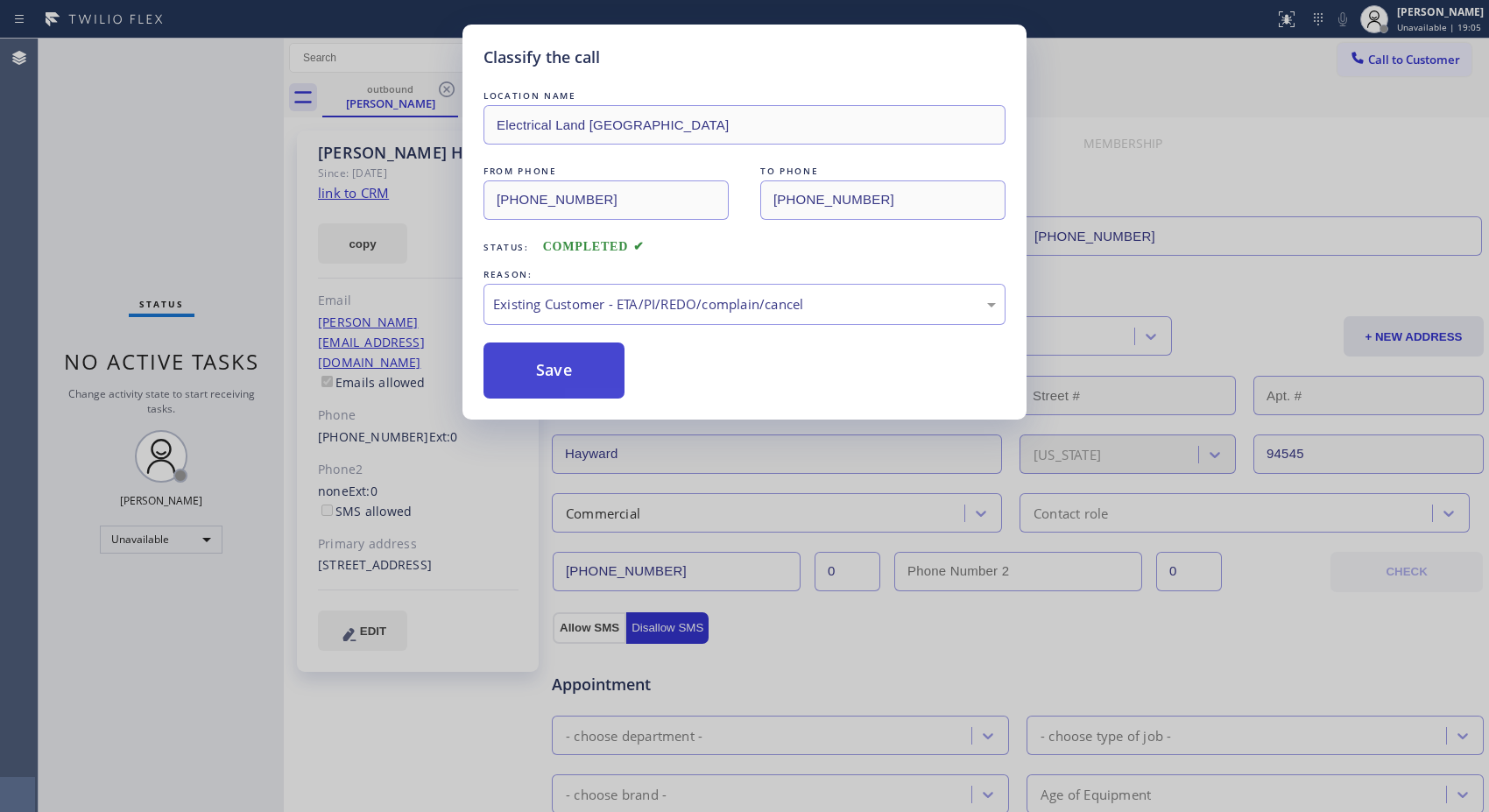
click at [592, 366] on button "Save" at bounding box center [554, 370] width 141 height 56
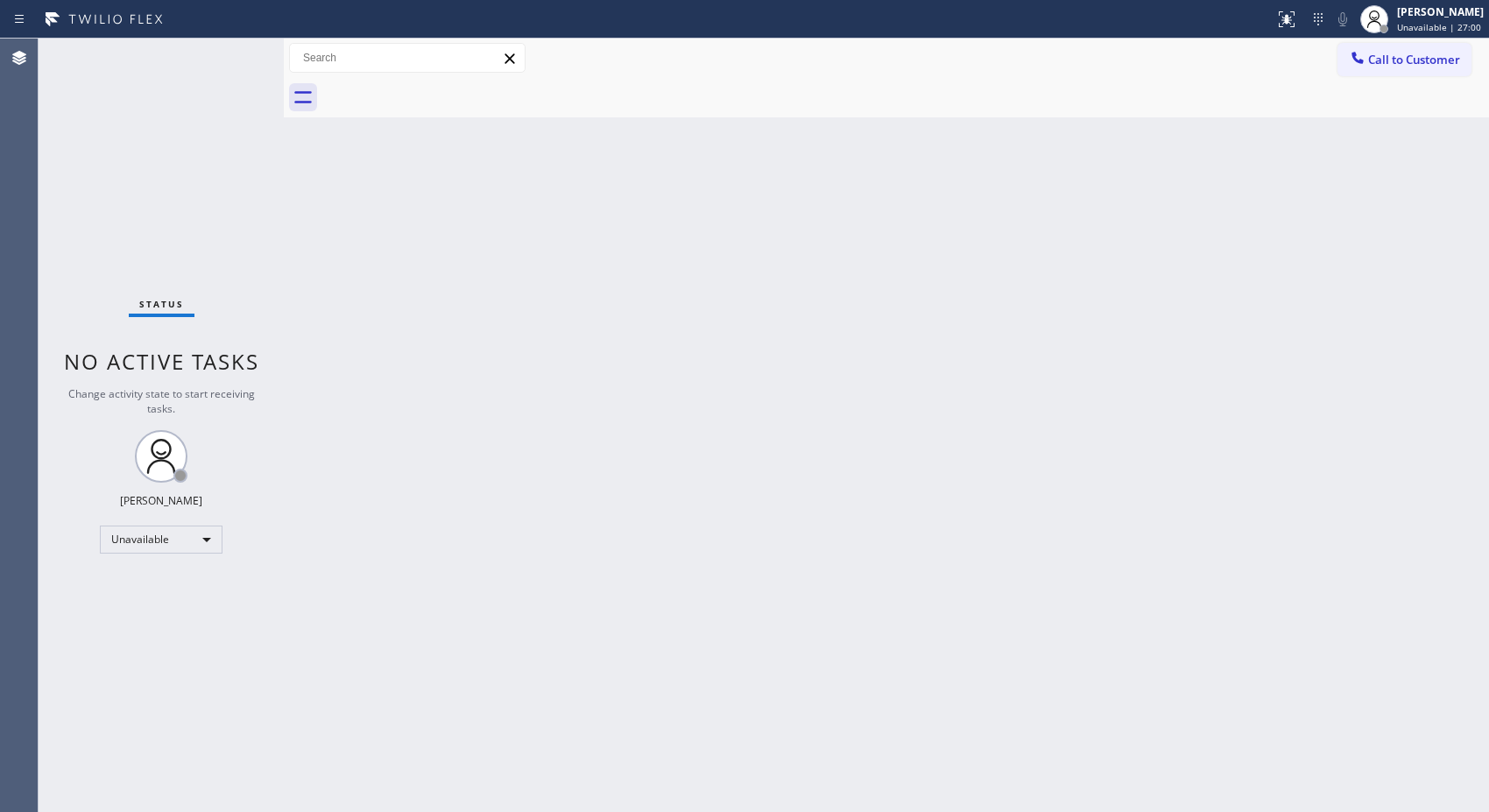
drag, startPoint x: 658, startPoint y: 256, endPoint x: 675, endPoint y: 207, distance: 51.9
click at [658, 256] on div "Back to Dashboard Change Sender ID Customers Technicians Select a contact Outbo…" at bounding box center [886, 425] width 1205 height 773
click at [1411, 46] on button "Call to Customer" at bounding box center [1404, 60] width 134 height 33
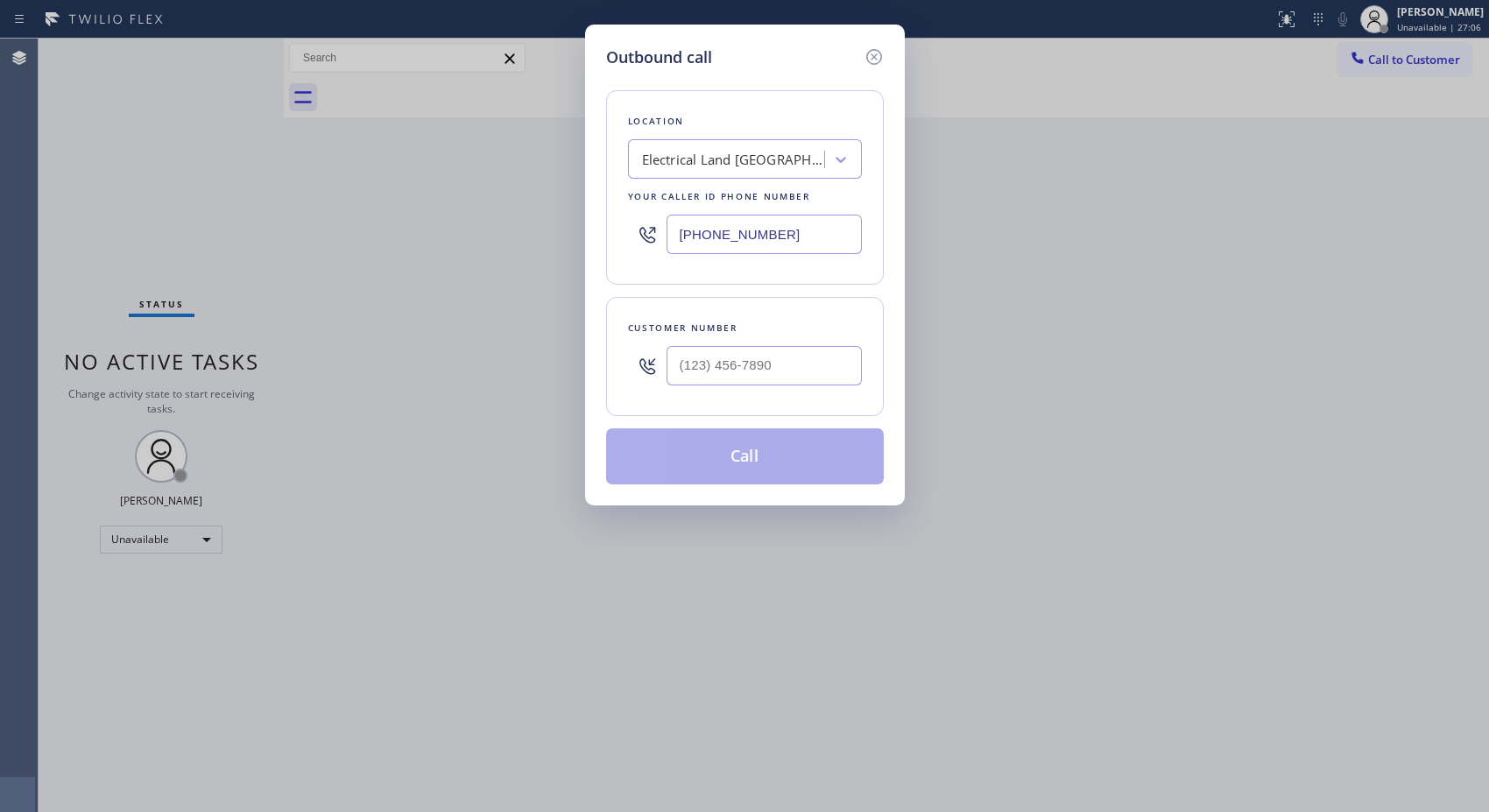
drag, startPoint x: 831, startPoint y: 227, endPoint x: 502, endPoint y: 222, distance: 329.0
click at [504, 222] on div "Outbound call Location Electrical Land [GEOGRAPHIC_DATA] Your caller id phone n…" at bounding box center [744, 406] width 1489 height 812
paste input "368-5657"
type input "[PHONE_NUMBER]"
drag, startPoint x: 803, startPoint y: 370, endPoint x: 557, endPoint y: 363, distance: 246.1
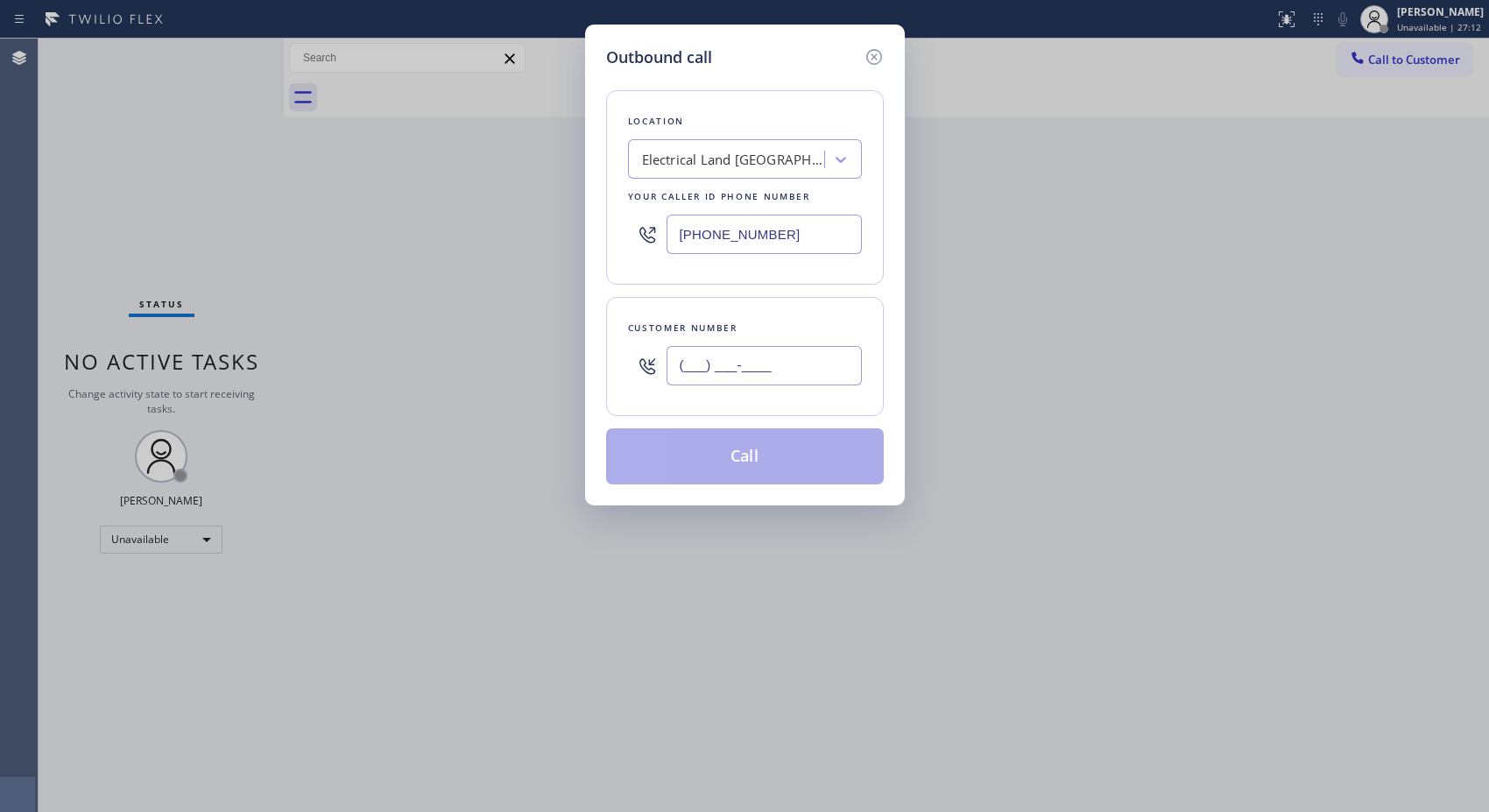
click at [557, 363] on div "Outbound call Location Electrical Land [GEOGRAPHIC_DATA] Your caller id phone n…" at bounding box center [744, 406] width 1489 height 812
paste input "510) 368-5657"
type input "[PHONE_NUMBER]"
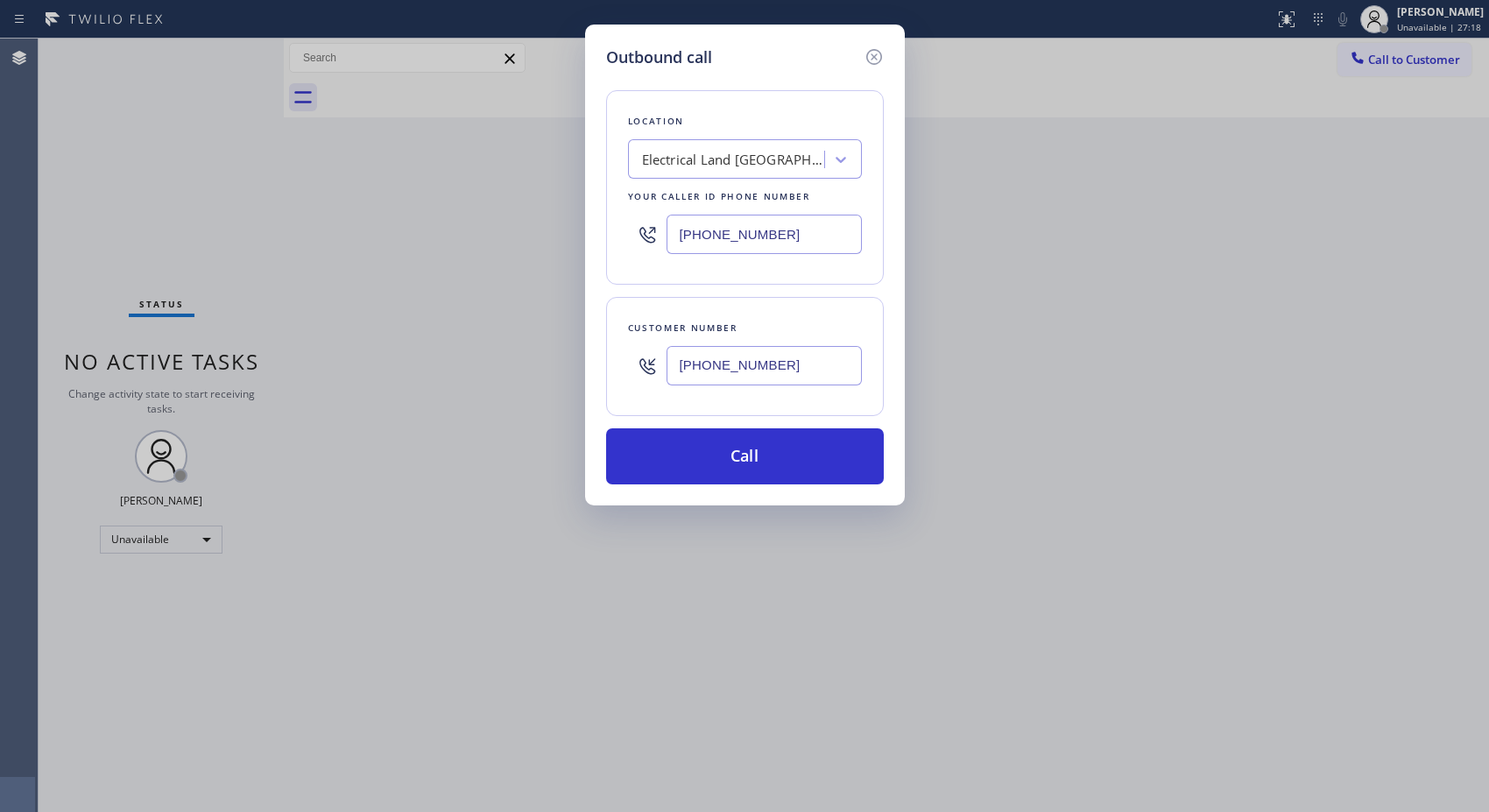
drag, startPoint x: 788, startPoint y: 226, endPoint x: 581, endPoint y: 219, distance: 207.1
click at [581, 219] on div "Outbound call Location Electrical Land [GEOGRAPHIC_DATA] Your caller id phone n…" at bounding box center [744, 406] width 1489 height 812
paste input "319-0237"
drag, startPoint x: 1201, startPoint y: 349, endPoint x: 1174, endPoint y: 339, distance: 28.8
click at [1201, 349] on div "Outbound call Location Hayward Viking Stove Repair Your caller id phone number …" at bounding box center [744, 406] width 1489 height 812
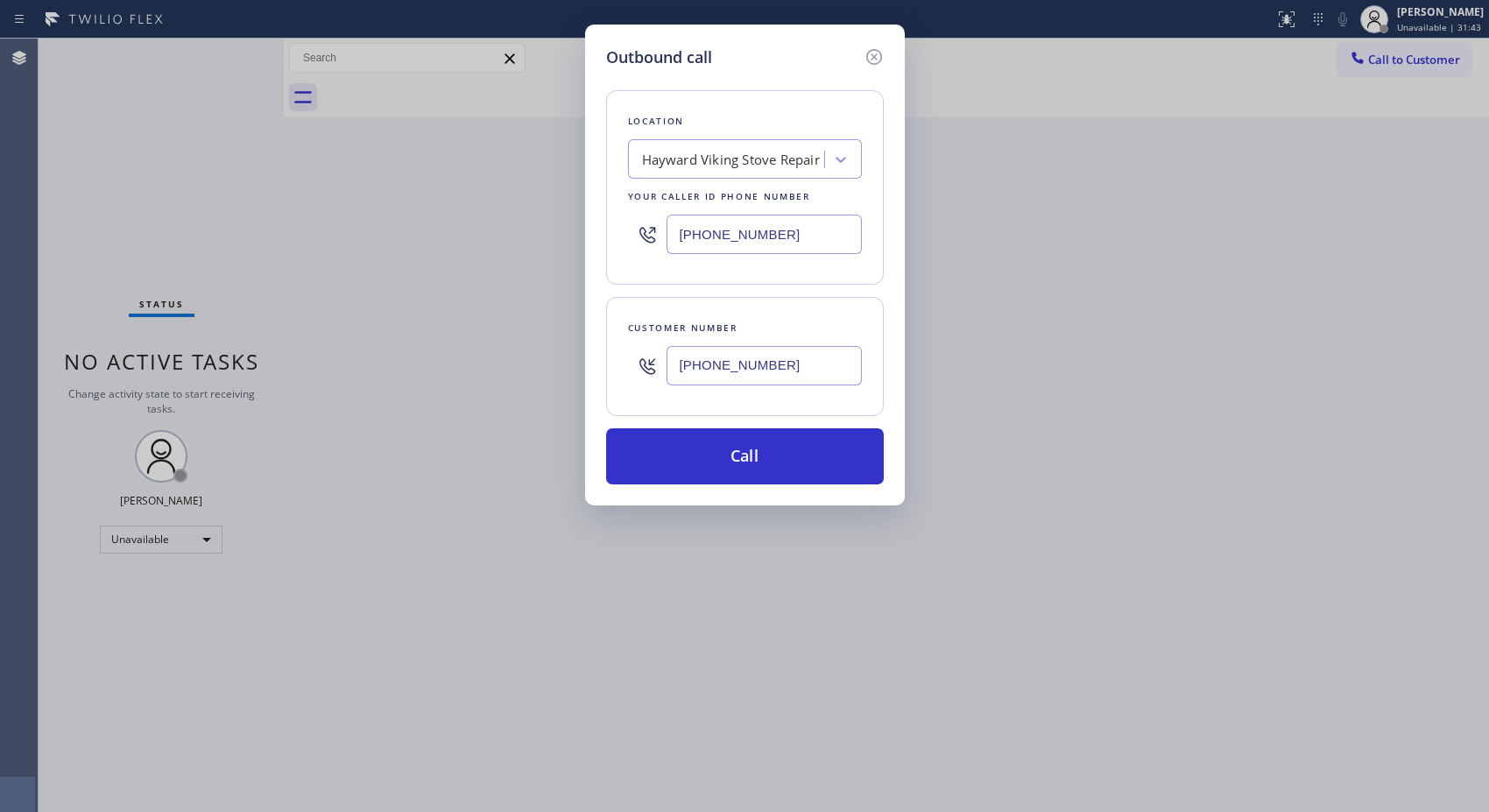
drag, startPoint x: 787, startPoint y: 223, endPoint x: 625, endPoint y: 197, distance: 164.1
click at [635, 217] on div "[PHONE_NUMBER]" at bounding box center [744, 234] width 234 height 57
paste input "880-3442"
type input "[PHONE_NUMBER]"
drag, startPoint x: 795, startPoint y: 368, endPoint x: 649, endPoint y: 373, distance: 146.1
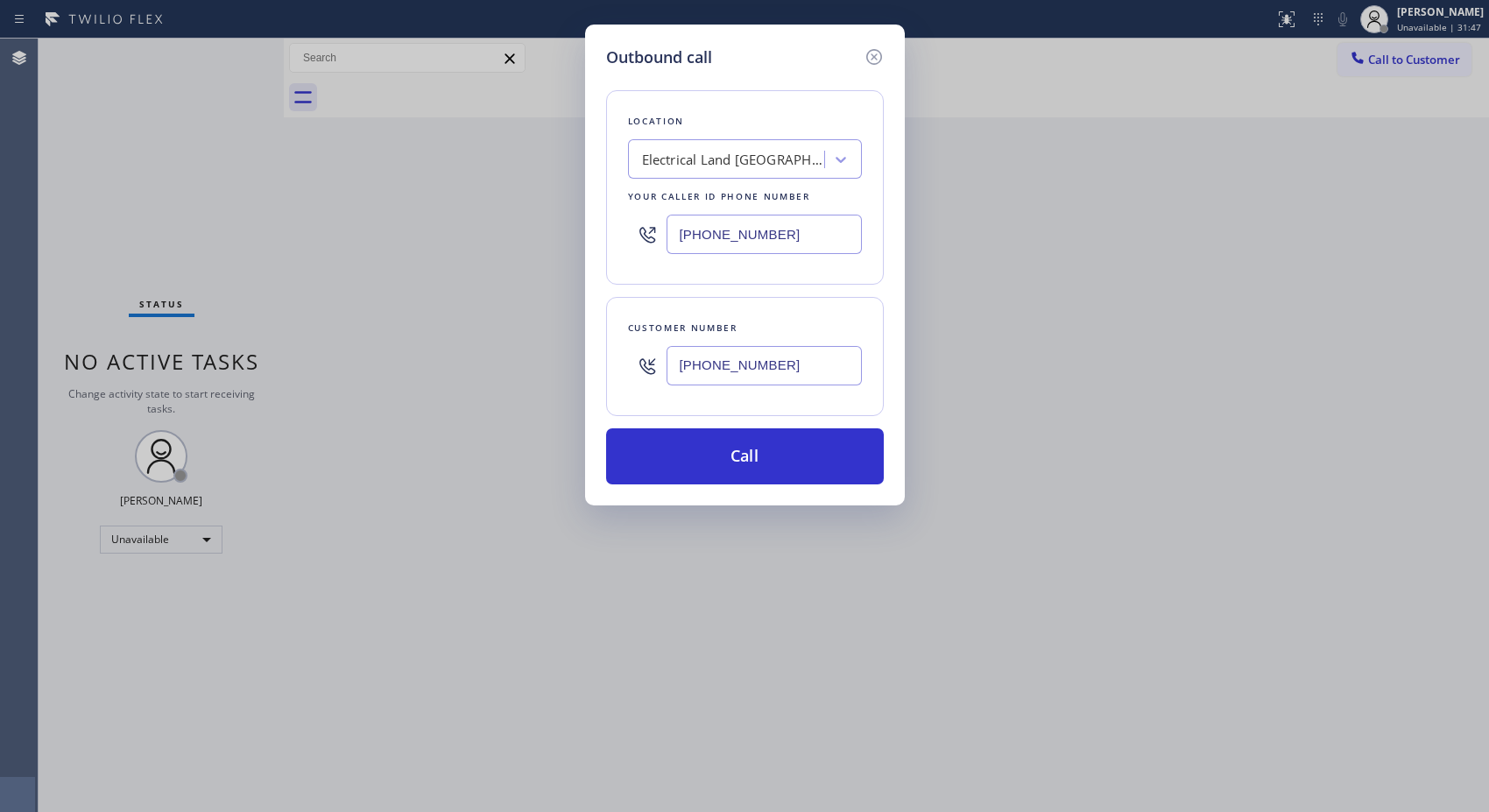
click at [649, 373] on div "[PHONE_NUMBER]" at bounding box center [744, 365] width 234 height 57
paste input "415) 871-1820"
type input "[PHONE_NUMBER]"
click at [787, 458] on button "Call" at bounding box center [744, 456] width 277 height 56
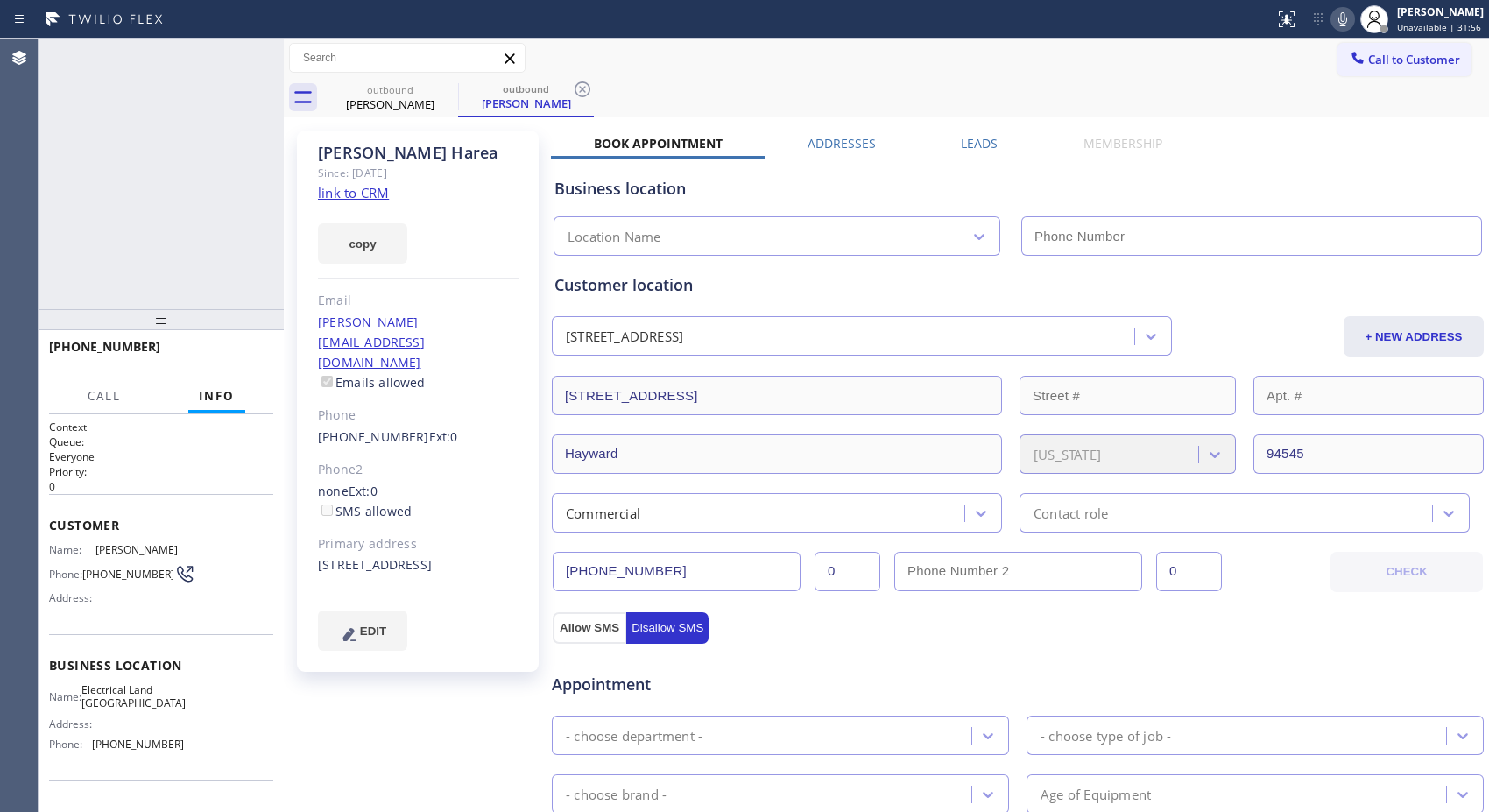
type input "[PHONE_NUMBER]"
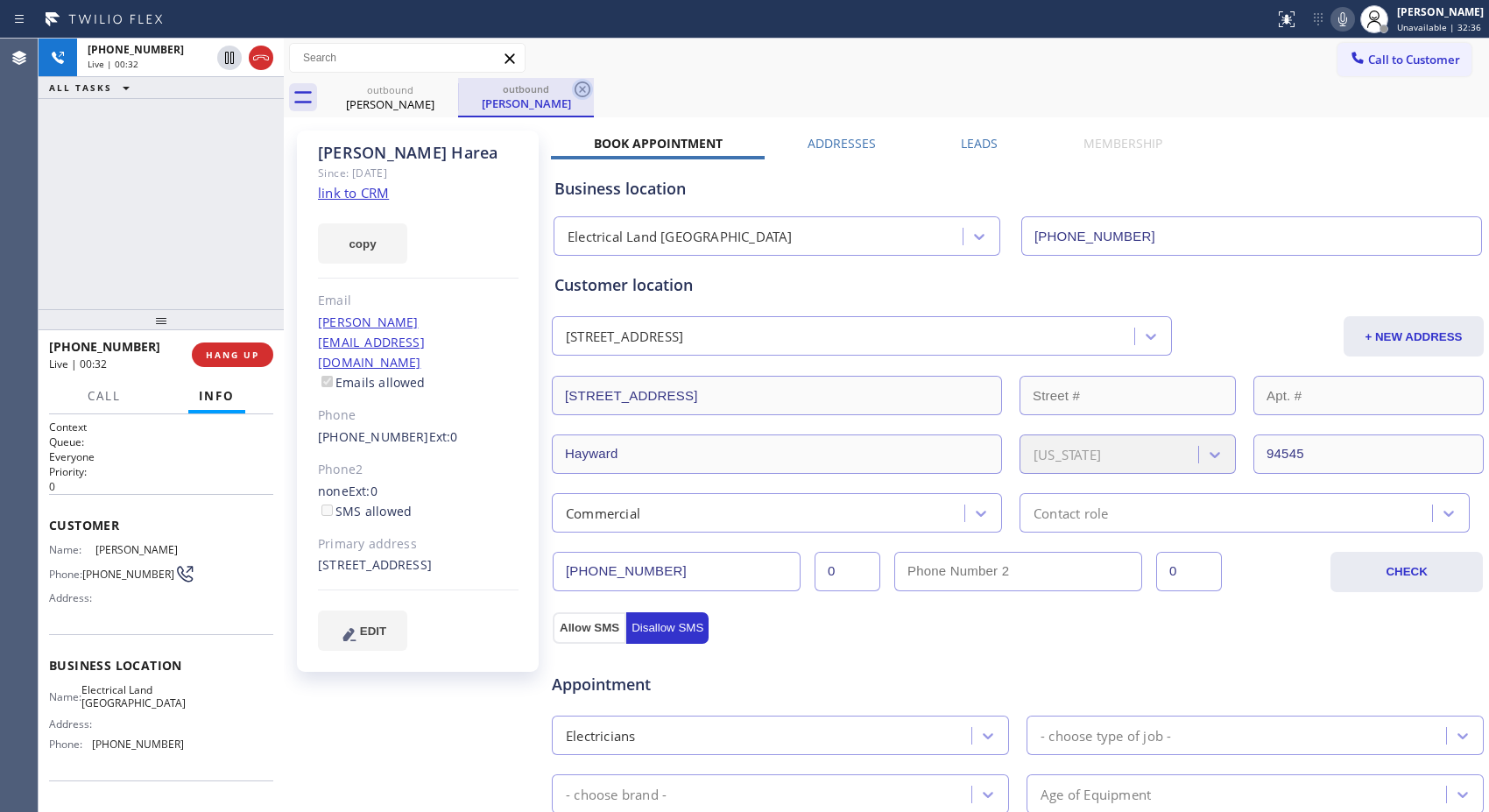
click at [573, 91] on icon at bounding box center [582, 90] width 21 height 21
click at [176, 217] on div "[PHONE_NUMBER] Live | 00:33 ALL TASKS ALL TASKS ACTIVE TASKS TASKS IN WRAP UP" at bounding box center [161, 174] width 245 height 270
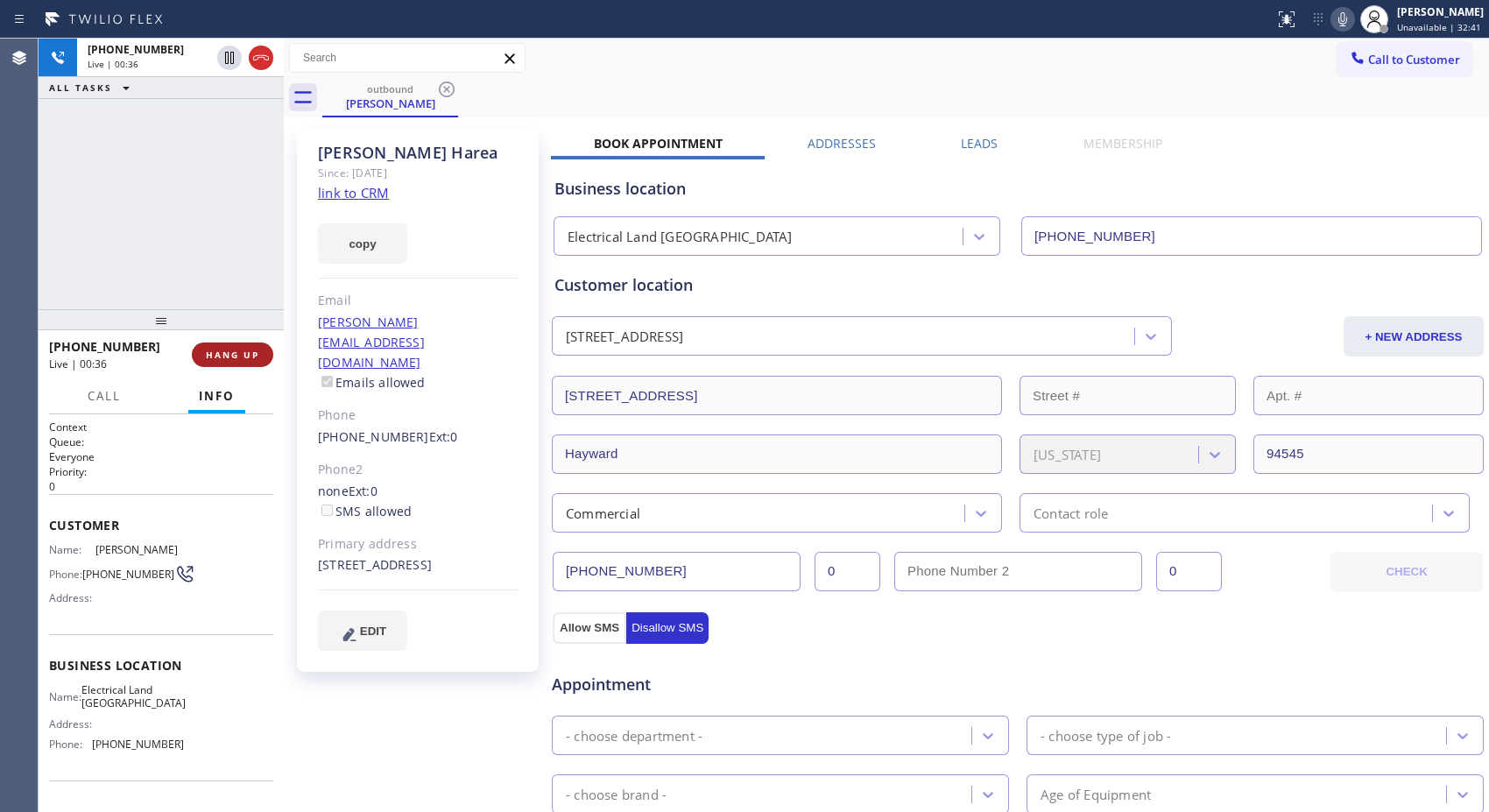
click at [231, 355] on span "HANG UP" at bounding box center [232, 355] width 54 height 12
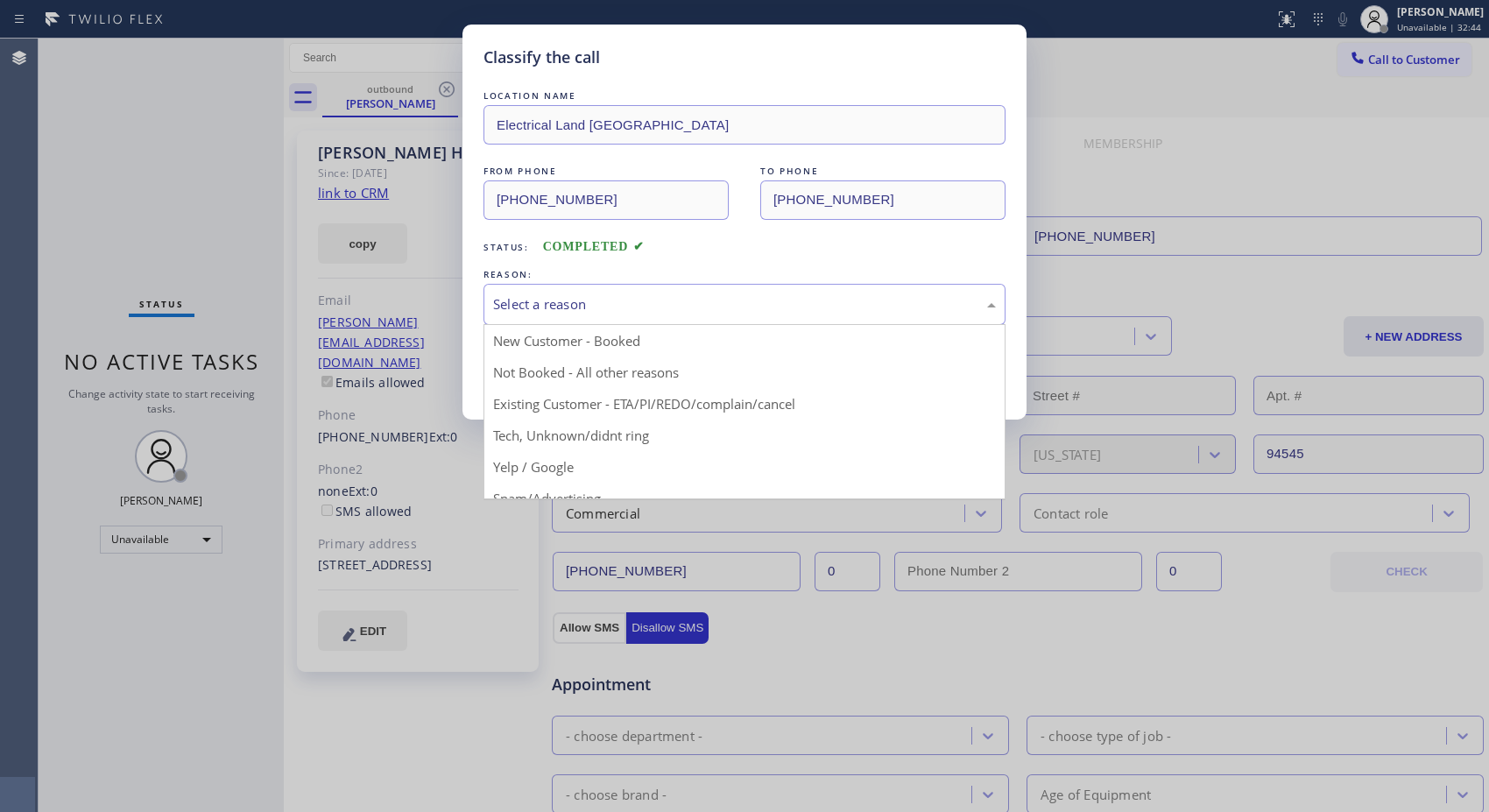
click at [721, 290] on div "Select a reason" at bounding box center [744, 304] width 522 height 41
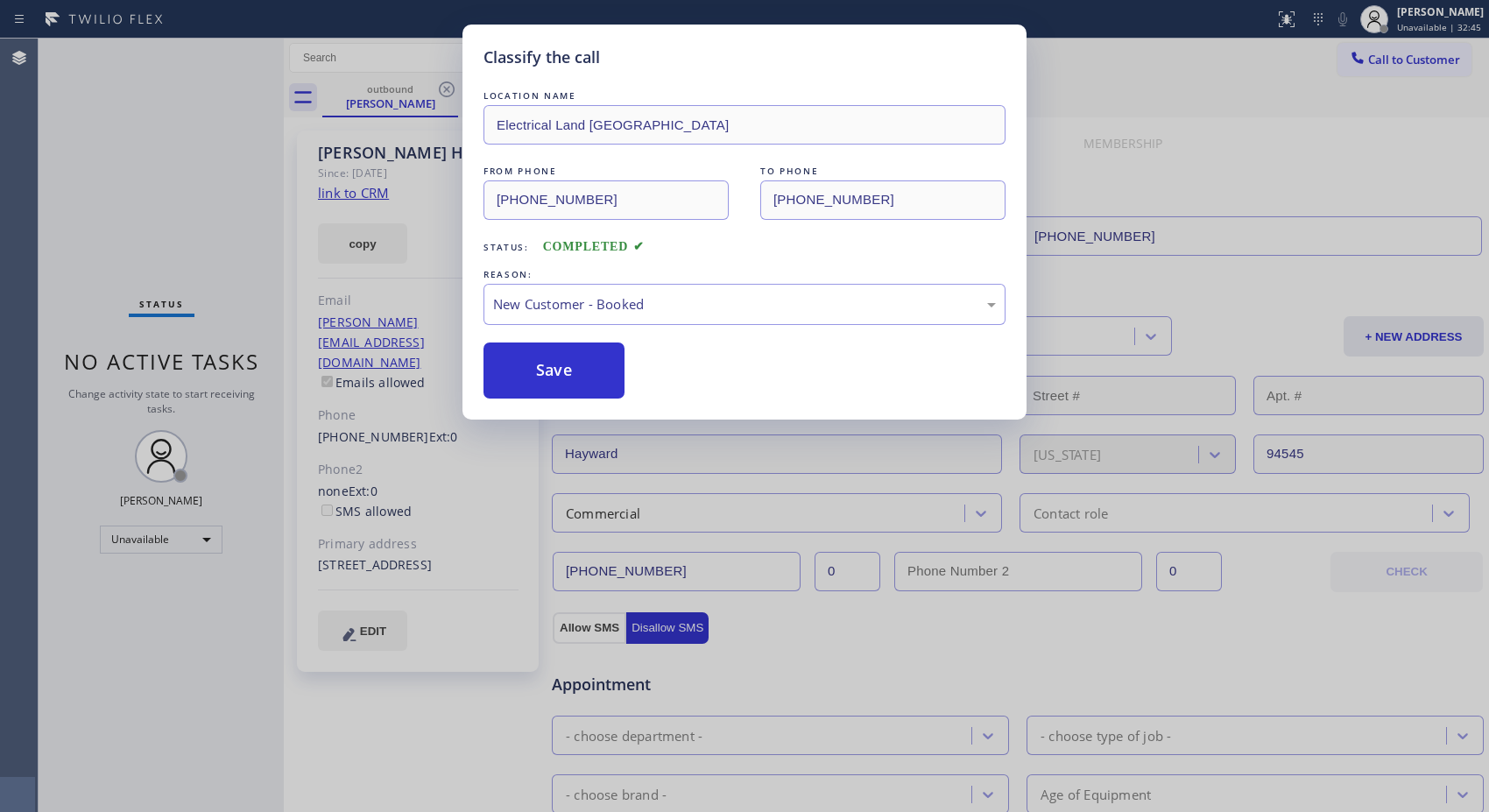
click at [546, 407] on div "Classify the call LOCATION NAME Electrical Land Union City FROM PHONE [PHONE_NU…" at bounding box center [744, 222] width 564 height 395
click at [588, 366] on button "Save" at bounding box center [554, 370] width 141 height 56
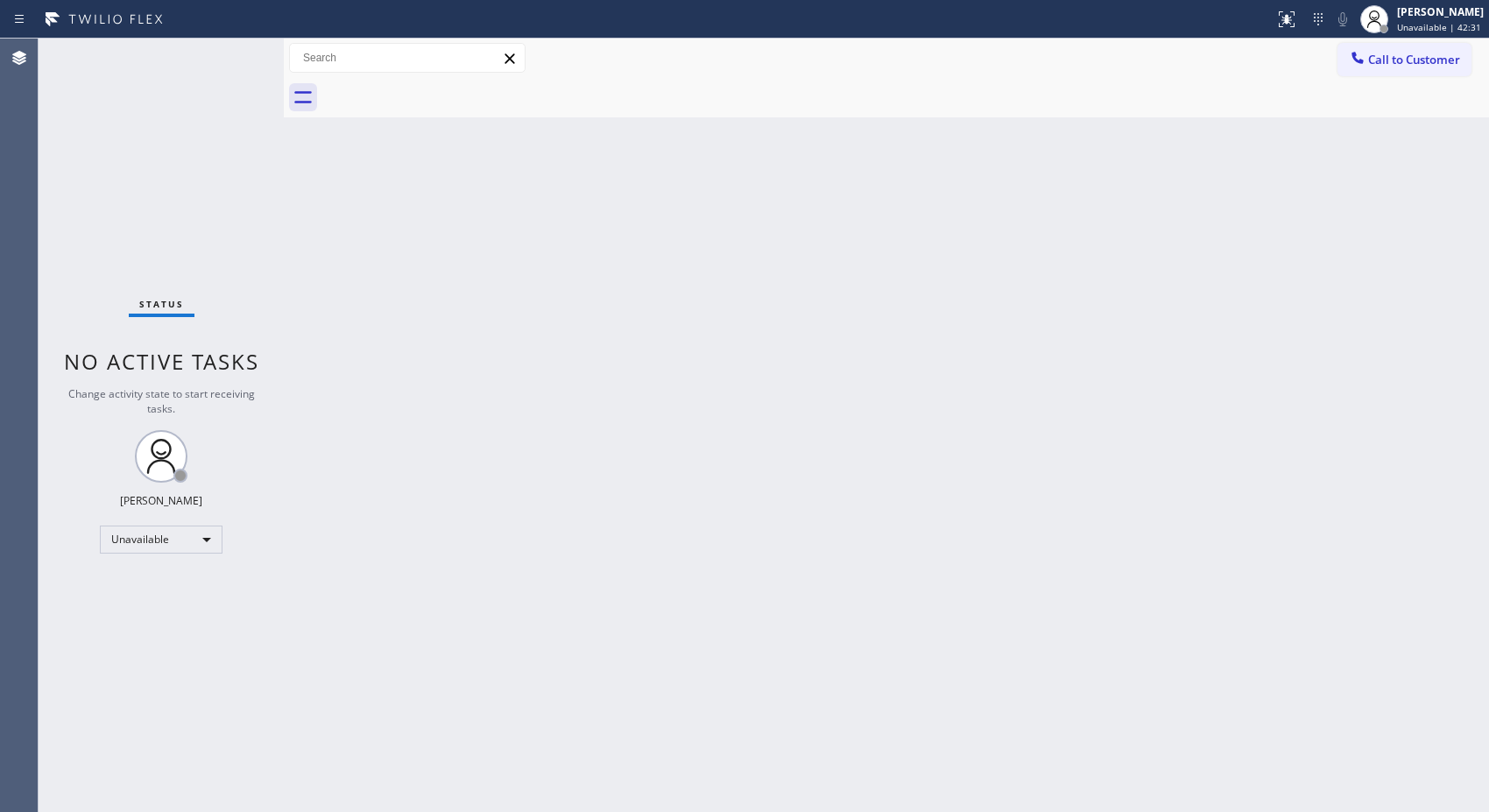
drag, startPoint x: 1395, startPoint y: 60, endPoint x: 1357, endPoint y: 57, distance: 38.1
click at [1382, 58] on span "Call to Customer" at bounding box center [1413, 60] width 92 height 16
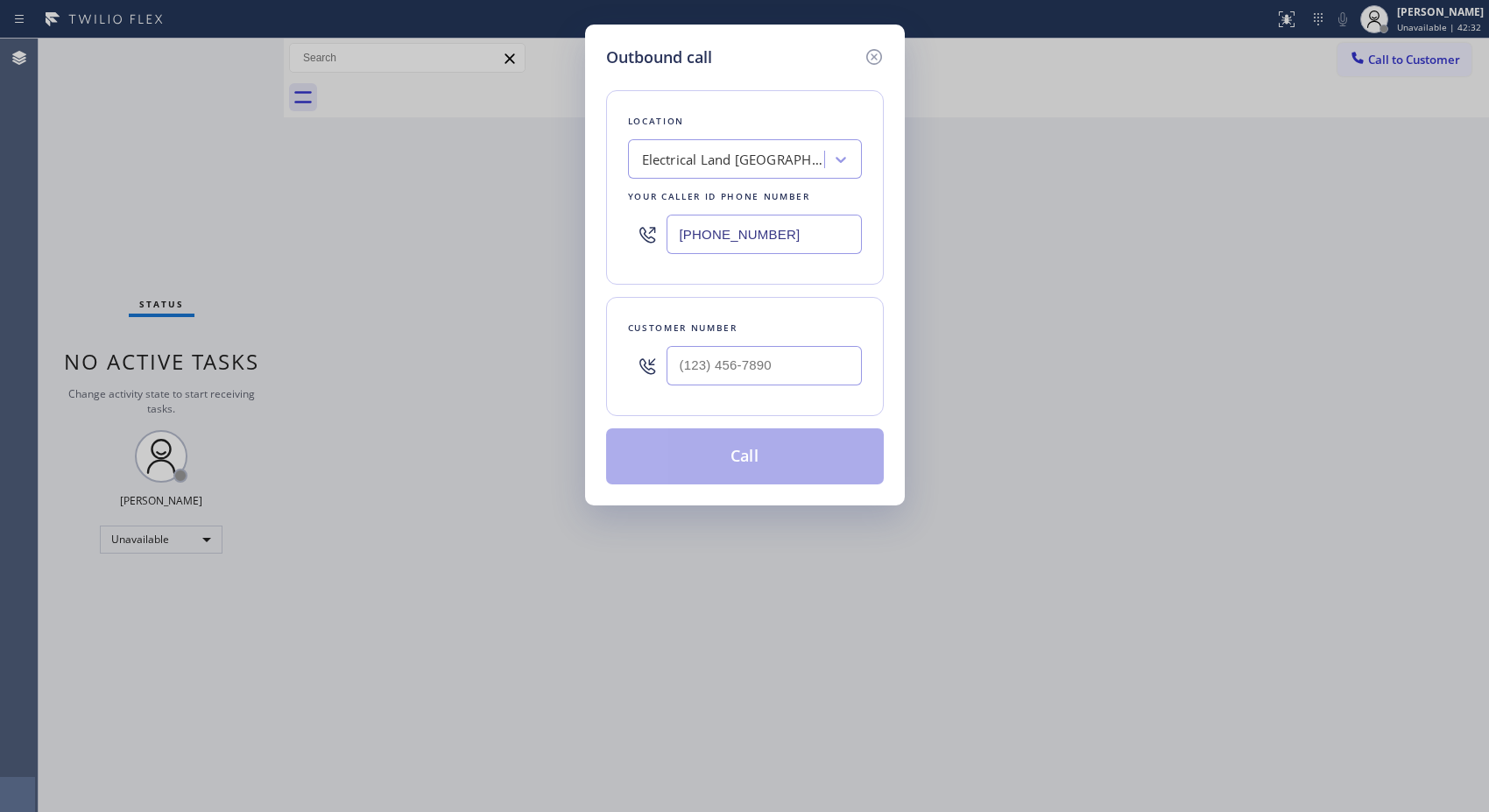
drag, startPoint x: 728, startPoint y: 225, endPoint x: 487, endPoint y: 132, distance: 258.3
click at [565, 212] on div "Outbound call Location Electrical Land [GEOGRAPHIC_DATA] Your caller id phone n…" at bounding box center [744, 406] width 1489 height 812
paste input "319-0237"
type input "[PHONE_NUMBER]"
drag, startPoint x: 827, startPoint y: 373, endPoint x: 607, endPoint y: 374, distance: 220.0
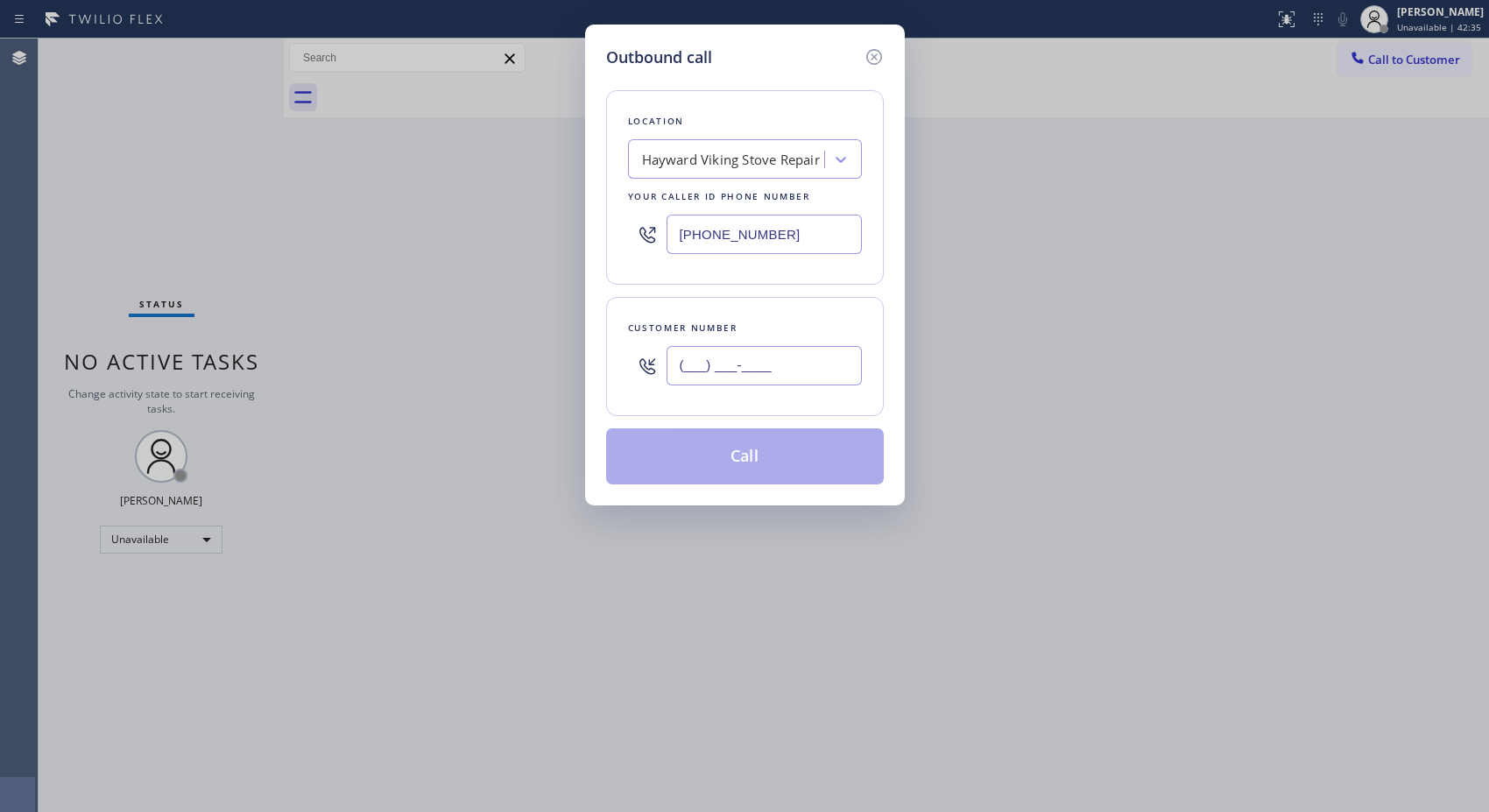
click at [607, 374] on div "Customer number (___) ___-____" at bounding box center [744, 356] width 277 height 119
paste input "510) 368-5657"
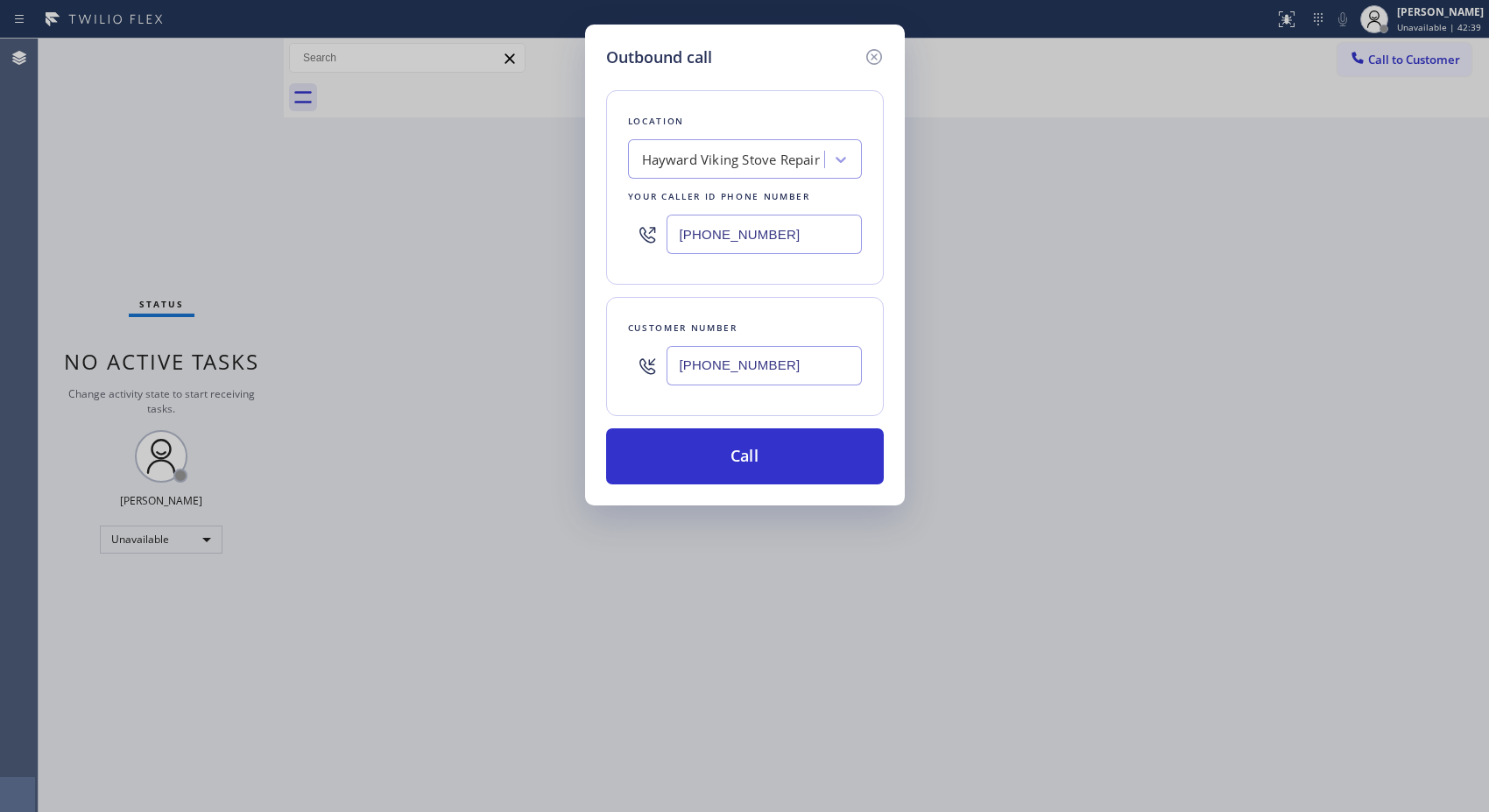
type input "[PHONE_NUMBER]"
click at [800, 456] on button "Call" at bounding box center [744, 456] width 277 height 56
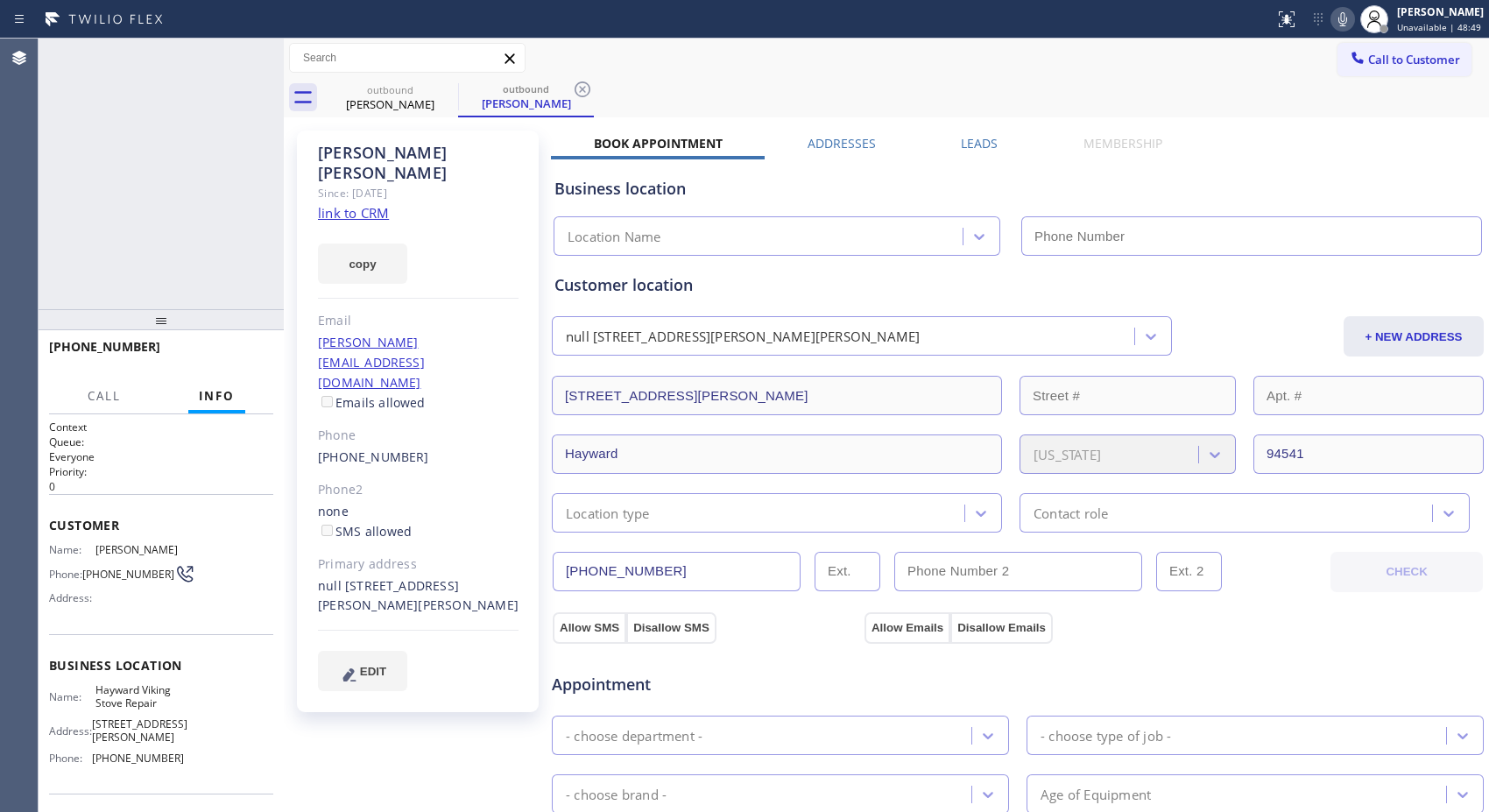
type input "[PHONE_NUMBER]"
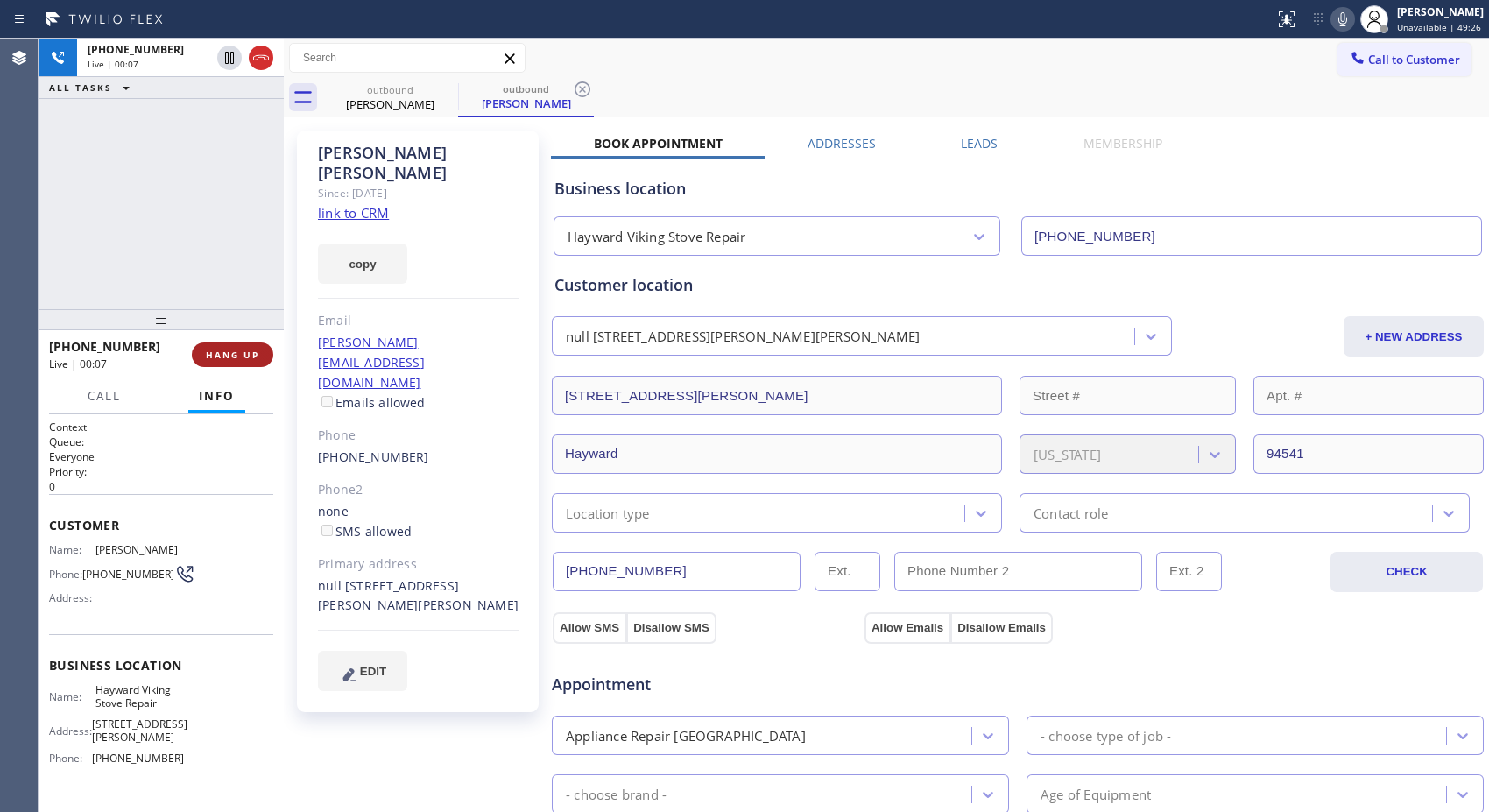
click at [252, 355] on span "HANG UP" at bounding box center [232, 355] width 54 height 12
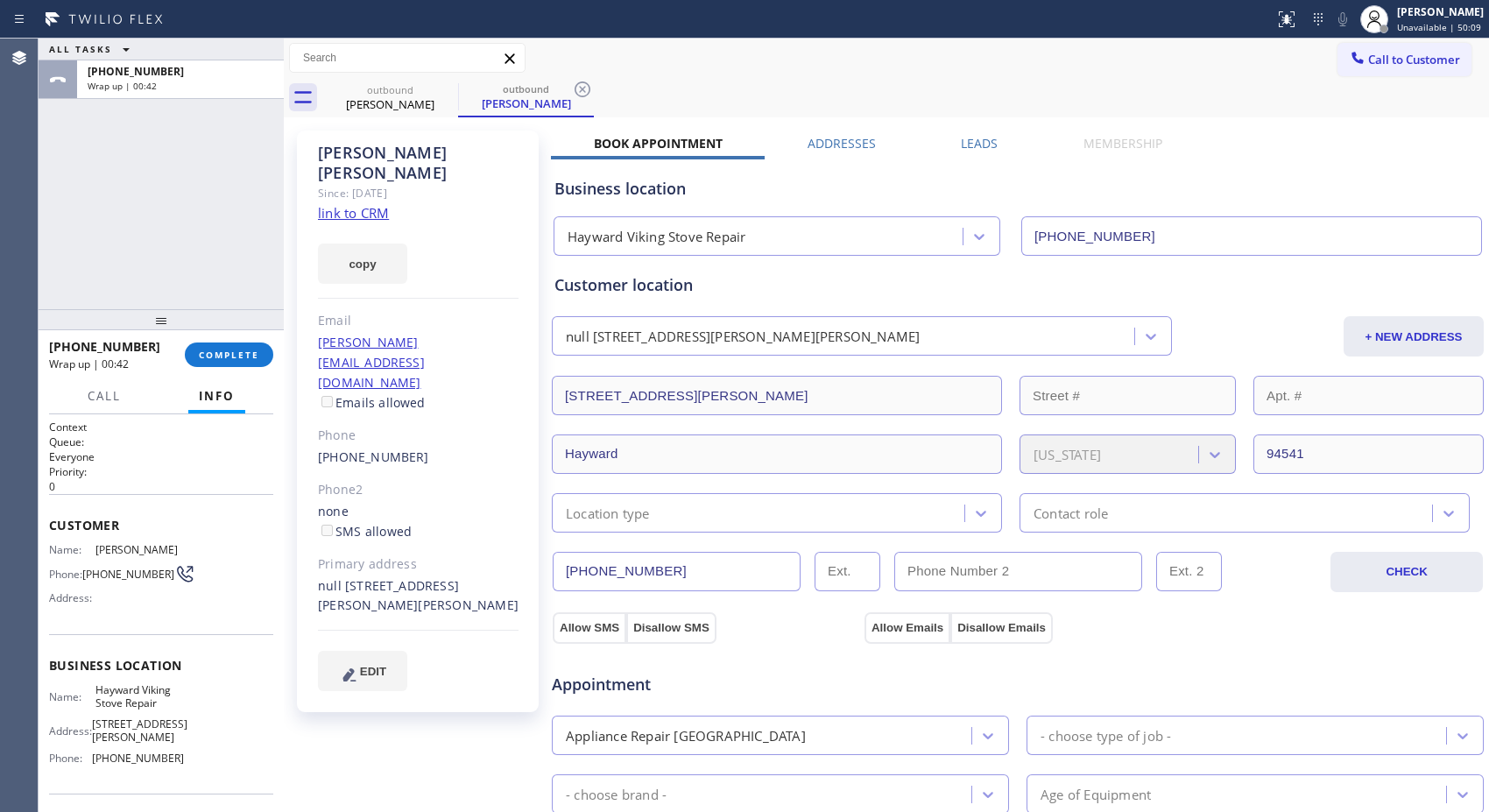
click at [1030, 102] on div "outbound [PERSON_NAME] outbound [PERSON_NAME]" at bounding box center [905, 97] width 1166 height 40
drag, startPoint x: 1148, startPoint y: 44, endPoint x: 1487, endPoint y: 44, distance: 339.0
click at [1153, 44] on div "Call to Customer Outbound call Location Hayward Viking Stove Repair Your caller…" at bounding box center [886, 58] width 1205 height 31
click at [1431, 29] on span "Unavailable | 50:38" at bounding box center [1439, 27] width 84 height 12
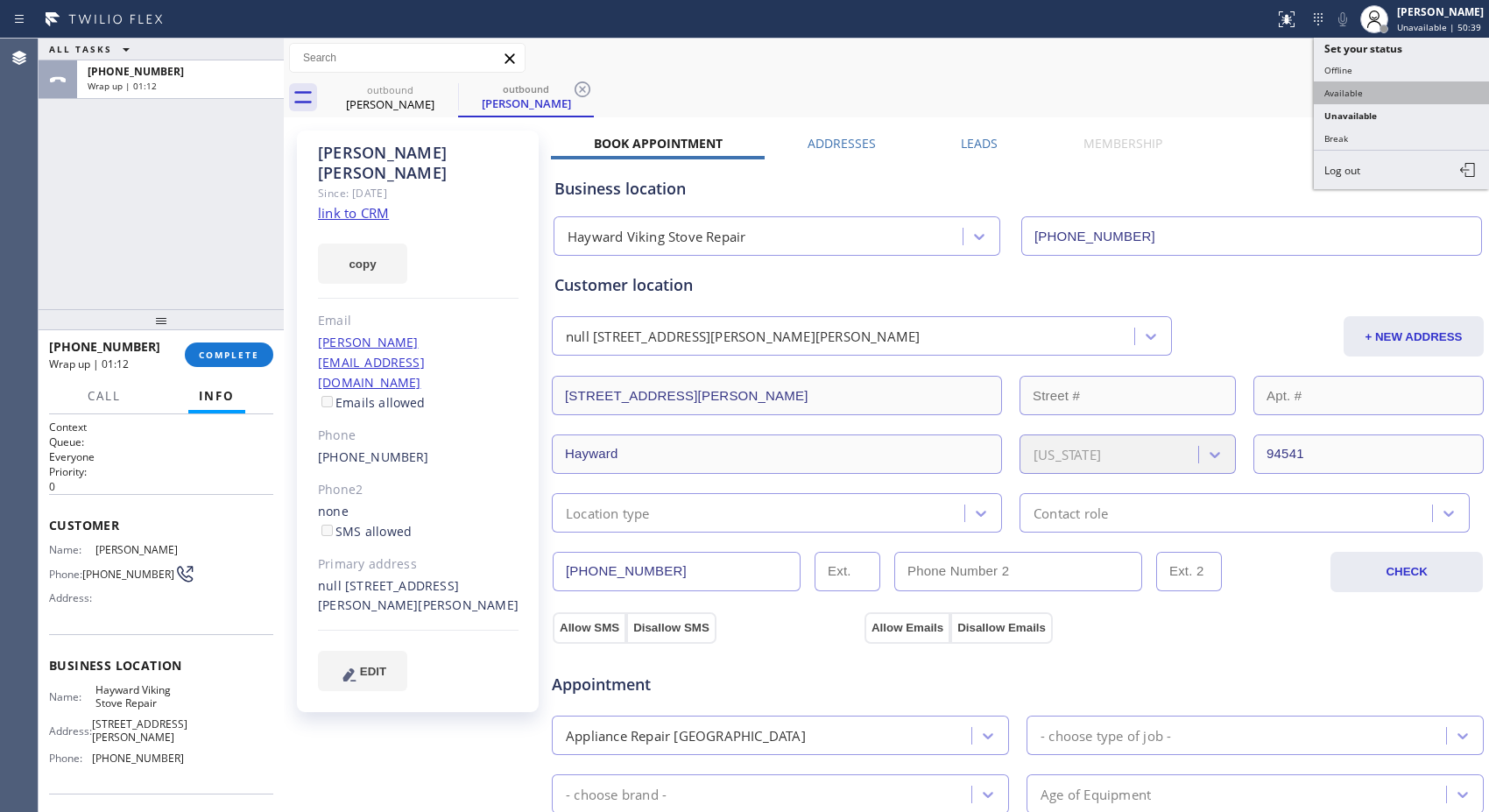
click at [1378, 85] on button "Available" at bounding box center [1400, 93] width 175 height 23
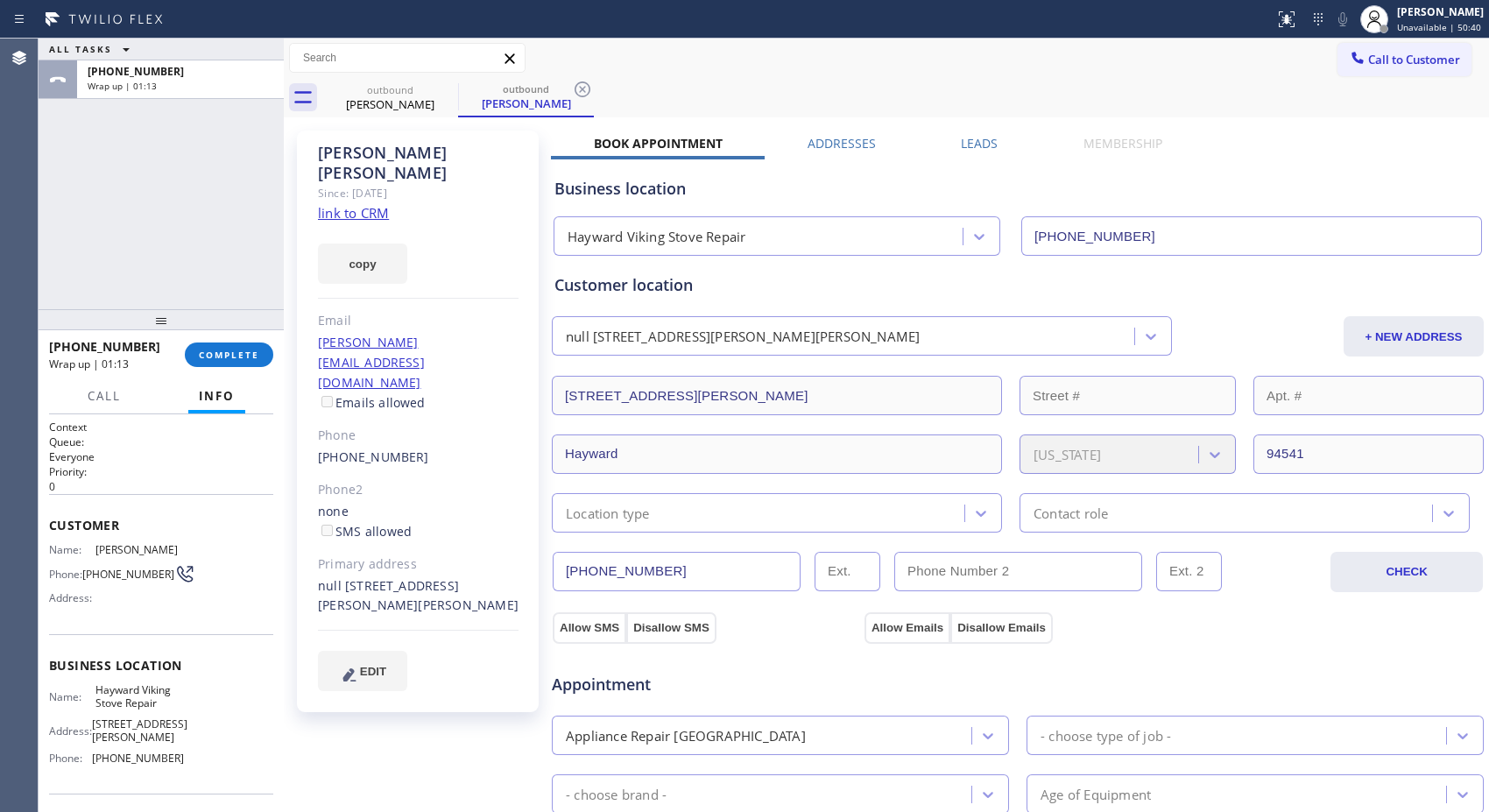
drag, startPoint x: 203, startPoint y: 350, endPoint x: 266, endPoint y: 375, distance: 67.8
click at [205, 350] on span "COMPLETE" at bounding box center [228, 355] width 61 height 12
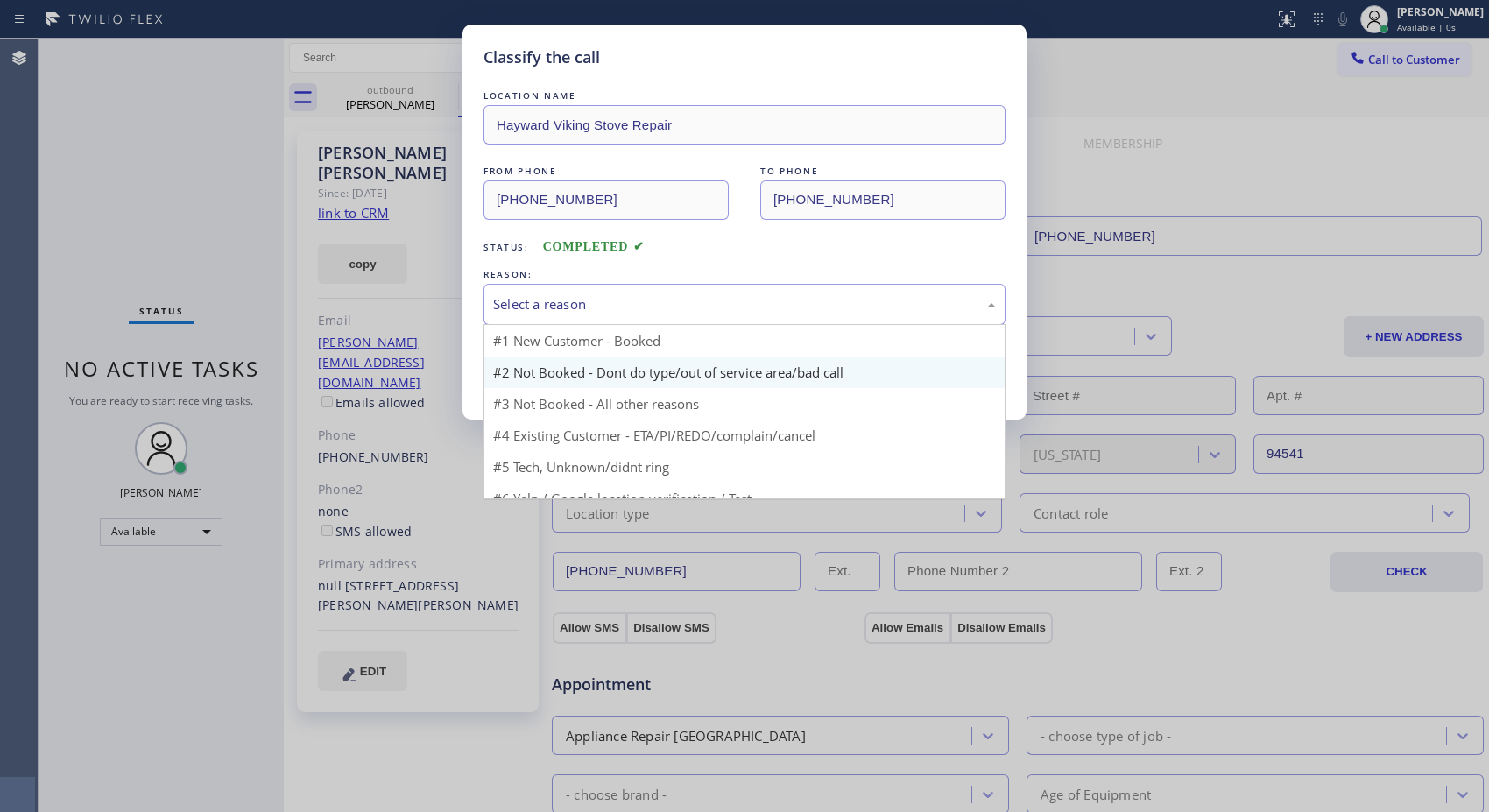
drag, startPoint x: 664, startPoint y: 315, endPoint x: 572, endPoint y: 368, distance: 106.2
click at [658, 317] on div "Select a reason" at bounding box center [744, 304] width 522 height 41
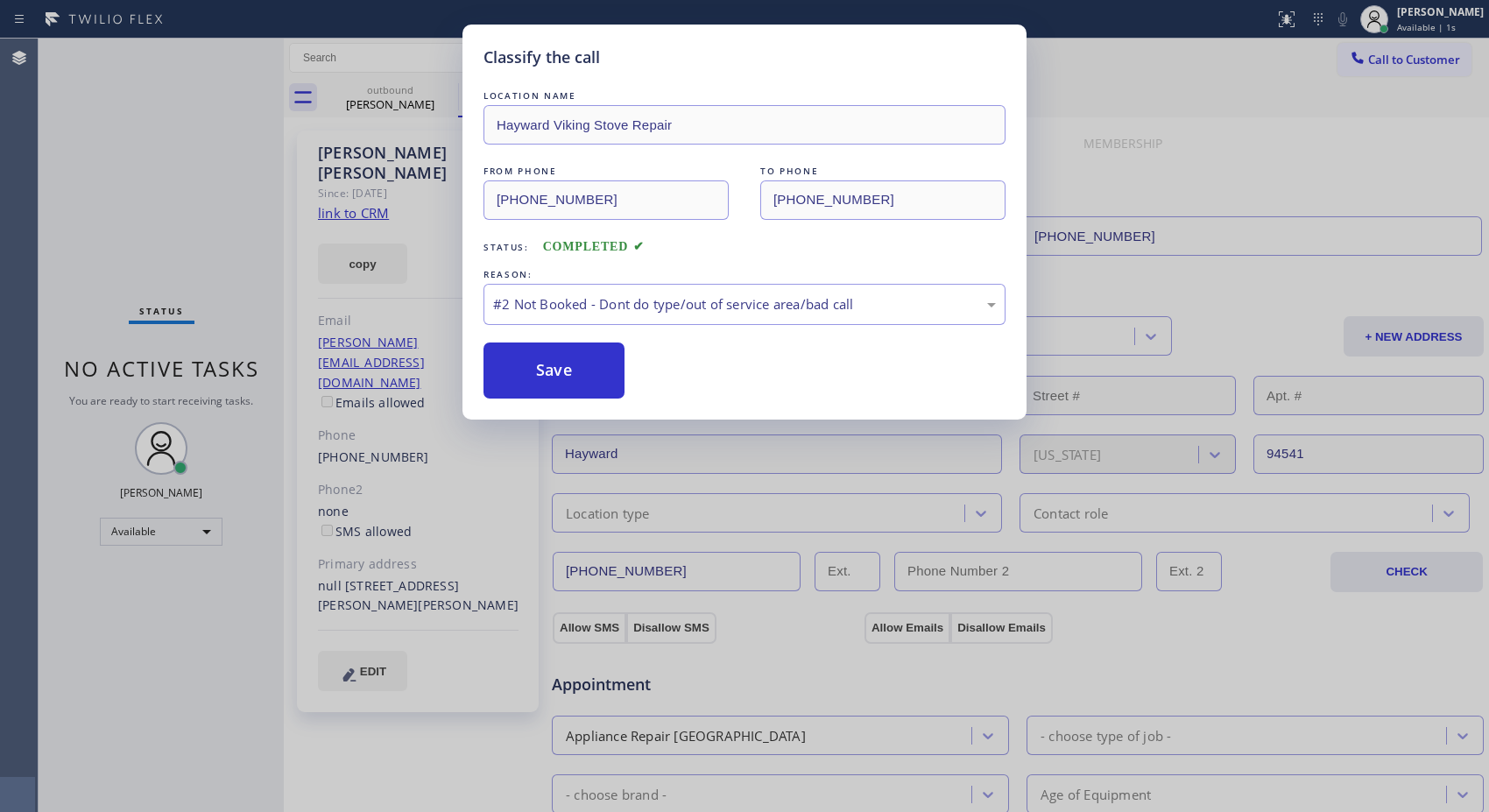
click at [572, 368] on button "Save" at bounding box center [554, 370] width 141 height 56
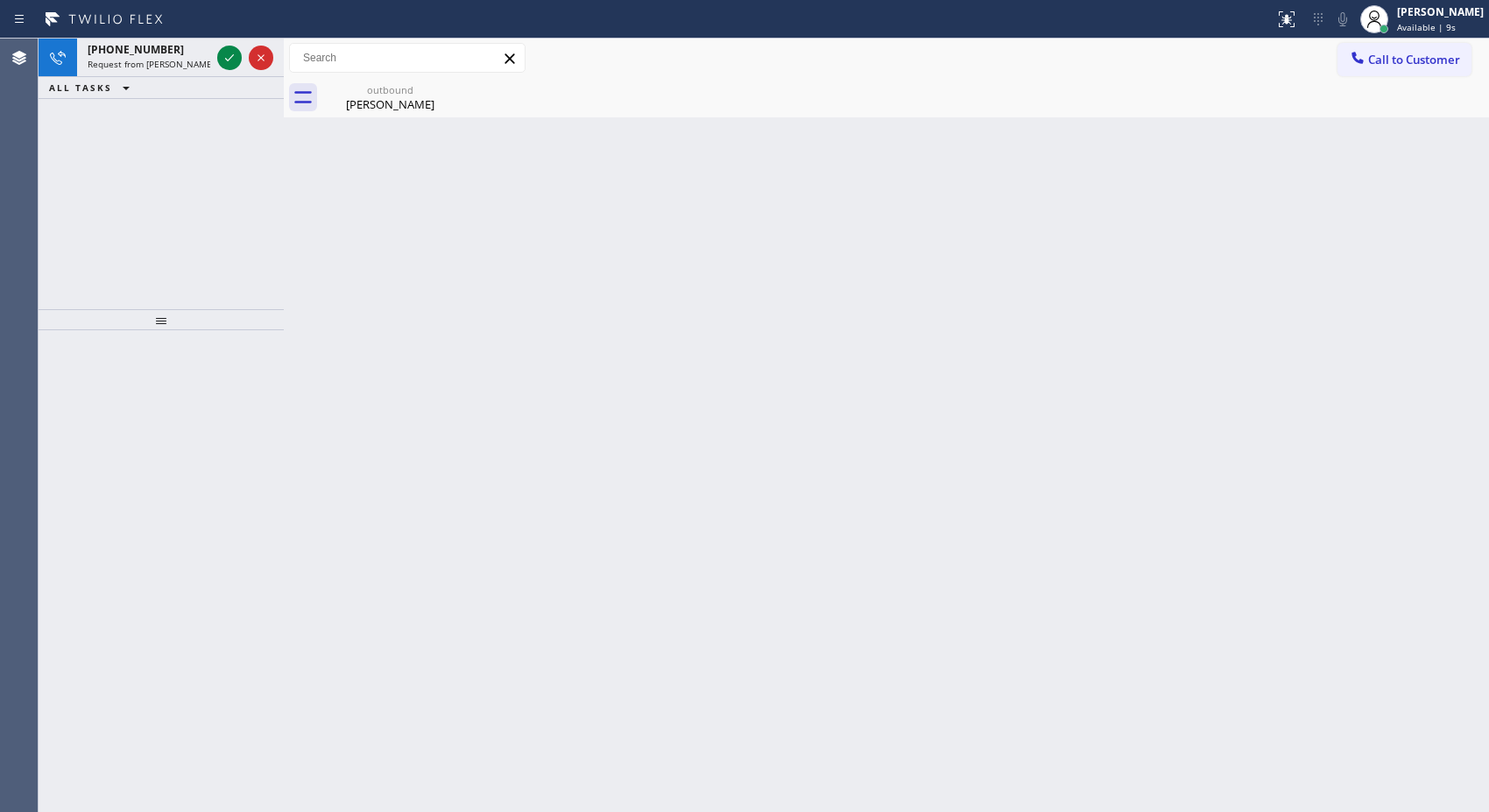
drag, startPoint x: 1316, startPoint y: 298, endPoint x: 837, endPoint y: 237, distance: 482.9
click at [1311, 298] on div "Back to Dashboard Change Sender ID Customers Technicians Select a contact Outbo…" at bounding box center [886, 425] width 1205 height 773
click at [217, 56] on div at bounding box center [229, 58] width 25 height 21
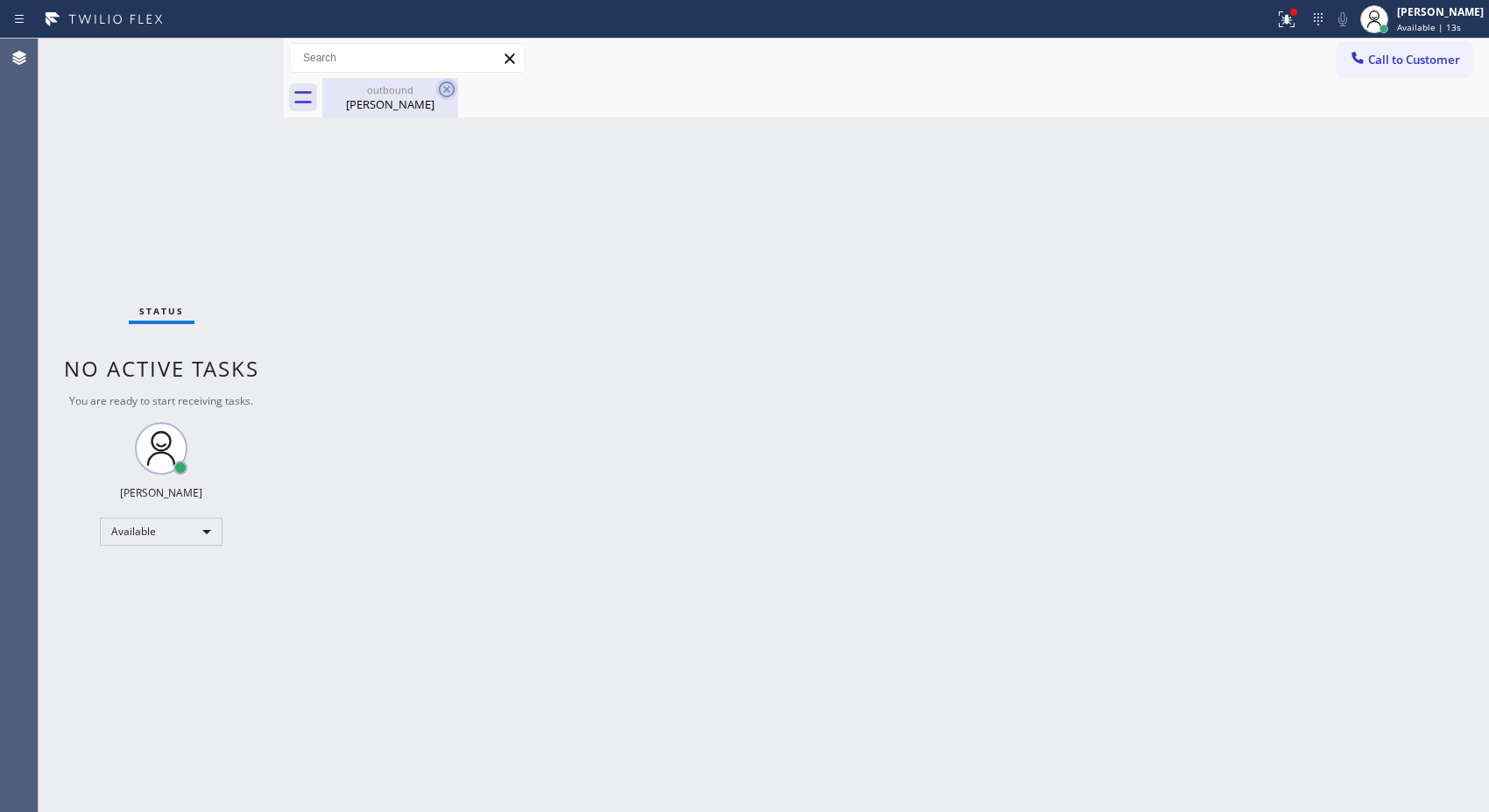
click at [442, 89] on icon at bounding box center [447, 90] width 21 height 21
click at [1328, 301] on div "Back to Dashboard Change Sender ID Customers Technicians Select a contact Outbo…" at bounding box center [886, 425] width 1205 height 773
click at [1419, 65] on span "Call to Customer" at bounding box center [1413, 60] width 92 height 16
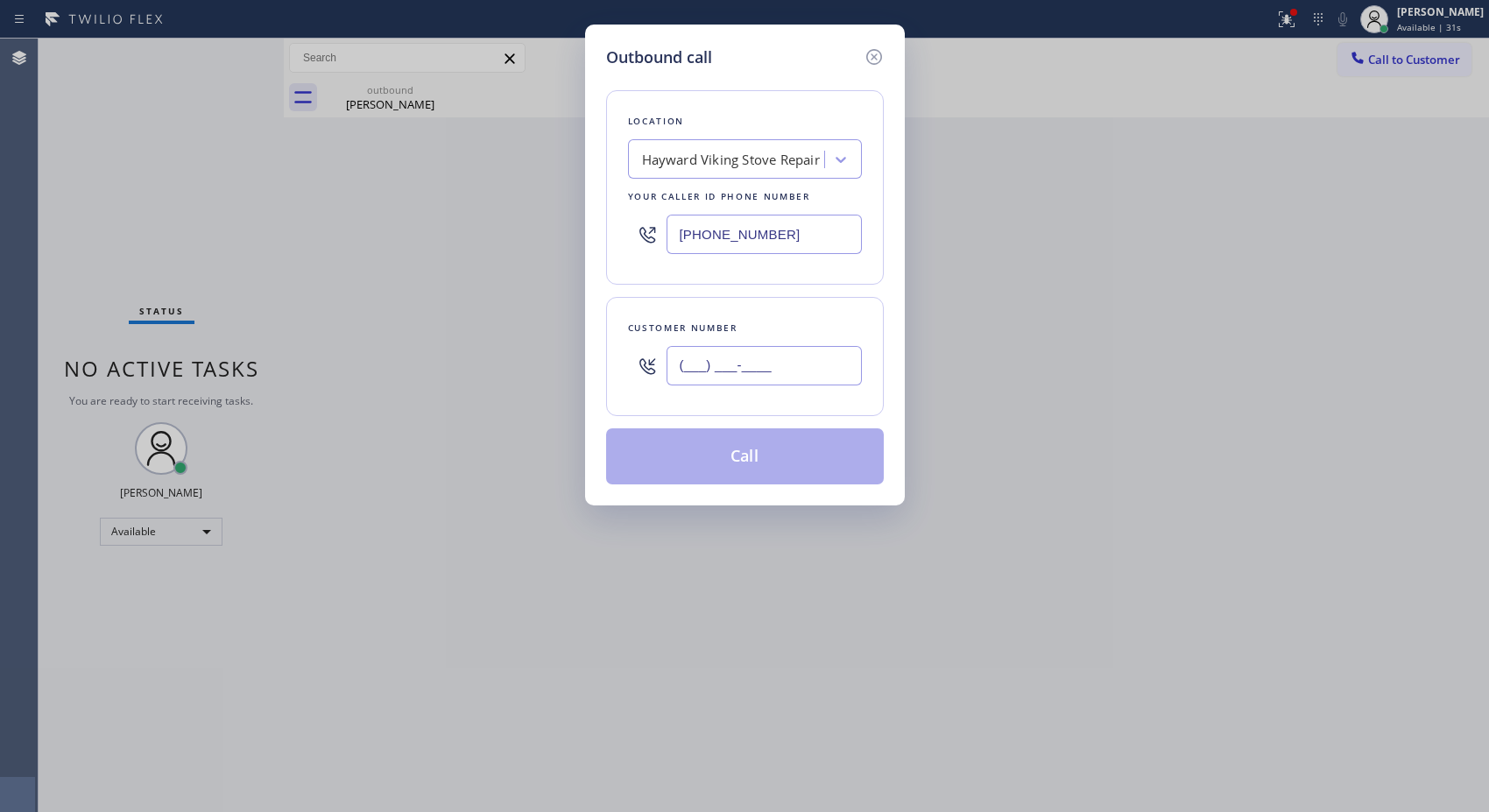
drag, startPoint x: 832, startPoint y: 363, endPoint x: 598, endPoint y: 359, distance: 234.0
click at [598, 359] on div "Outbound call Location Hayward Viking Stove Repair Your caller id phone number …" at bounding box center [744, 265] width 320 height 481
paste input "510) 368-5657"
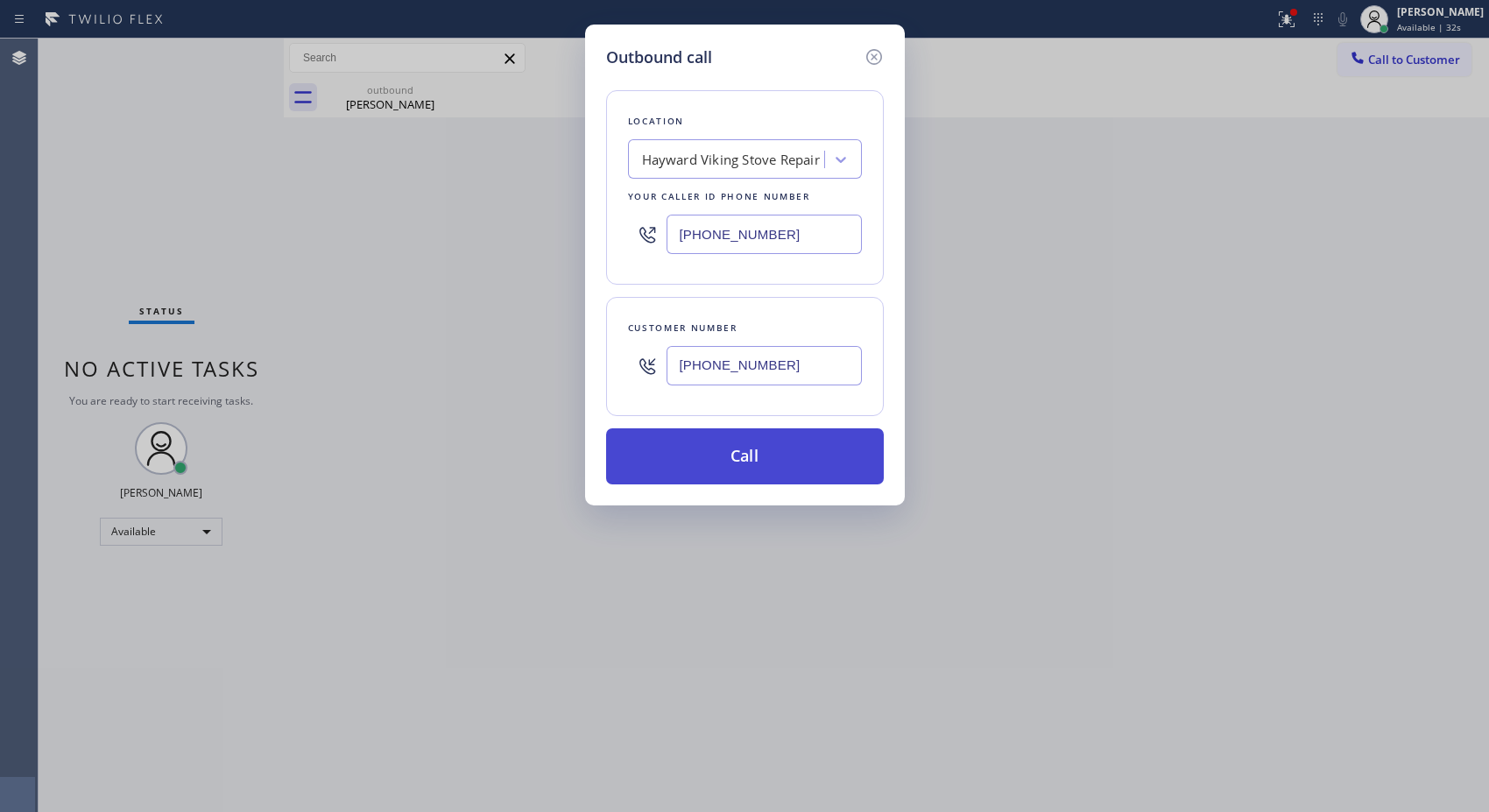
type input "[PHONE_NUMBER]"
click at [752, 457] on button "Call" at bounding box center [744, 456] width 277 height 56
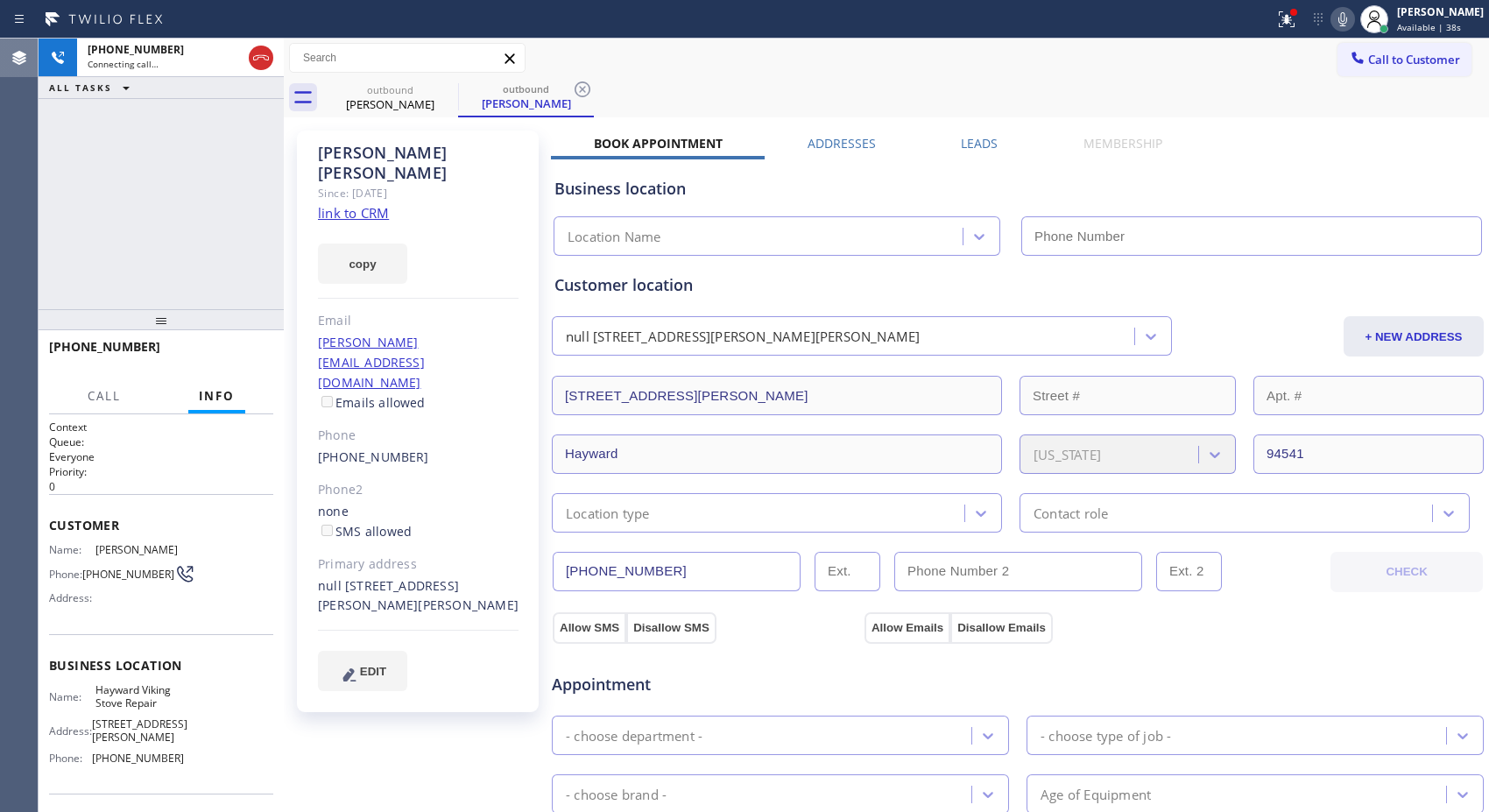
type input "[PHONE_NUMBER]"
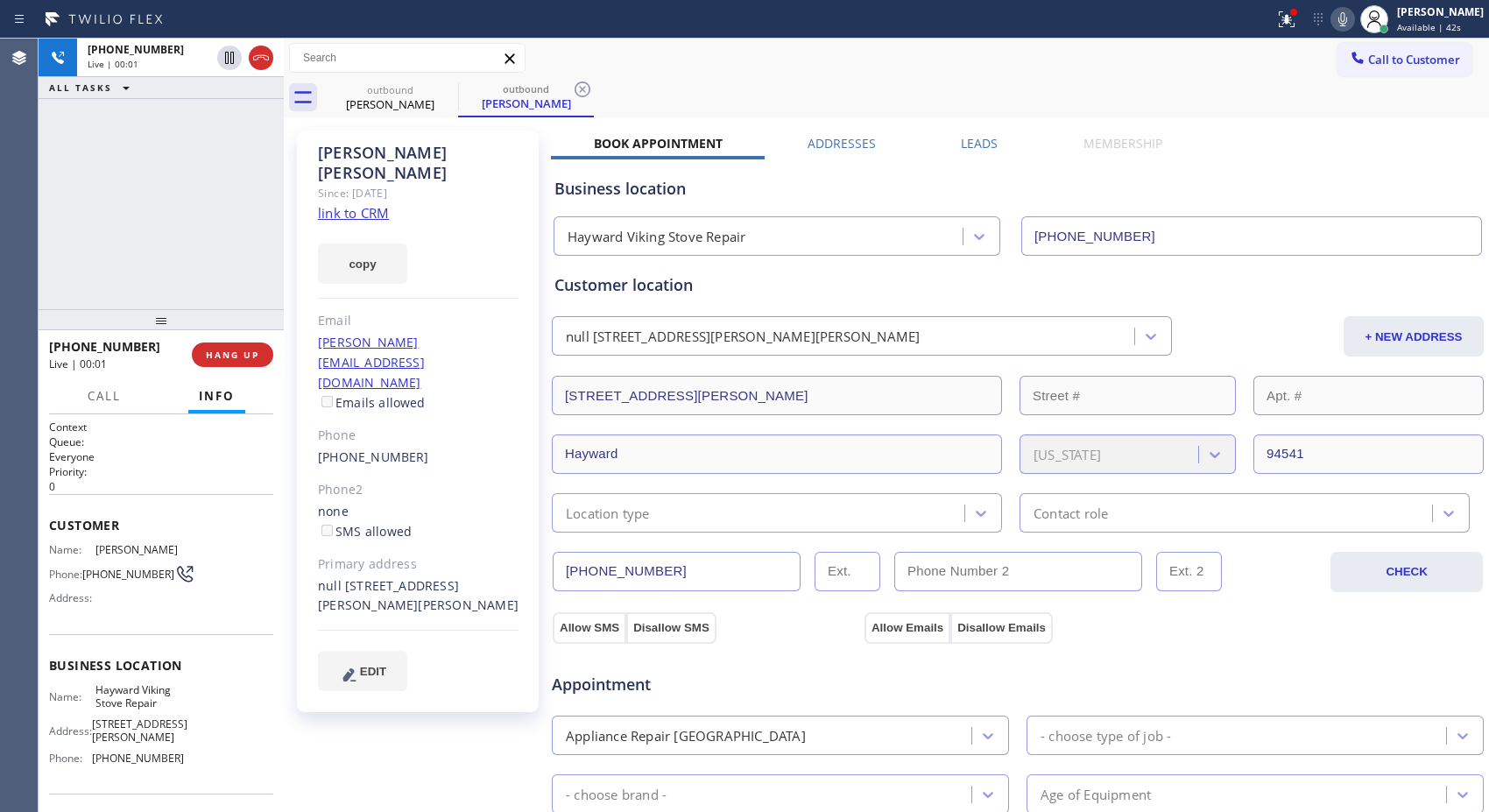
click at [974, 86] on div "outbound [PERSON_NAME] outbound [PERSON_NAME]" at bounding box center [905, 97] width 1166 height 40
click at [579, 92] on icon at bounding box center [582, 90] width 21 height 21
click at [630, 92] on div "outbound [PERSON_NAME]" at bounding box center [905, 97] width 1166 height 40
click at [1353, 22] on icon at bounding box center [1342, 19] width 21 height 21
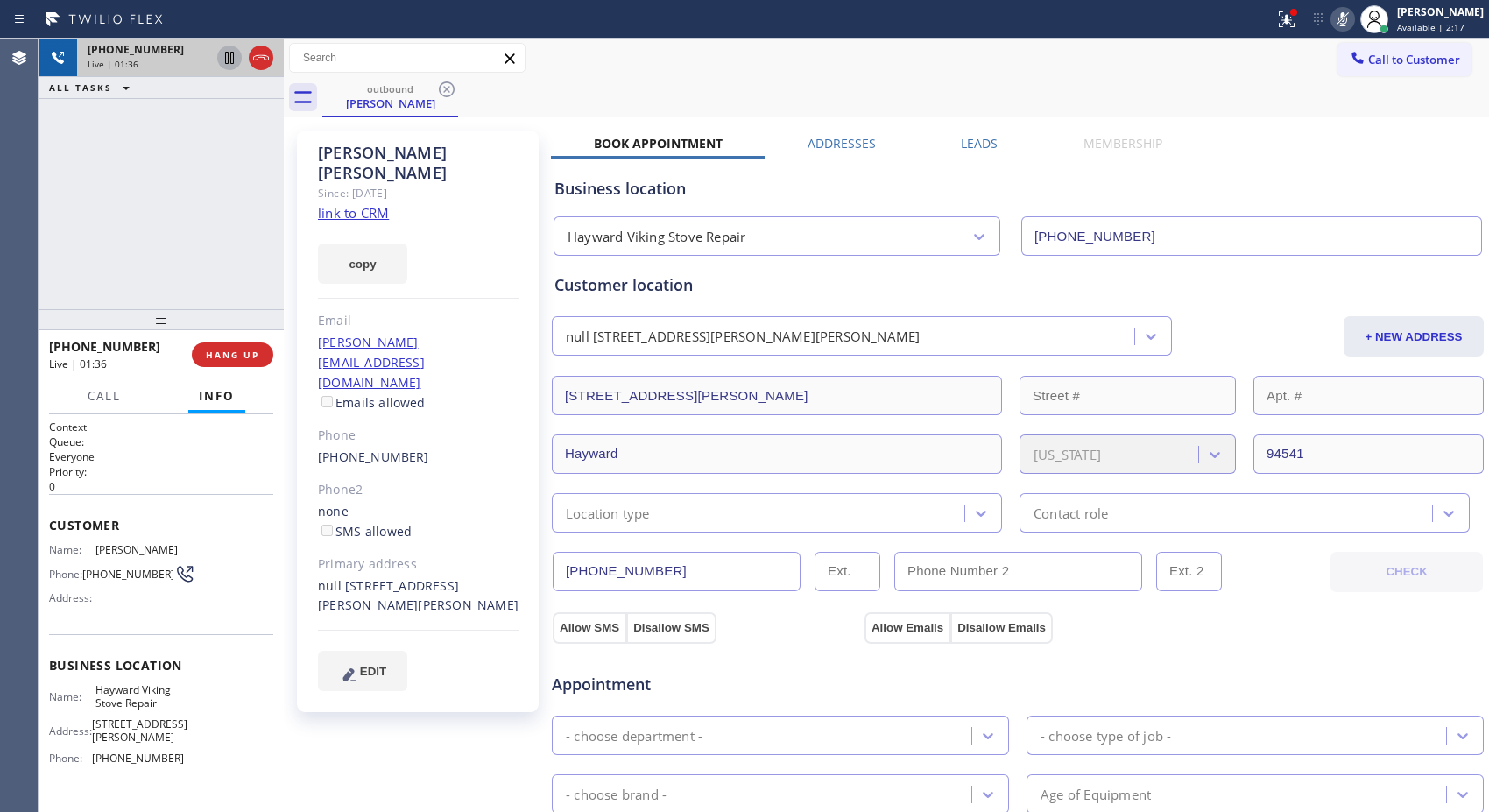
click at [231, 62] on icon at bounding box center [229, 58] width 21 height 21
click at [1003, 101] on div "outbound [PERSON_NAME]" at bounding box center [905, 97] width 1166 height 40
click at [867, 84] on div "outbound [PERSON_NAME]" at bounding box center [905, 97] width 1166 height 40
click at [917, 88] on div "outbound [PERSON_NAME]" at bounding box center [905, 97] width 1166 height 40
click at [233, 63] on icon at bounding box center [229, 58] width 12 height 12
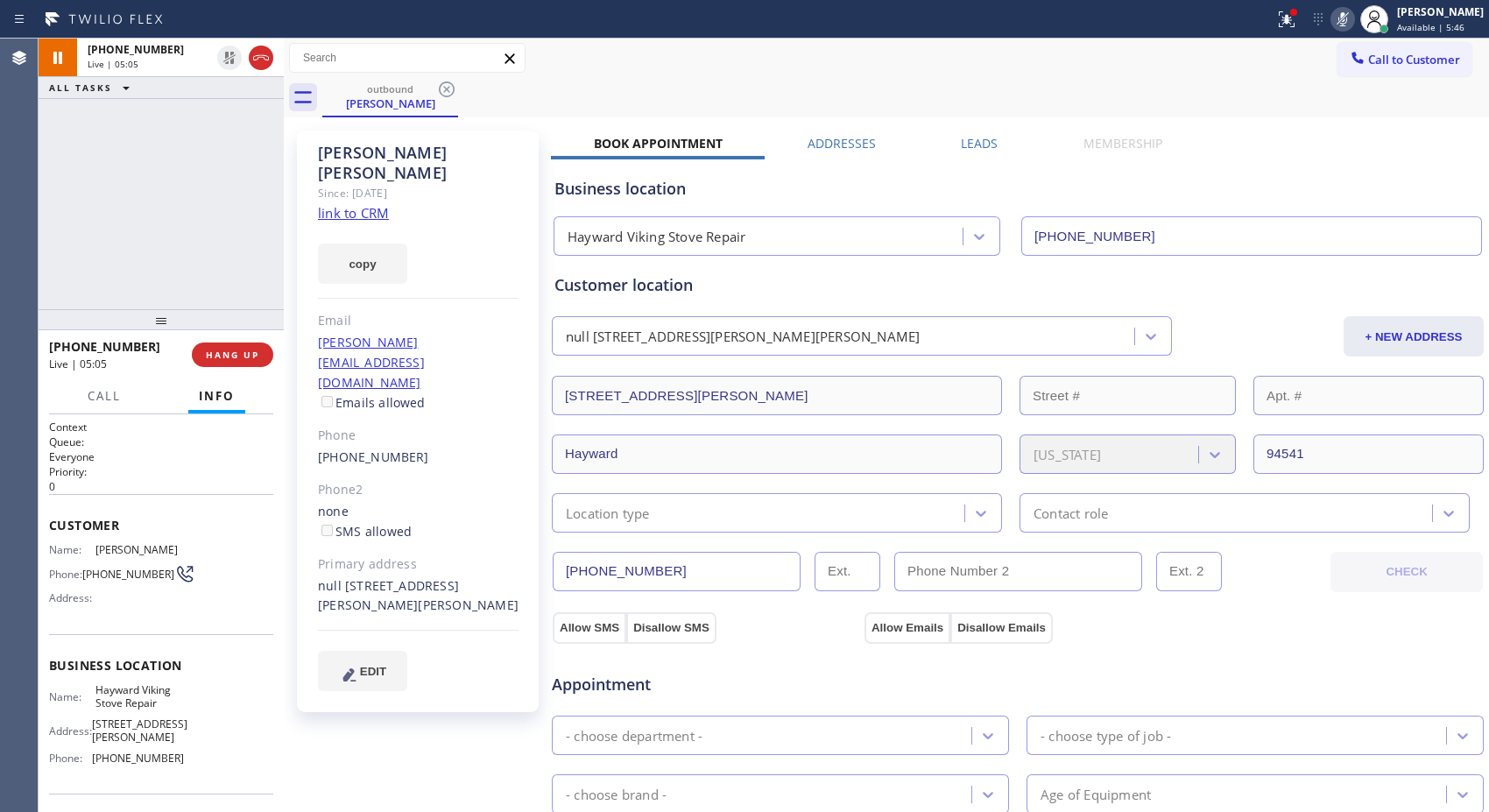
click at [1349, 22] on icon at bounding box center [1342, 19] width 21 height 21
click at [855, 80] on div "outbound [PERSON_NAME]" at bounding box center [905, 97] width 1166 height 40
click at [974, 100] on div "outbound [PERSON_NAME]" at bounding box center [905, 97] width 1166 height 40
click at [1001, 110] on div "outbound [PERSON_NAME]" at bounding box center [905, 97] width 1166 height 40
click at [242, 205] on div "[PHONE_NUMBER] Live | 05:32 ALL TASKS ALL TASKS ACTIVE TASKS TASKS IN WRAP UP" at bounding box center [161, 174] width 245 height 270
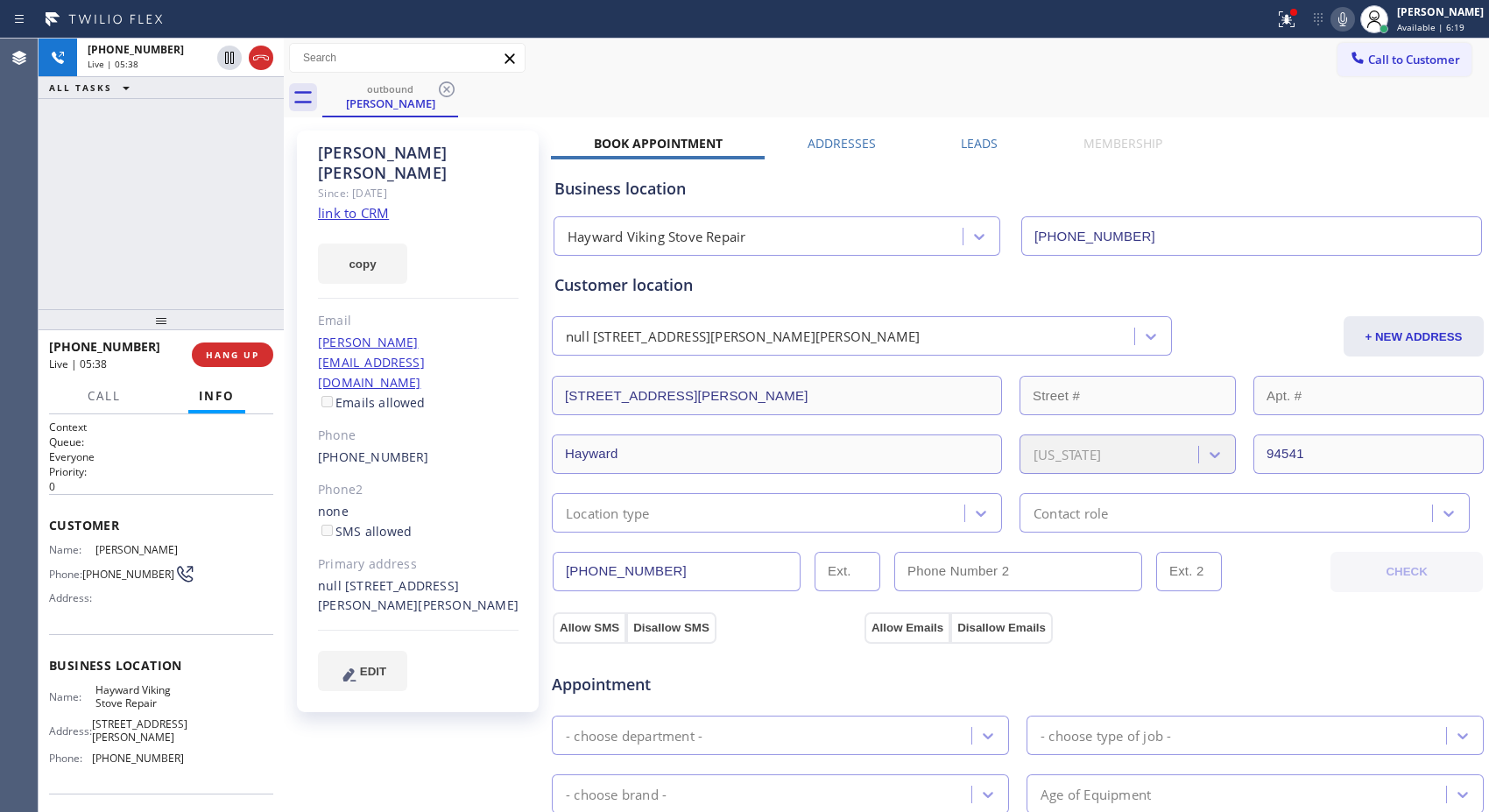
click at [828, 90] on div "outbound [PERSON_NAME]" at bounding box center [905, 97] width 1166 height 40
click at [255, 355] on span "HANG UP" at bounding box center [232, 355] width 54 height 12
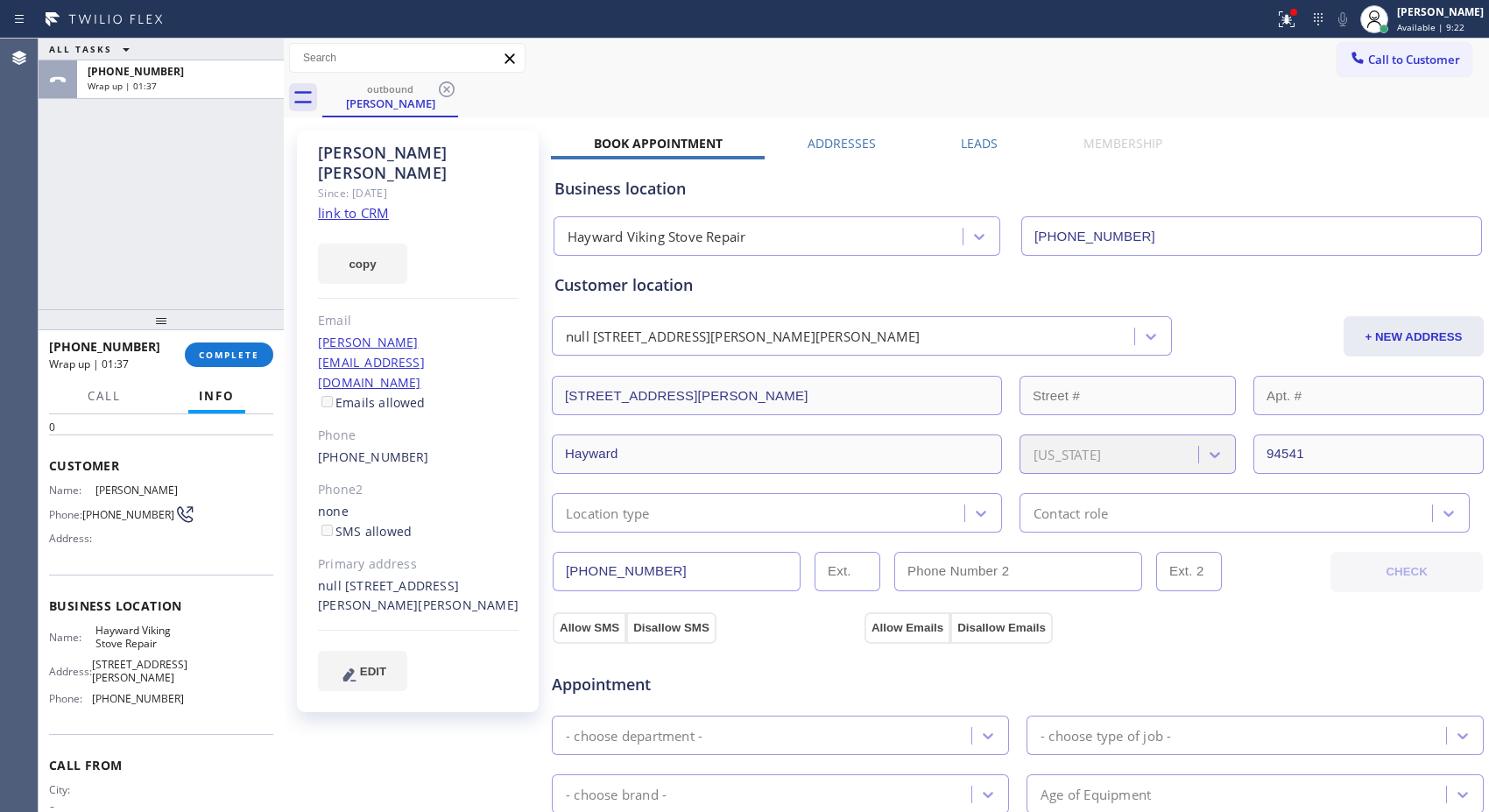
scroll to position [124, 0]
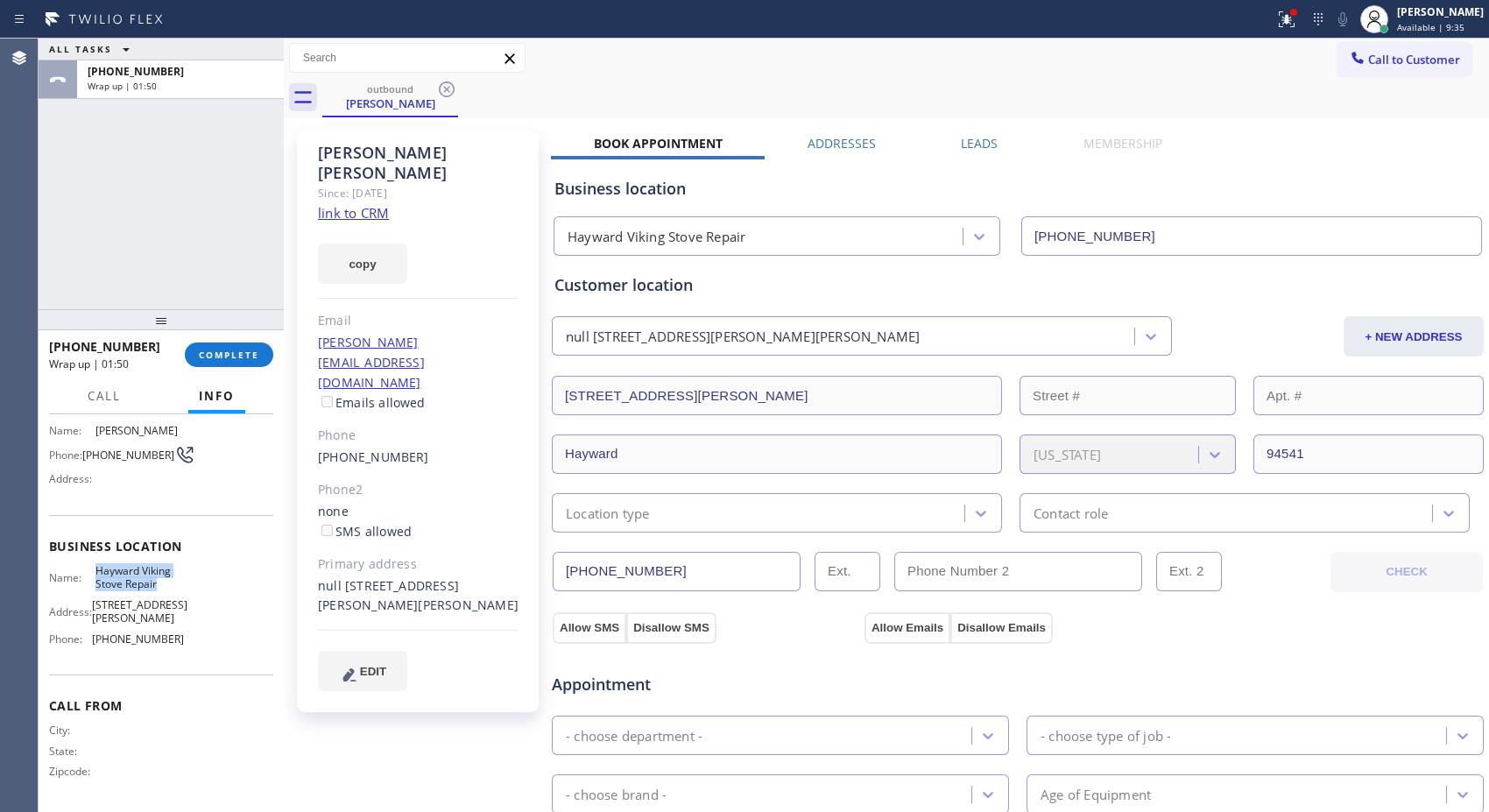
drag, startPoint x: 108, startPoint y: 585, endPoint x: 155, endPoint y: 598, distance: 48.8
click at [155, 598] on div "Business location Name: Hayward Viking Stove Repair Address: [STREET_ADDRESS][P…" at bounding box center [161, 594] width 224 height 160
copy span "Hayward Viking Stove Repair"
click at [214, 349] on span "COMPLETE" at bounding box center [228, 355] width 61 height 12
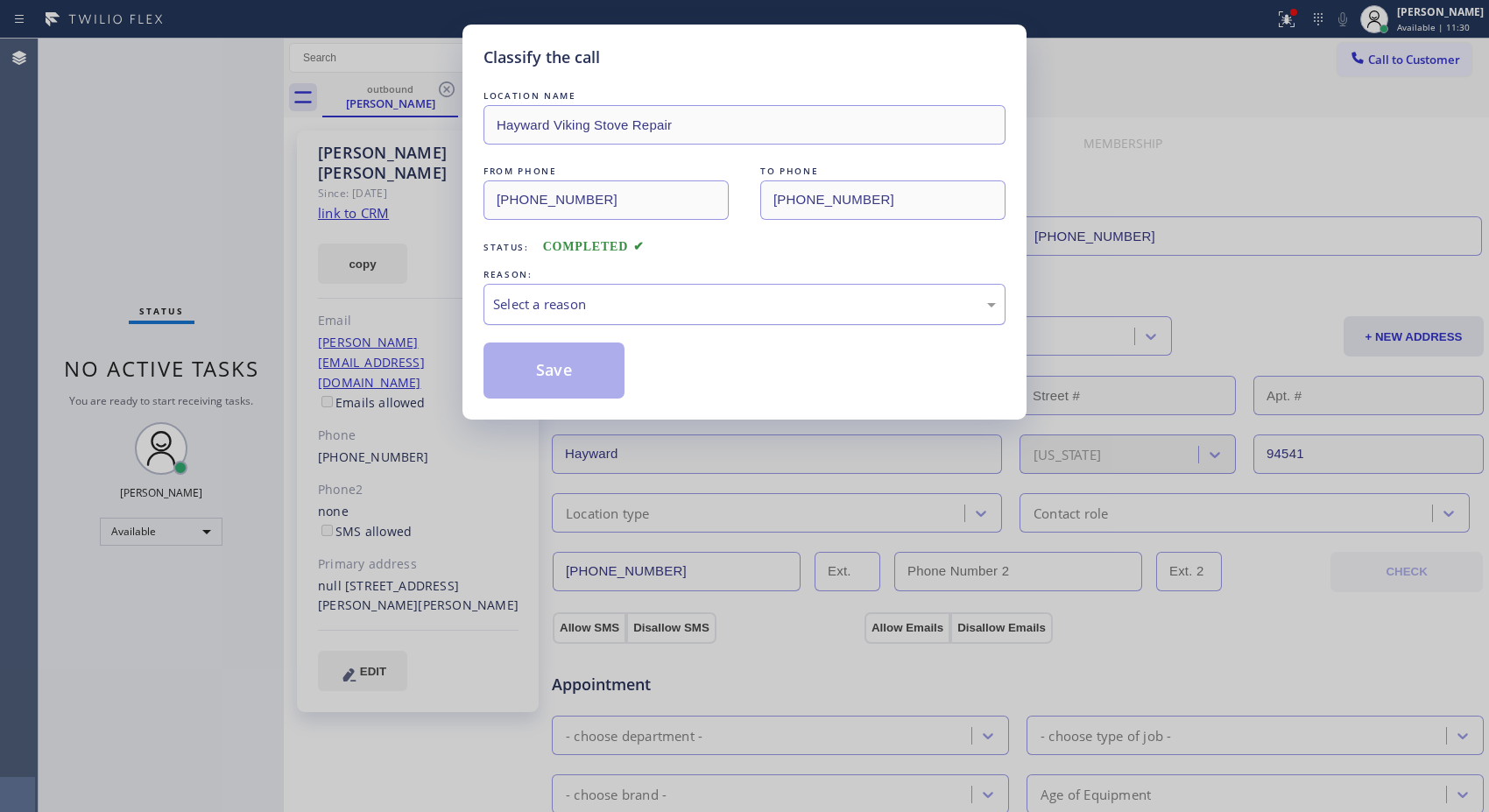
click at [699, 310] on div "Select a reason" at bounding box center [744, 304] width 502 height 20
click at [595, 370] on button "Save" at bounding box center [554, 370] width 141 height 56
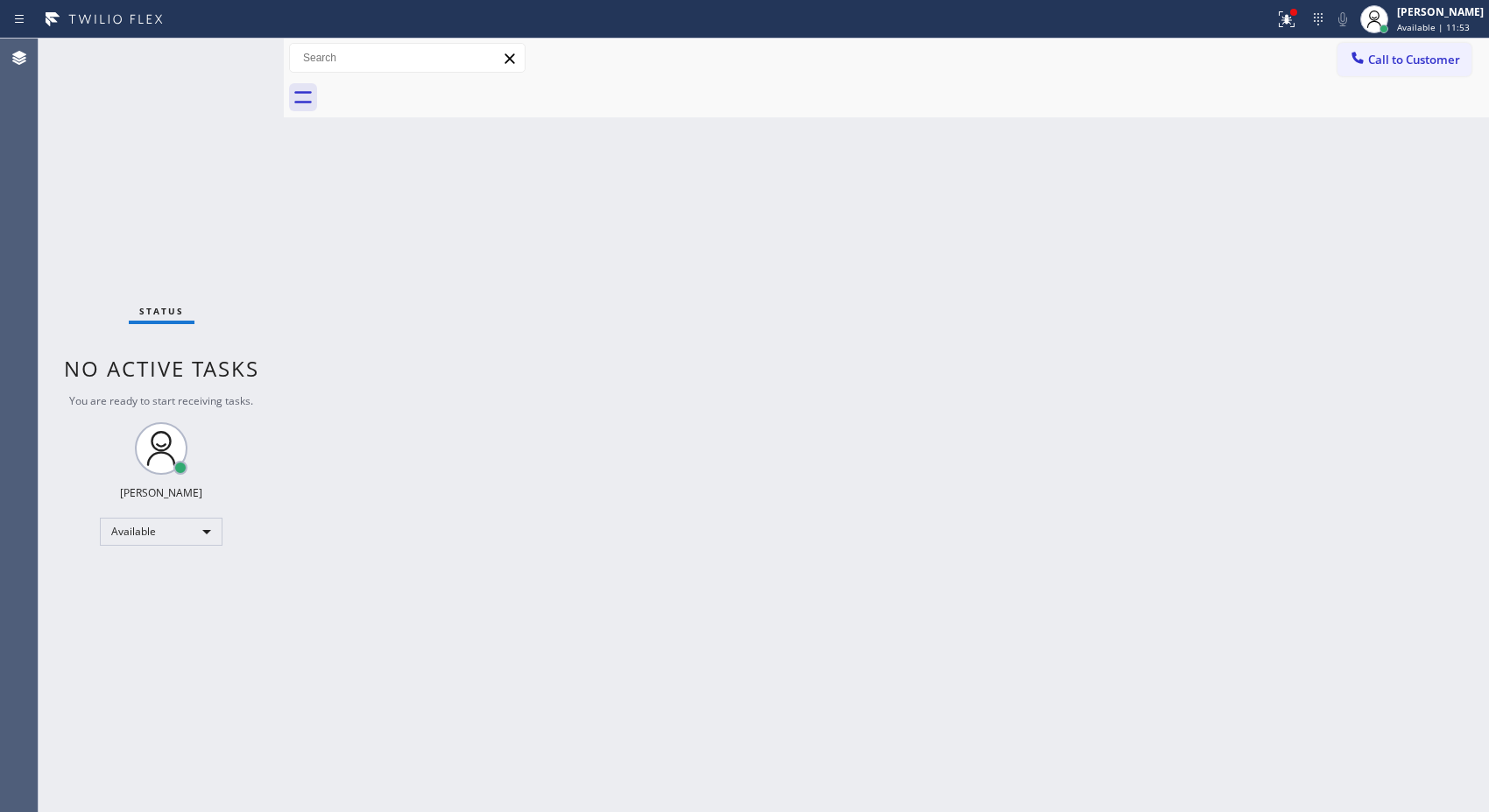
click at [1104, 188] on div "Back to Dashboard Change Sender ID Customers Technicians Select a contact Outbo…" at bounding box center [886, 425] width 1205 height 773
click at [1428, 21] on span "Available | 11:54" at bounding box center [1433, 27] width 73 height 12
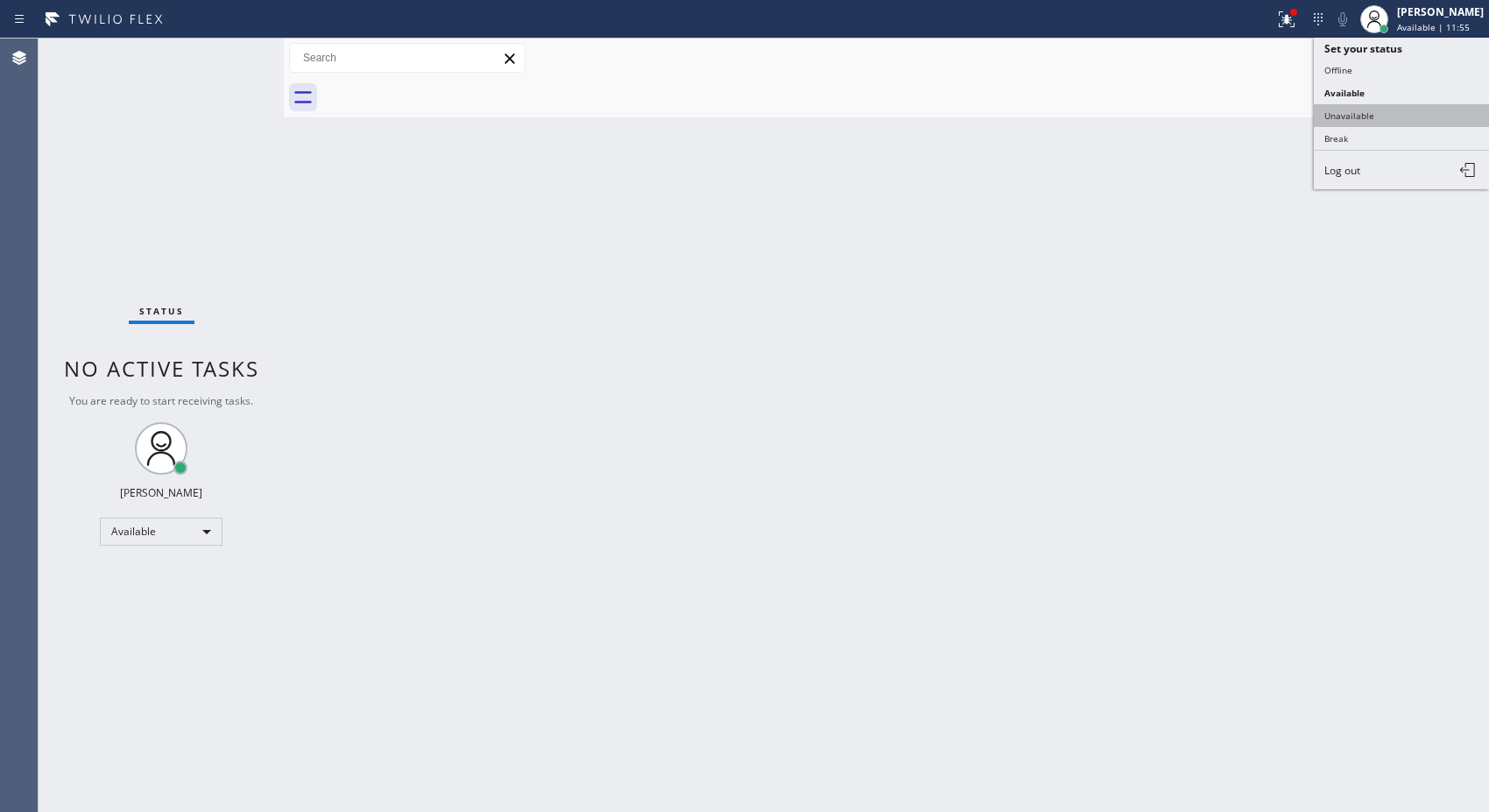
click at [1361, 119] on button "Unavailable" at bounding box center [1400, 116] width 175 height 23
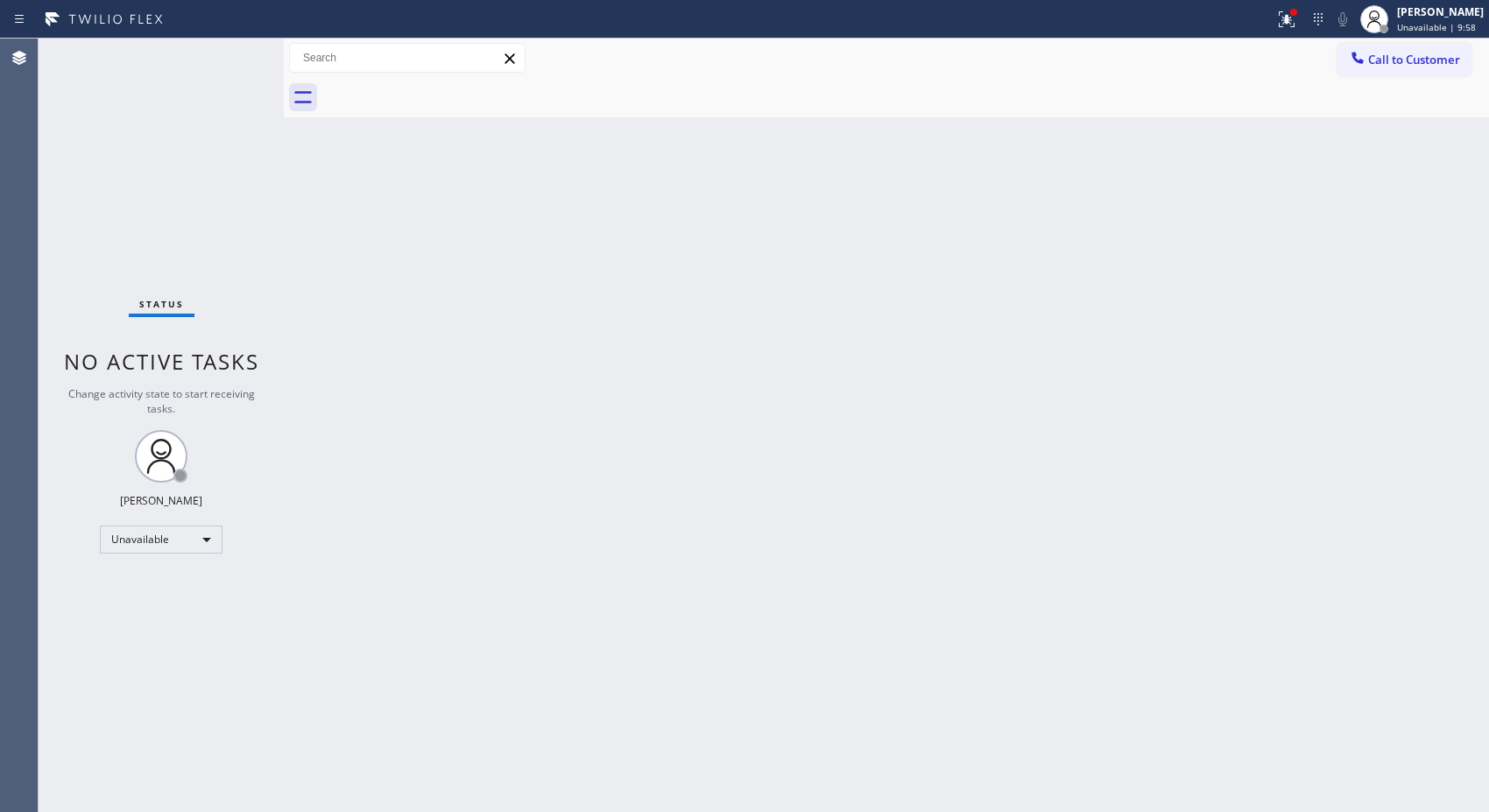
click at [1009, 237] on div "Back to Dashboard Change Sender ID Customers Technicians Select a contact Outbo…" at bounding box center [886, 425] width 1205 height 773
drag, startPoint x: 941, startPoint y: 205, endPoint x: 966, endPoint y: 176, distance: 38.3
click at [941, 204] on div "Back to Dashboard Change Sender ID Customers Technicians Select a contact Outbo…" at bounding box center [886, 425] width 1205 height 773
